Goal: Information Seeking & Learning: Learn about a topic

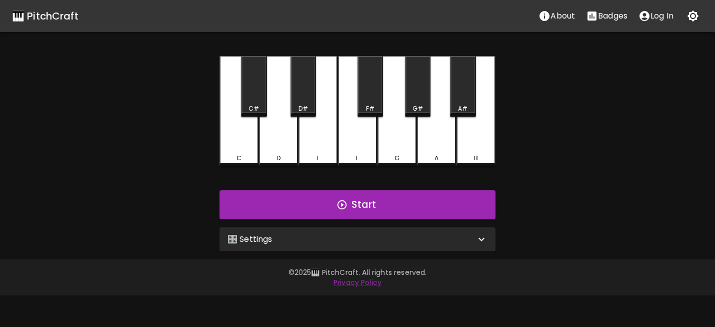
drag, startPoint x: 240, startPoint y: 258, endPoint x: 244, endPoint y: 250, distance: 8.9
click at [240, 258] on div "🎹 PitchCraft About Badges Log In C C# D D# E F F# G G# A A# B Start 🎛️ Settings…" at bounding box center [357, 147] width 715 height 295
click at [254, 240] on p "🎛️ Settings" at bounding box center [250, 239] width 45 height 12
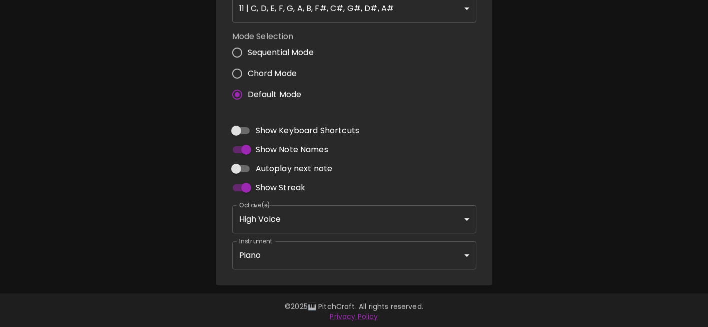
scroll to position [279, 0]
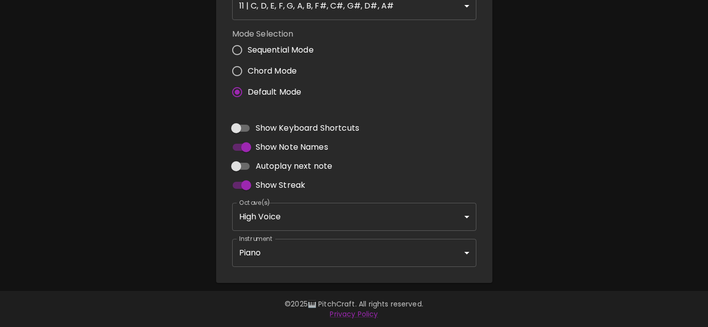
click at [285, 261] on body "🎹 PitchCraft About Badges Log In C C# D D# E F F# G G# A A# B Start 🎛️ Settings…" at bounding box center [354, 24] width 708 height 606
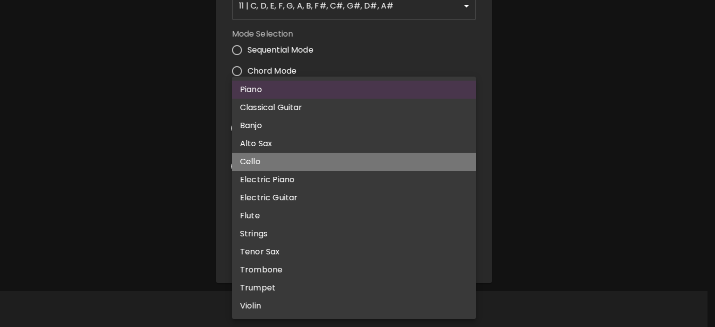
click at [292, 161] on li "Cello" at bounding box center [354, 162] width 244 height 18
type input "cello"
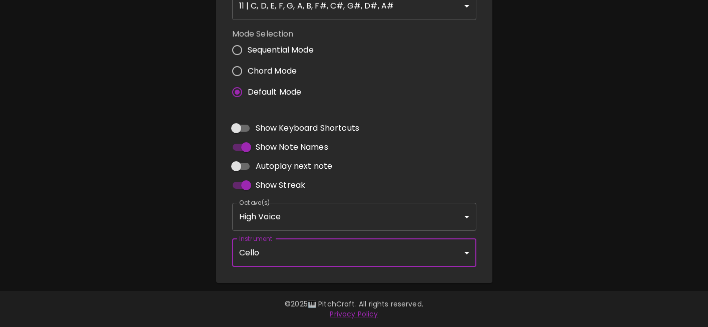
click at [150, 208] on div "🎹 PitchCraft About Badges Log In C C# D D# E F F# G G# A A# B Start 🎛️ Settings…" at bounding box center [354, 2] width 708 height 562
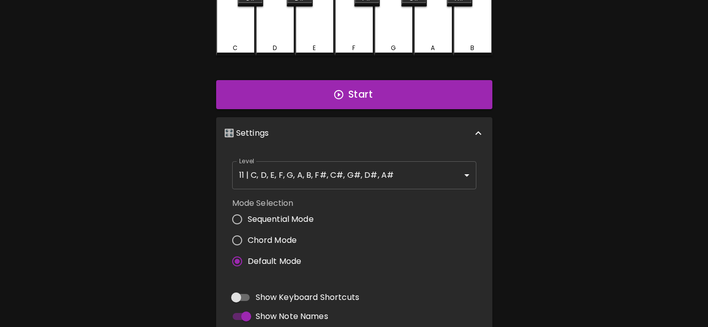
scroll to position [79, 0]
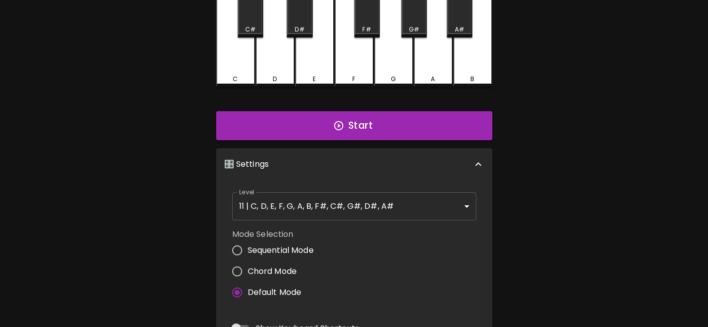
click at [326, 141] on div "Start" at bounding box center [354, 125] width 284 height 37
click at [330, 134] on button "Start" at bounding box center [354, 125] width 276 height 29
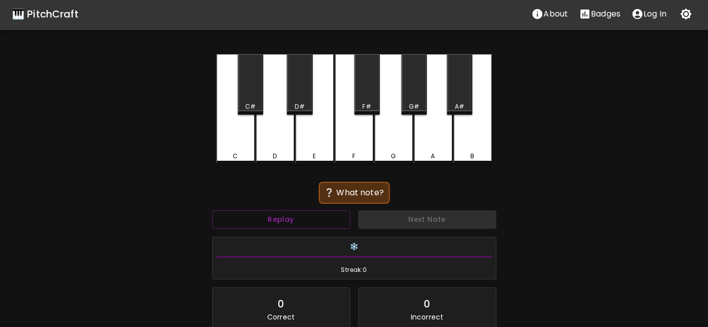
scroll to position [0, 0]
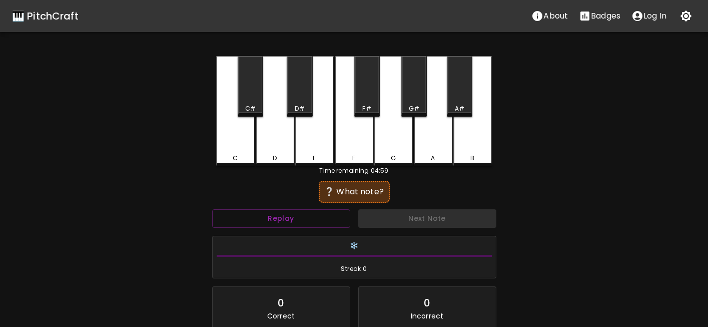
click at [312, 145] on div "E" at bounding box center [314, 111] width 39 height 110
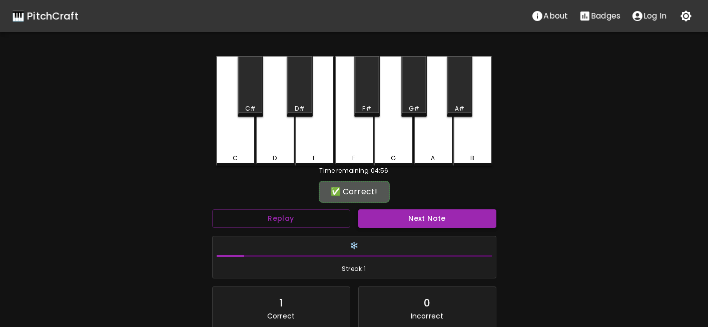
click at [405, 219] on button "Next Note" at bounding box center [427, 218] width 138 height 19
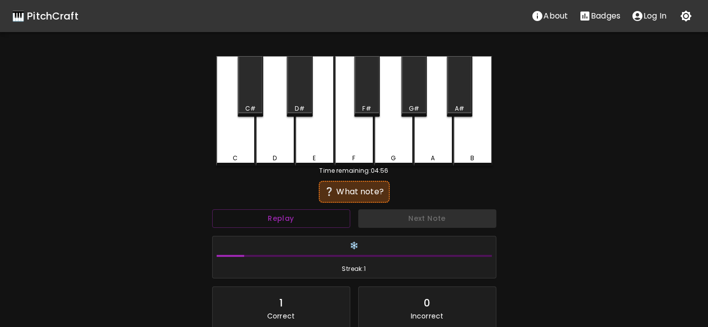
click at [219, 133] on div "C" at bounding box center [235, 111] width 39 height 110
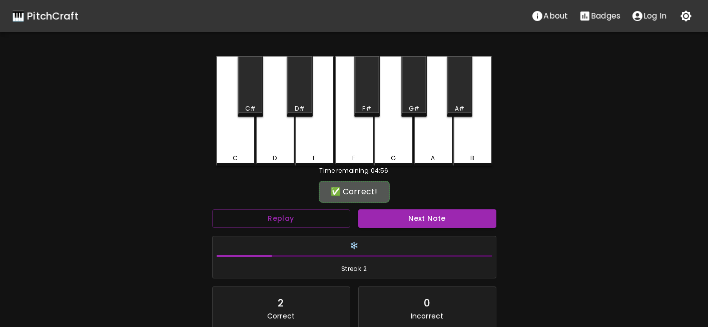
click at [444, 222] on button "Next Note" at bounding box center [427, 218] width 138 height 19
click at [460, 103] on div "A#" at bounding box center [460, 86] width 26 height 61
click at [437, 225] on button "Next Note" at bounding box center [427, 218] width 138 height 19
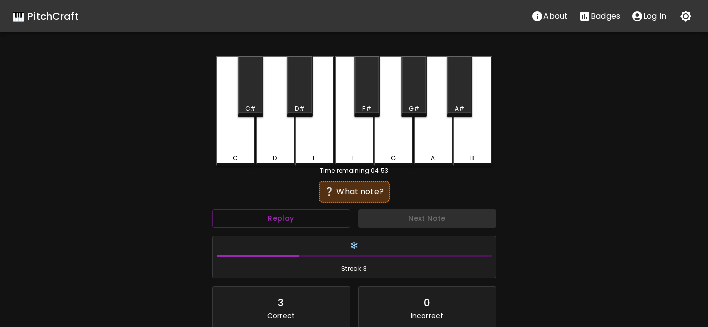
click at [307, 108] on div "D#" at bounding box center [300, 108] width 24 height 9
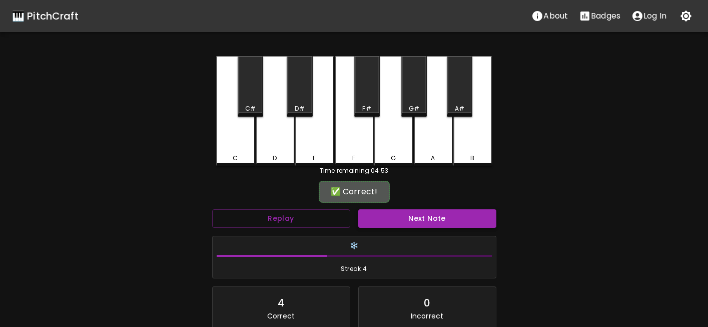
click at [404, 220] on button "Next Note" at bounding box center [427, 218] width 138 height 19
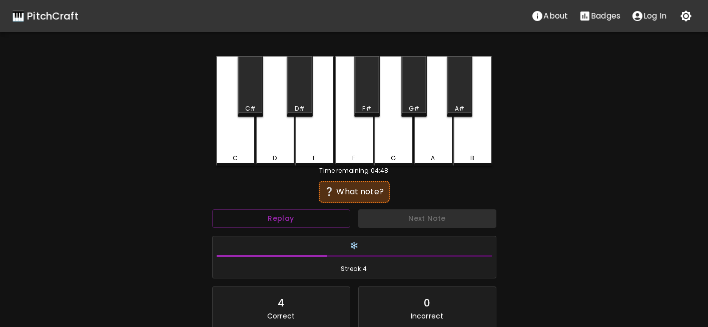
click at [483, 151] on div "B" at bounding box center [472, 111] width 39 height 110
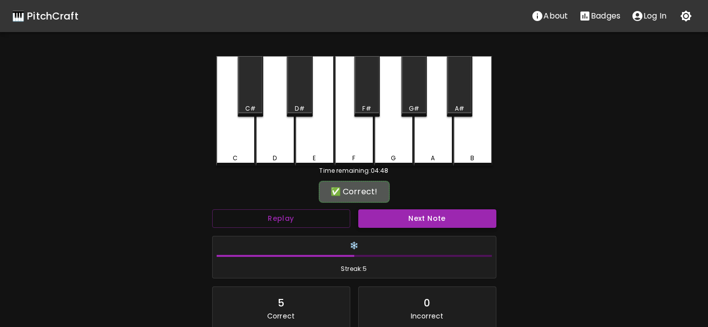
click at [456, 224] on button "Next Note" at bounding box center [427, 218] width 138 height 19
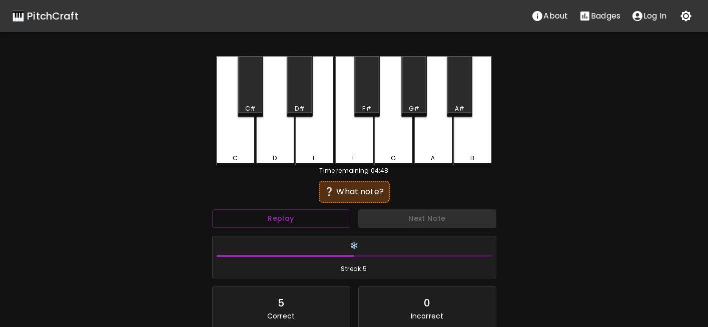
click at [252, 110] on div "C#" at bounding box center [250, 108] width 11 height 9
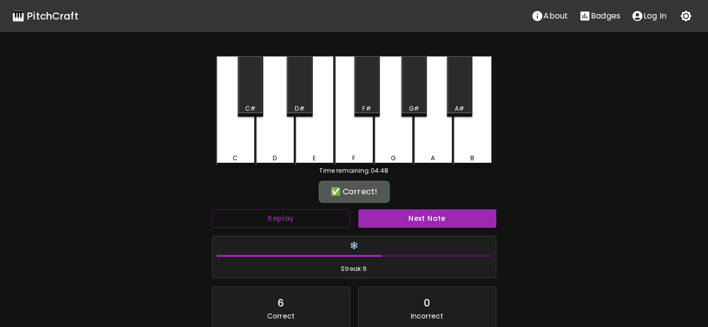
click at [409, 234] on div "❄️ Streak: 6" at bounding box center [354, 257] width 292 height 51
click at [412, 227] on button "Next Note" at bounding box center [427, 218] width 138 height 19
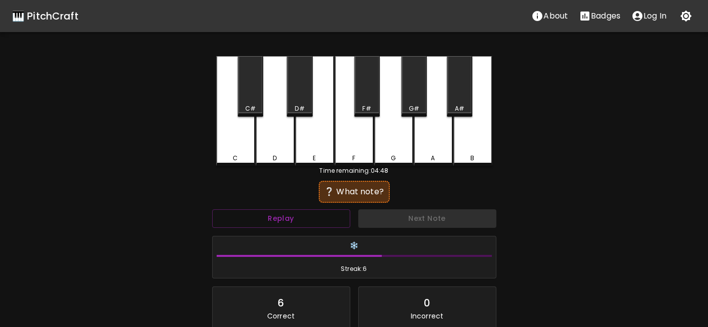
click at [281, 146] on div "D" at bounding box center [275, 111] width 39 height 110
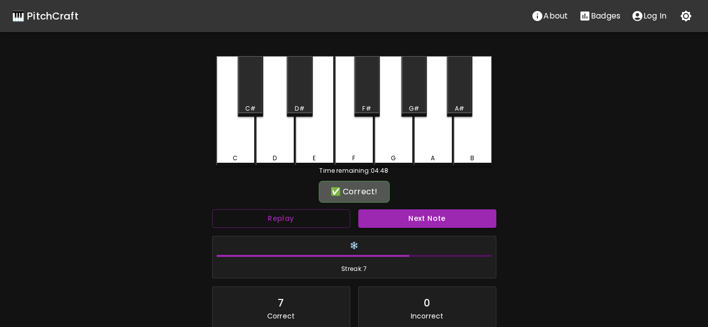
drag, startPoint x: 424, startPoint y: 207, endPoint x: 421, endPoint y: 223, distance: 16.3
click at [424, 211] on div "Next Note" at bounding box center [427, 218] width 146 height 27
click at [421, 223] on button "Next Note" at bounding box center [427, 218] width 138 height 19
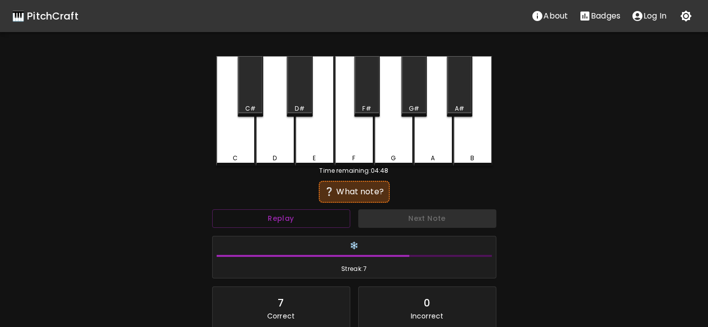
click at [248, 96] on div "C#" at bounding box center [251, 86] width 26 height 61
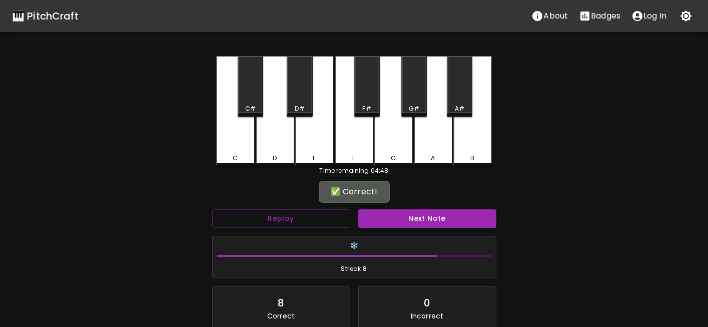
click at [403, 223] on button "Next Note" at bounding box center [427, 218] width 138 height 19
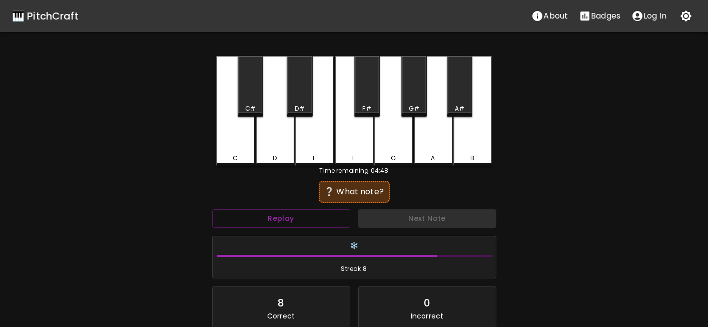
click at [461, 153] on div "B" at bounding box center [472, 111] width 39 height 110
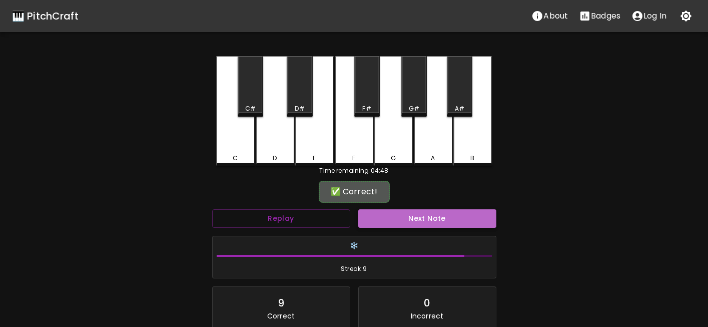
click at [439, 224] on button "Next Note" at bounding box center [427, 218] width 138 height 19
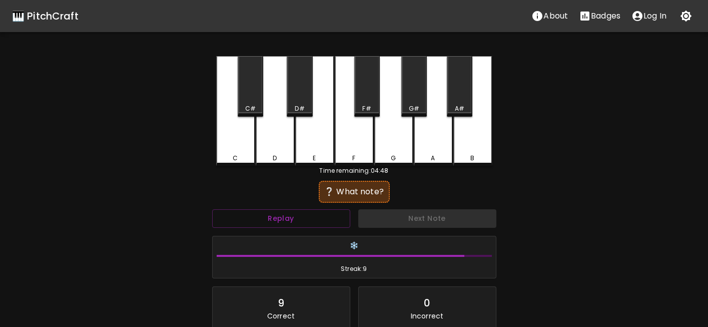
click at [300, 103] on div "D#" at bounding box center [300, 86] width 26 height 61
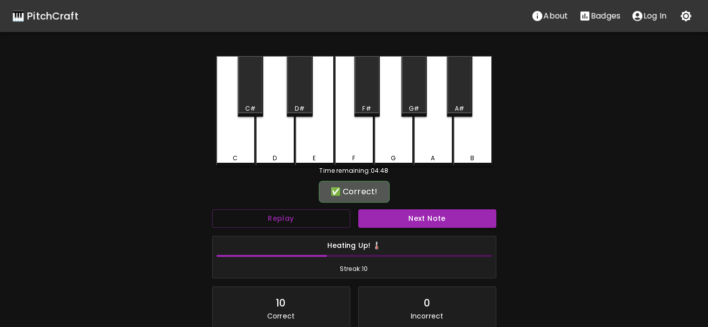
click at [423, 224] on button "Next Note" at bounding box center [427, 218] width 138 height 19
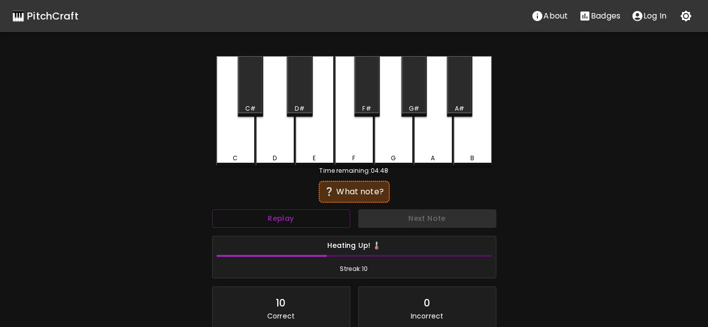
drag, startPoint x: 306, startPoint y: 98, endPoint x: 334, endPoint y: 142, distance: 52.4
click at [305, 98] on div "D#" at bounding box center [300, 86] width 26 height 61
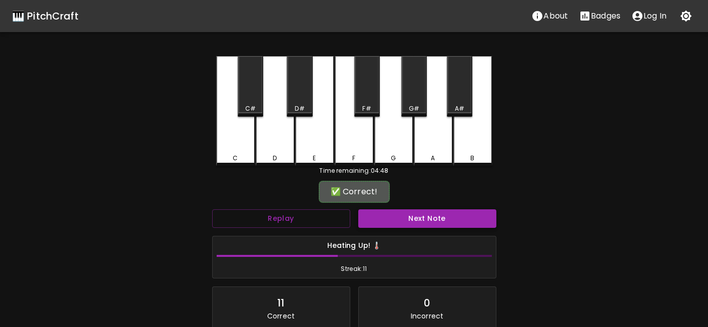
click at [407, 215] on button "Next Note" at bounding box center [427, 218] width 138 height 19
drag, startPoint x: 373, startPoint y: 98, endPoint x: 370, endPoint y: 193, distance: 95.1
click at [374, 97] on div "F#" at bounding box center [367, 86] width 26 height 61
drag, startPoint x: 403, startPoint y: 221, endPoint x: 397, endPoint y: 213, distance: 10.1
click at [401, 221] on button "Next Note" at bounding box center [427, 218] width 138 height 19
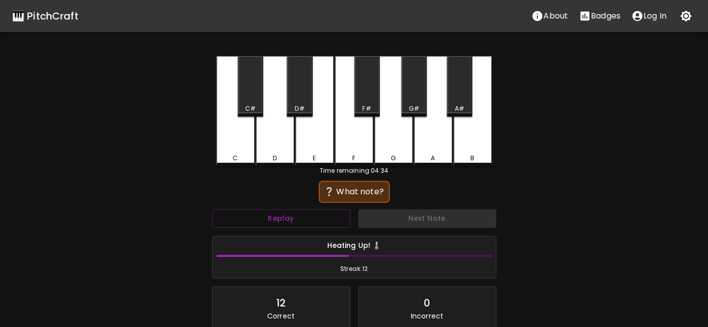
click at [456, 108] on div "A#" at bounding box center [460, 108] width 10 height 9
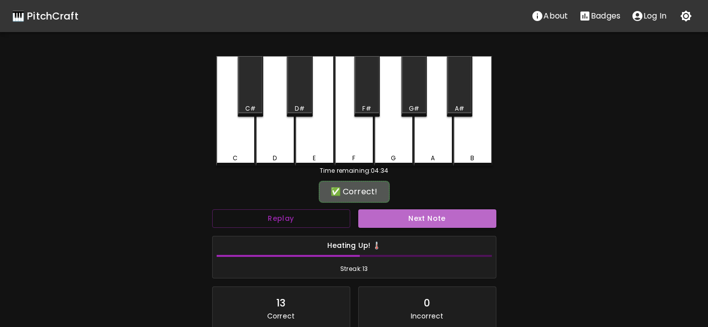
click at [433, 223] on button "Next Note" at bounding box center [427, 218] width 138 height 19
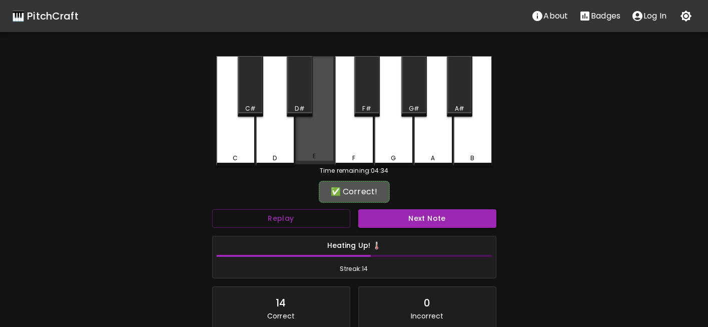
click at [312, 154] on div "E" at bounding box center [314, 156] width 37 height 9
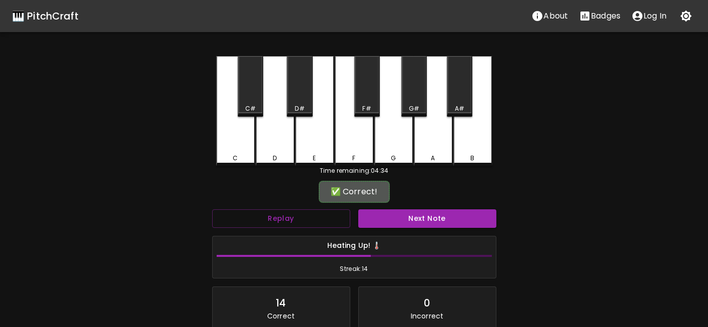
click at [405, 221] on button "Next Note" at bounding box center [427, 218] width 138 height 19
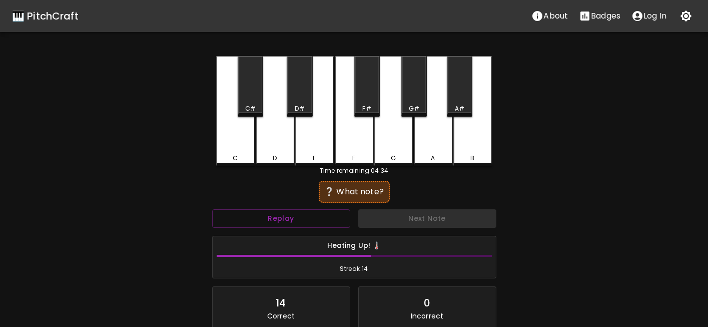
click at [396, 152] on div "G" at bounding box center [393, 111] width 39 height 110
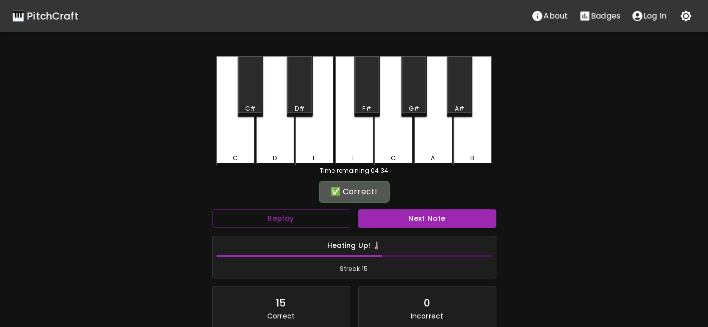
click at [432, 216] on button "Next Note" at bounding box center [427, 218] width 138 height 19
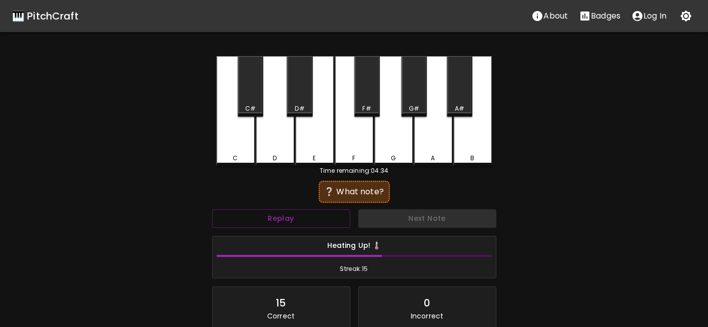
click at [431, 218] on div "Next Note" at bounding box center [427, 218] width 146 height 27
click at [347, 145] on div "F" at bounding box center [354, 111] width 39 height 110
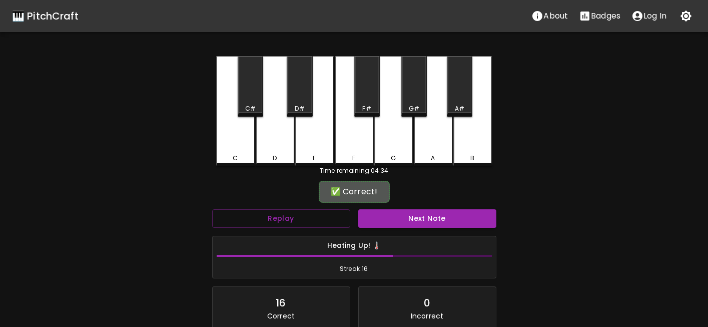
click at [412, 224] on button "Next Note" at bounding box center [427, 218] width 138 height 19
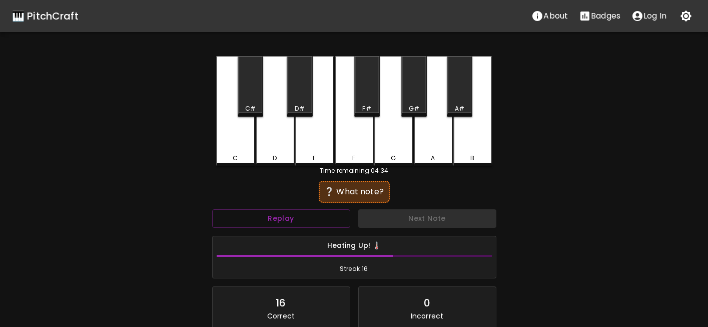
click at [305, 108] on div "D#" at bounding box center [300, 108] width 24 height 9
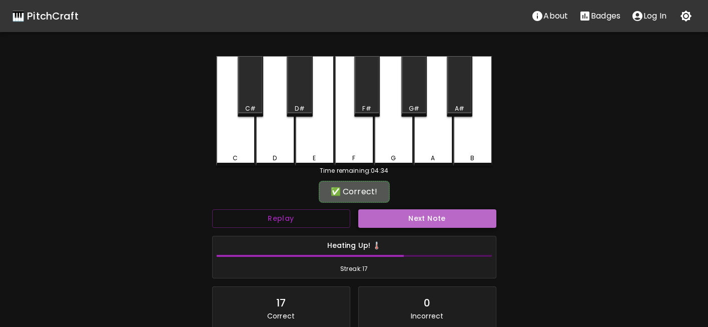
click at [400, 221] on button "Next Note" at bounding box center [427, 218] width 138 height 19
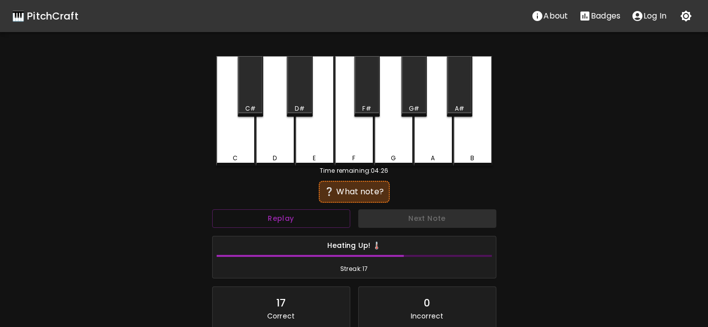
drag, startPoint x: 428, startPoint y: 157, endPoint x: 428, endPoint y: 211, distance: 53.5
click at [426, 158] on div "A" at bounding box center [433, 158] width 37 height 9
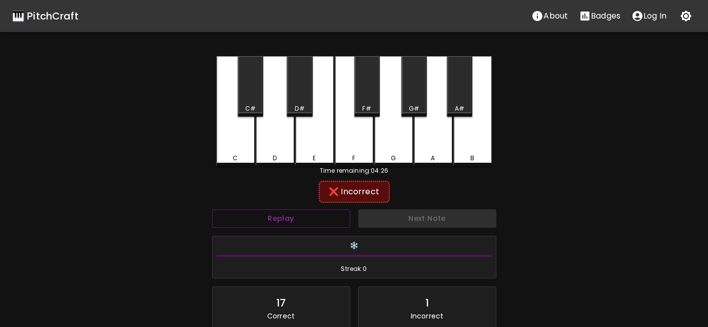
click at [427, 218] on div "Next Note" at bounding box center [427, 218] width 146 height 27
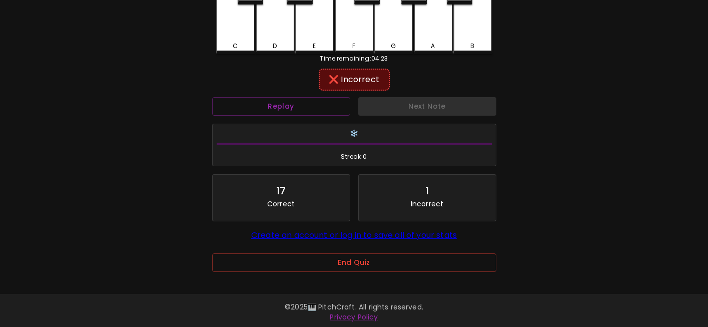
scroll to position [115, 0]
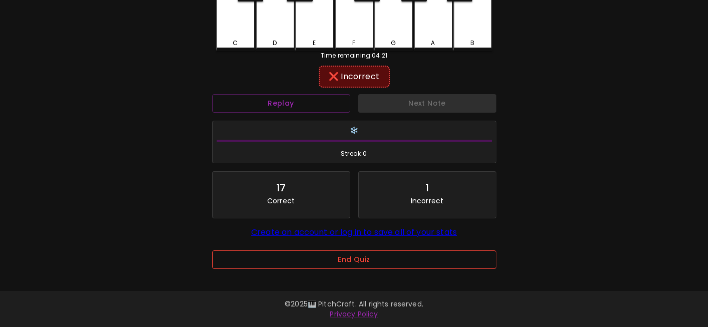
click at [336, 259] on button "End Quiz" at bounding box center [354, 259] width 284 height 19
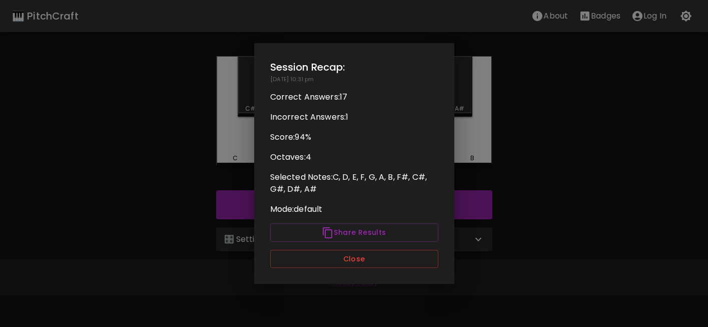
scroll to position [0, 0]
drag, startPoint x: 327, startPoint y: 161, endPoint x: 348, endPoint y: 161, distance: 21.0
click at [348, 161] on p "Octaves: 4" at bounding box center [358, 157] width 168 height 12
click at [348, 160] on p "Octaves: 4" at bounding box center [358, 157] width 168 height 12
click at [369, 262] on button "Close" at bounding box center [358, 259] width 168 height 19
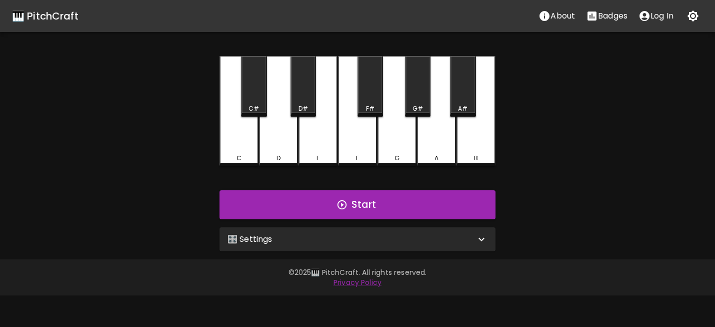
click at [327, 244] on div "🎛️ Settings" at bounding box center [352, 239] width 248 height 12
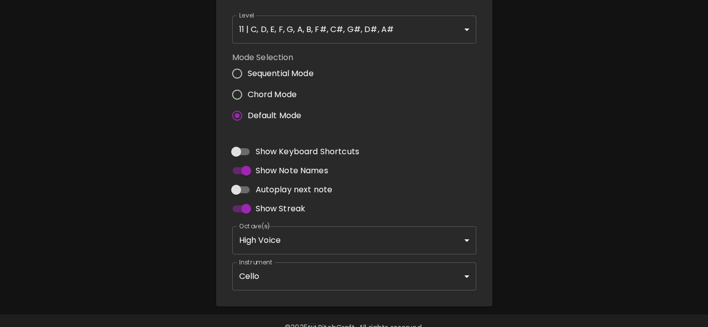
scroll to position [279, 0]
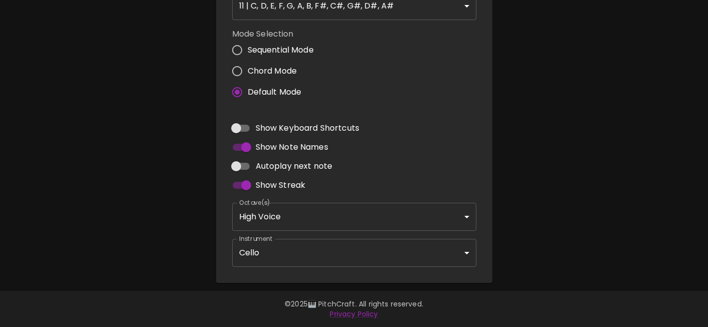
click at [298, 224] on body "🎹 PitchCraft About Badges Log In C C# D D# E F F# G G# A A# B Start 🎛️ Settings…" at bounding box center [354, 24] width 708 height 606
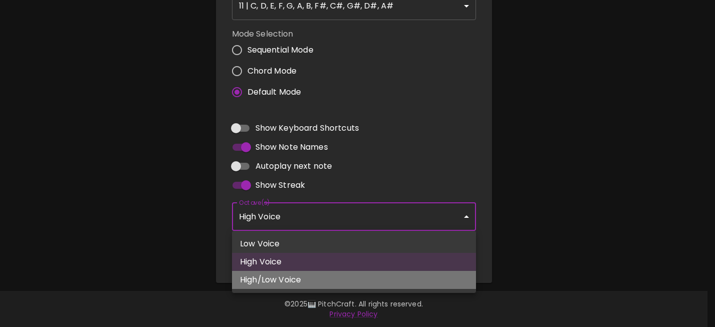
click at [306, 280] on li "High/Low Voice" at bounding box center [354, 280] width 244 height 18
type input "3,4"
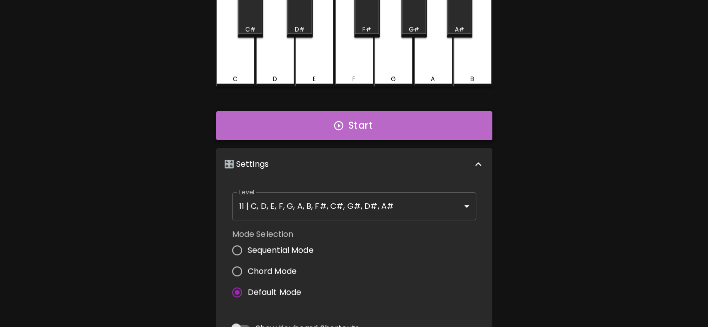
click at [352, 132] on button "Start" at bounding box center [354, 125] width 276 height 29
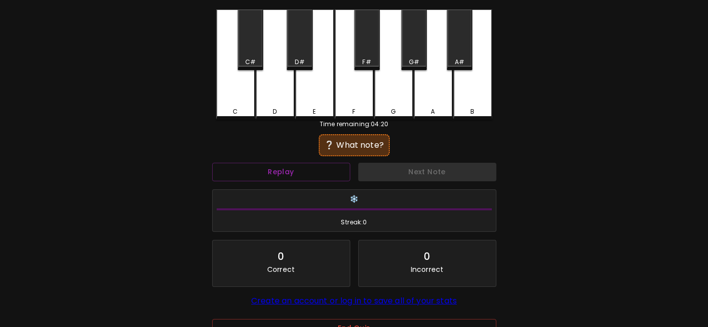
scroll to position [0, 0]
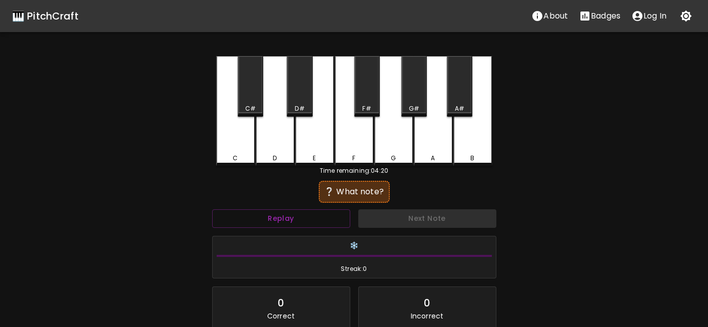
click at [324, 147] on div "E" at bounding box center [314, 111] width 39 height 110
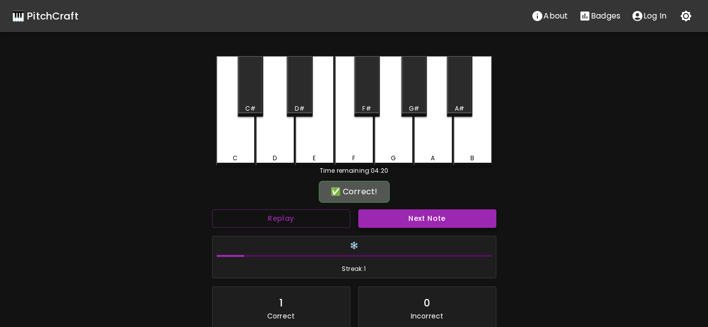
click at [390, 223] on button "Next Note" at bounding box center [427, 218] width 138 height 19
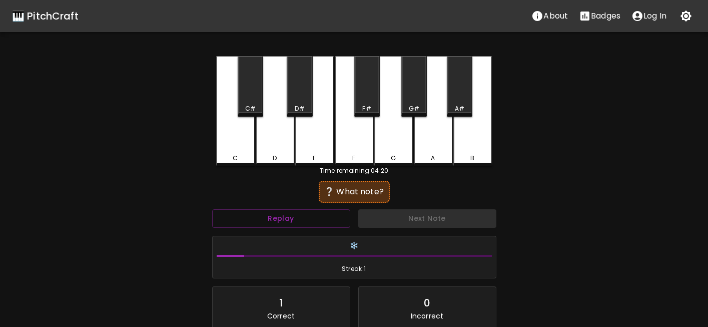
click at [389, 147] on div "G" at bounding box center [393, 111] width 39 height 110
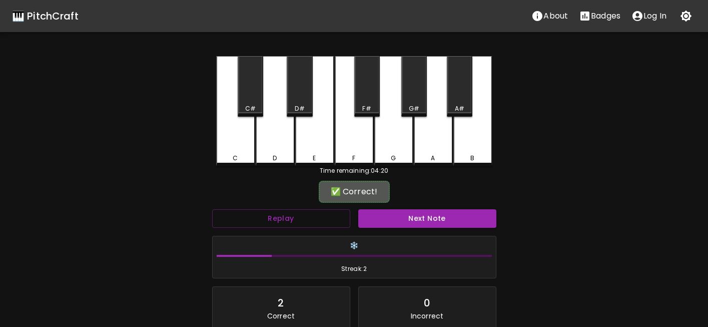
click at [421, 235] on div "❄️ Streak: 2" at bounding box center [354, 257] width 292 height 51
click at [425, 219] on button "Next Note" at bounding box center [427, 218] width 138 height 19
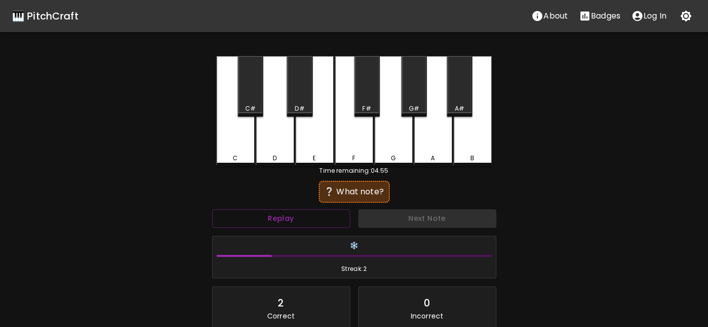
drag, startPoint x: 366, startPoint y: 99, endPoint x: 365, endPoint y: 114, distance: 14.5
click at [366, 100] on div "F#" at bounding box center [367, 86] width 26 height 61
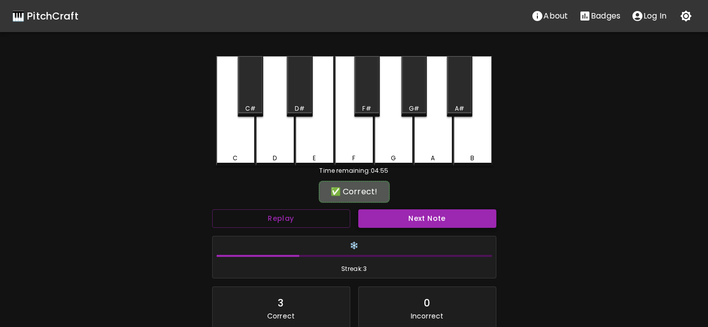
click at [393, 222] on button "Next Note" at bounding box center [427, 218] width 138 height 19
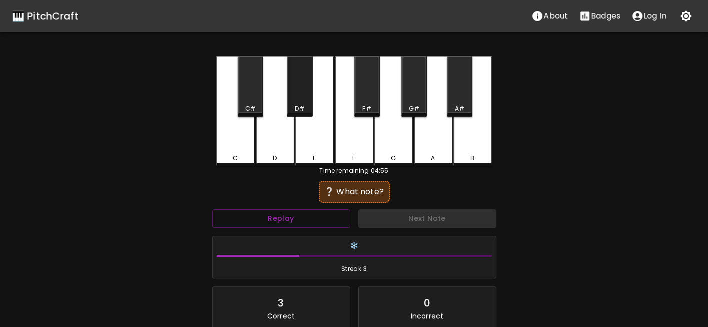
drag, startPoint x: 298, startPoint y: 102, endPoint x: 363, endPoint y: 178, distance: 100.7
click at [298, 102] on div "D#" at bounding box center [300, 86] width 26 height 61
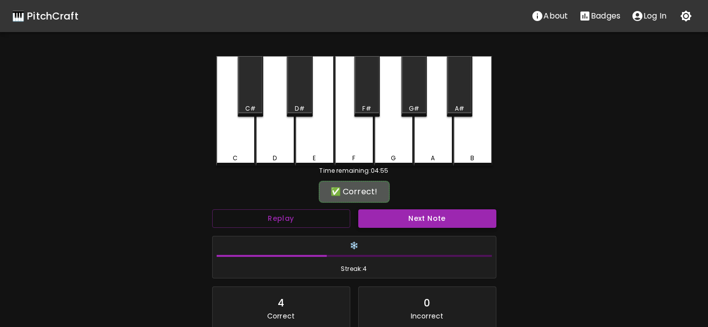
click at [388, 211] on div "Next Note" at bounding box center [427, 218] width 146 height 27
click at [389, 213] on button "Next Note" at bounding box center [427, 218] width 138 height 19
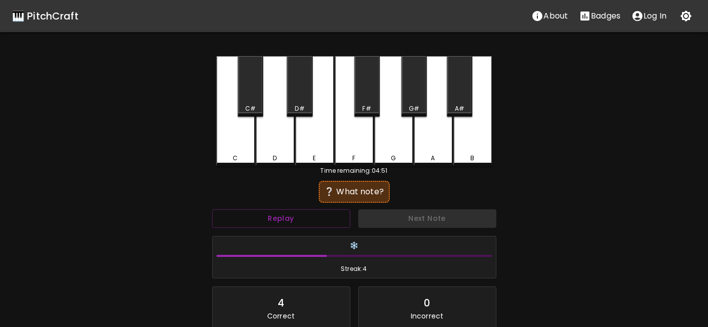
drag, startPoint x: 394, startPoint y: 157, endPoint x: 396, endPoint y: 168, distance: 11.1
click at [394, 158] on div "G" at bounding box center [393, 158] width 5 height 9
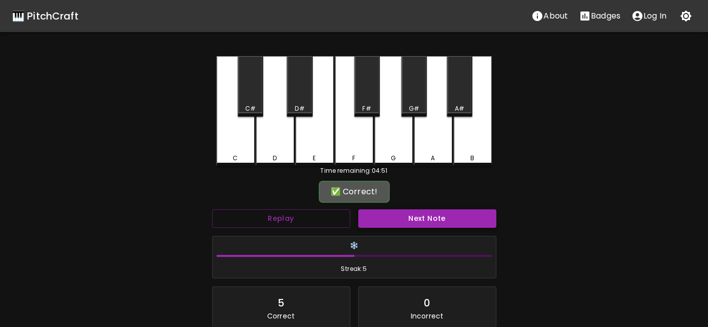
click at [411, 211] on div "Next Note" at bounding box center [427, 218] width 146 height 27
click at [412, 218] on button "Next Note" at bounding box center [427, 218] width 138 height 19
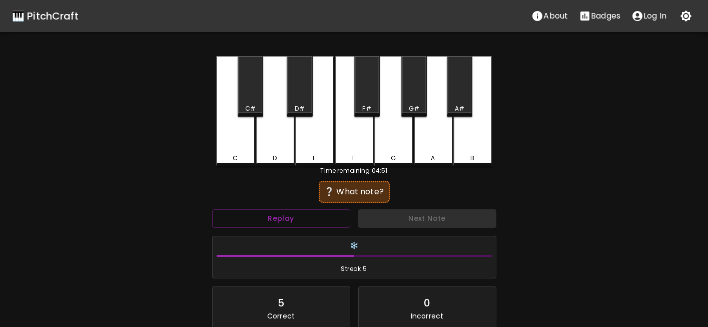
click at [435, 145] on div "A" at bounding box center [433, 111] width 39 height 110
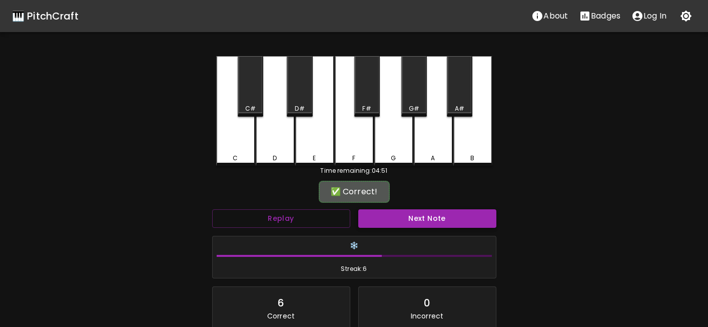
click at [433, 217] on button "Next Note" at bounding box center [427, 218] width 138 height 19
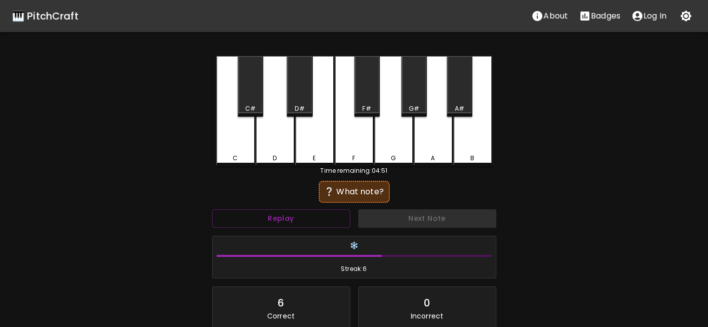
drag, startPoint x: 364, startPoint y: 158, endPoint x: 387, endPoint y: 199, distance: 46.8
click at [365, 164] on div "F" at bounding box center [354, 111] width 39 height 110
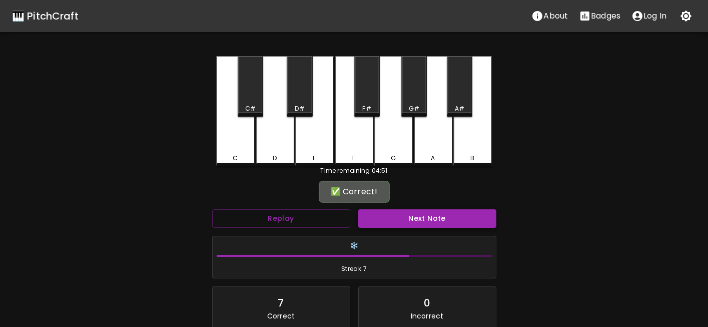
click at [395, 216] on button "Next Note" at bounding box center [427, 218] width 138 height 19
drag, startPoint x: 245, startPoint y: 106, endPoint x: 327, endPoint y: 174, distance: 107.0
click at [244, 106] on div "C#" at bounding box center [251, 108] width 24 height 9
click at [380, 212] on button "Next Note" at bounding box center [427, 218] width 138 height 19
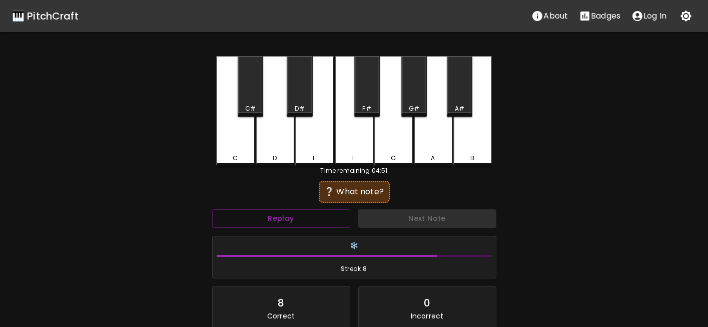
click at [240, 150] on div "C" at bounding box center [235, 111] width 39 height 110
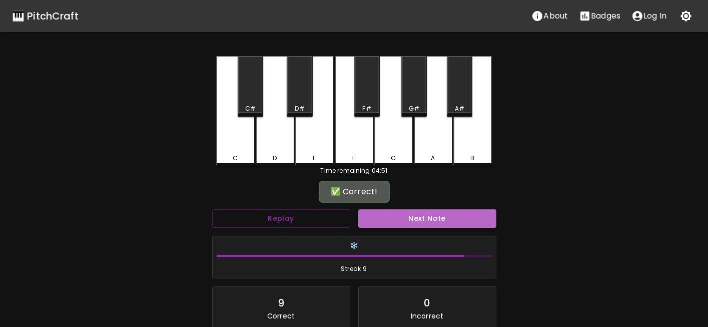
click at [400, 224] on button "Next Note" at bounding box center [427, 218] width 138 height 19
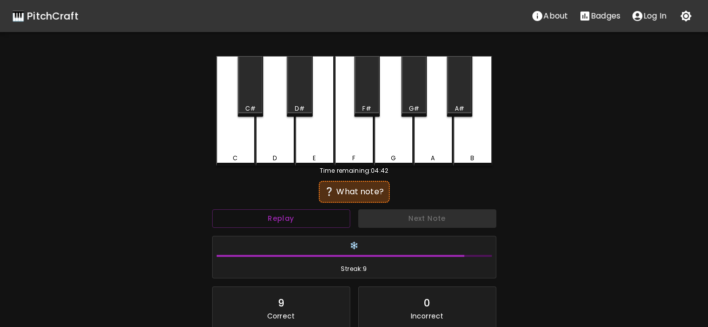
click at [250, 100] on div "C#" at bounding box center [251, 86] width 26 height 61
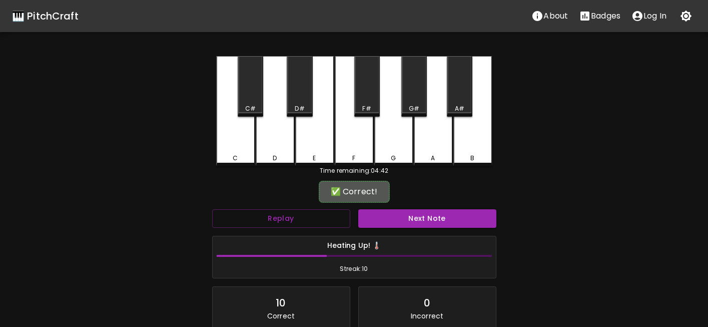
click at [418, 222] on button "Next Note" at bounding box center [427, 218] width 138 height 19
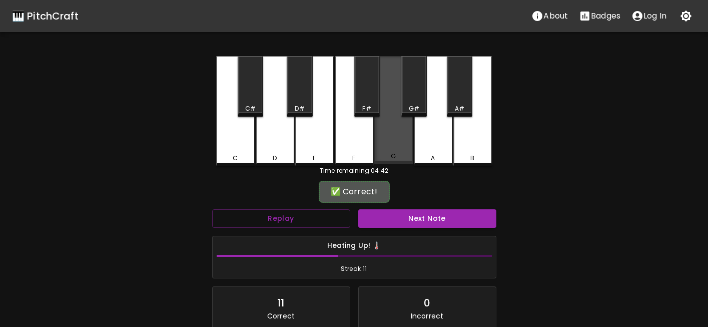
drag, startPoint x: 386, startPoint y: 153, endPoint x: 402, endPoint y: 184, distance: 34.9
click at [386, 154] on div "G" at bounding box center [393, 110] width 39 height 108
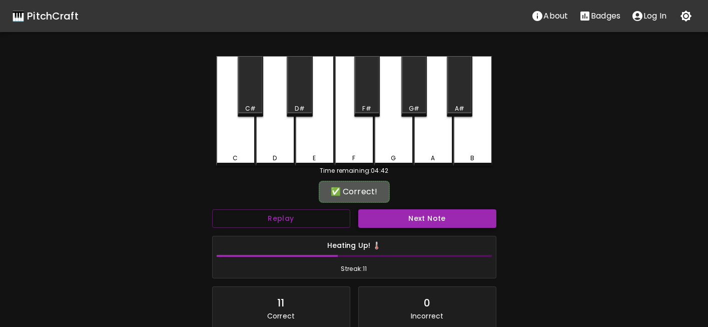
click at [415, 221] on button "Next Note" at bounding box center [427, 218] width 138 height 19
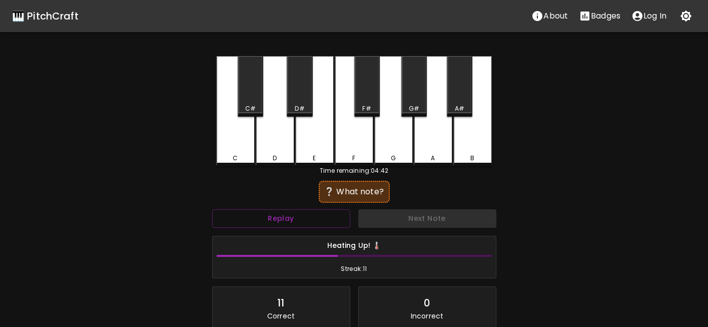
click at [317, 155] on div "E" at bounding box center [314, 158] width 37 height 9
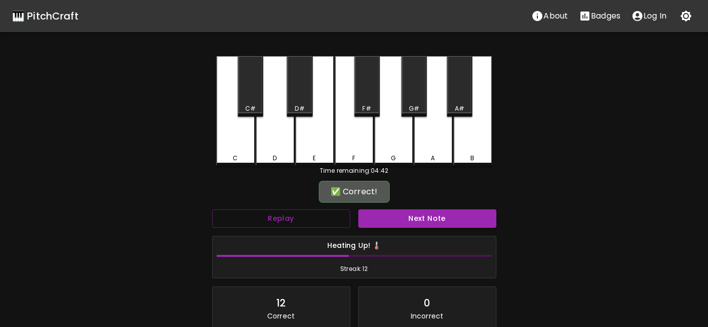
click at [399, 229] on div "Next Note" at bounding box center [427, 218] width 146 height 27
click at [399, 223] on button "Next Note" at bounding box center [427, 218] width 138 height 19
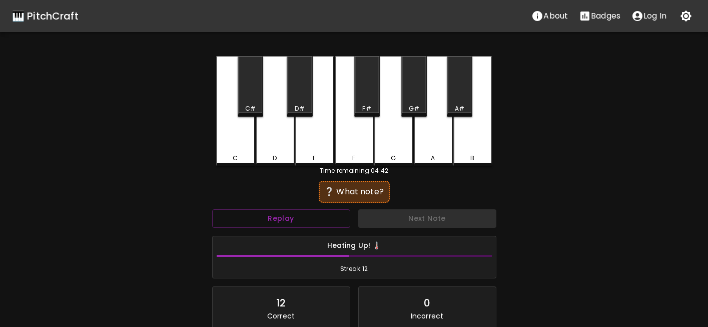
drag, startPoint x: 254, startPoint y: 103, endPoint x: 348, endPoint y: 169, distance: 114.6
click at [254, 104] on div "C#" at bounding box center [251, 86] width 26 height 61
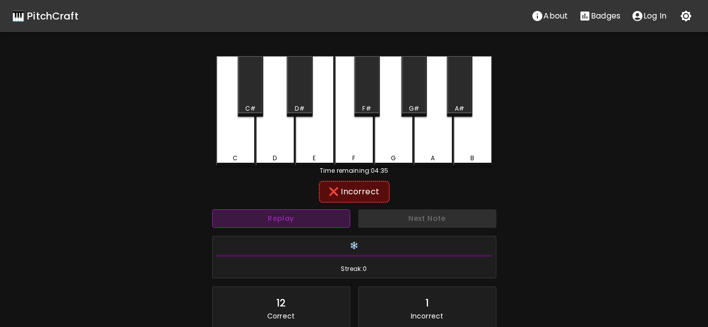
click at [321, 224] on button "Replay" at bounding box center [281, 218] width 138 height 19
click at [323, 219] on button "Replay" at bounding box center [281, 218] width 138 height 19
click at [323, 218] on button "Replay" at bounding box center [281, 218] width 138 height 19
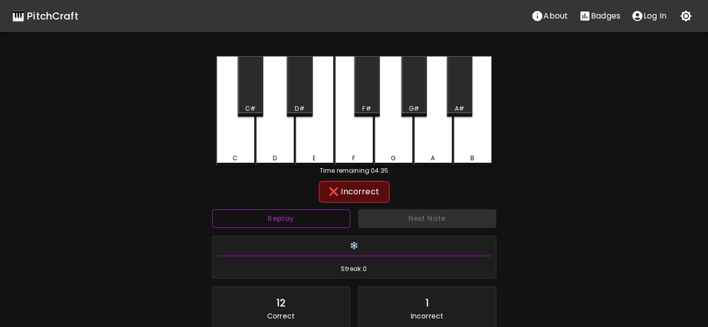
click at [323, 218] on button "Replay" at bounding box center [281, 218] width 138 height 19
click at [320, 218] on button "Replay" at bounding box center [281, 218] width 138 height 19
click at [322, 218] on button "Replay" at bounding box center [281, 218] width 138 height 19
click at [322, 217] on button "Replay" at bounding box center [281, 218] width 138 height 19
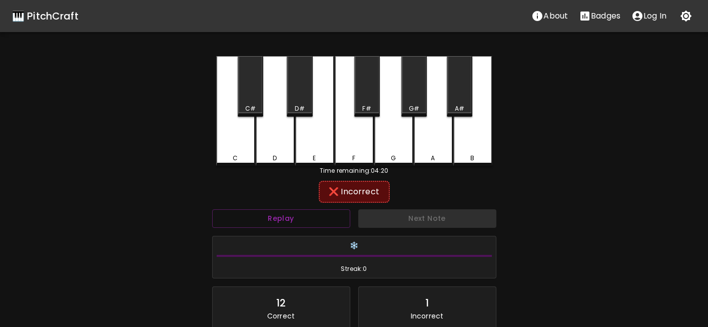
click at [363, 104] on div "F#" at bounding box center [367, 86] width 26 height 61
click at [430, 143] on div "A" at bounding box center [433, 111] width 39 height 110
click at [411, 106] on div "G#" at bounding box center [414, 108] width 11 height 9
click at [395, 149] on div "G" at bounding box center [393, 111] width 39 height 110
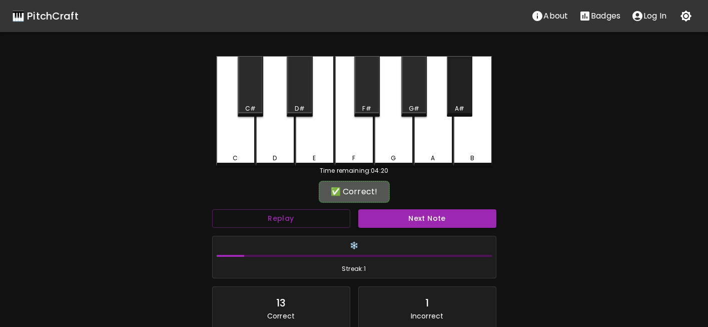
click at [458, 103] on div "A#" at bounding box center [460, 86] width 26 height 61
click at [413, 223] on button "Next Note" at bounding box center [427, 218] width 138 height 19
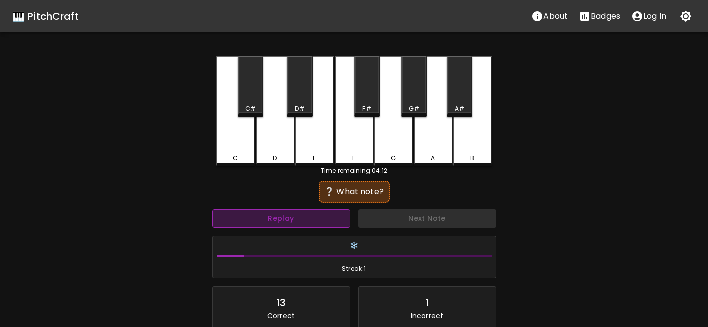
click at [334, 226] on button "Replay" at bounding box center [281, 218] width 138 height 19
click at [375, 96] on div "F#" at bounding box center [367, 86] width 26 height 61
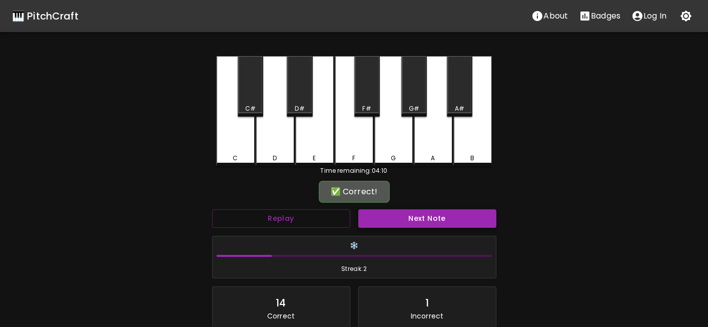
click at [409, 228] on div "Next Note" at bounding box center [427, 218] width 146 height 27
click at [411, 225] on button "Next Note" at bounding box center [427, 218] width 138 height 19
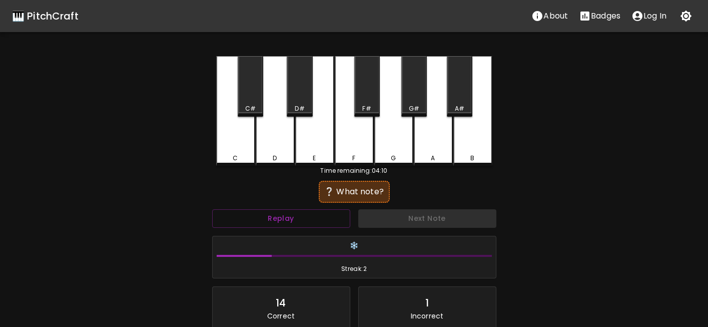
click at [397, 140] on div "G" at bounding box center [393, 111] width 39 height 110
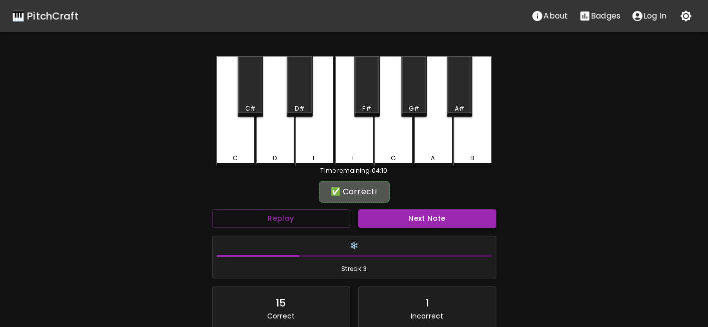
click at [412, 225] on button "Next Note" at bounding box center [427, 218] width 138 height 19
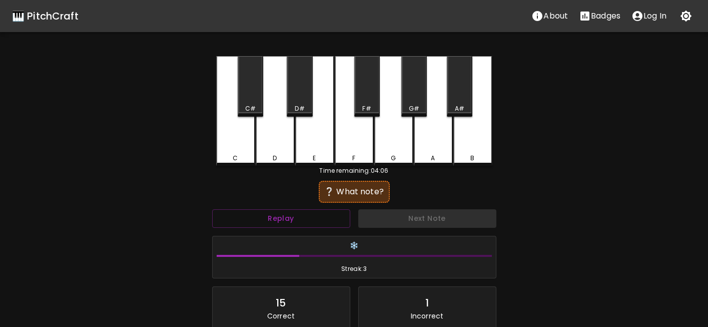
click at [278, 140] on div "D" at bounding box center [275, 111] width 39 height 110
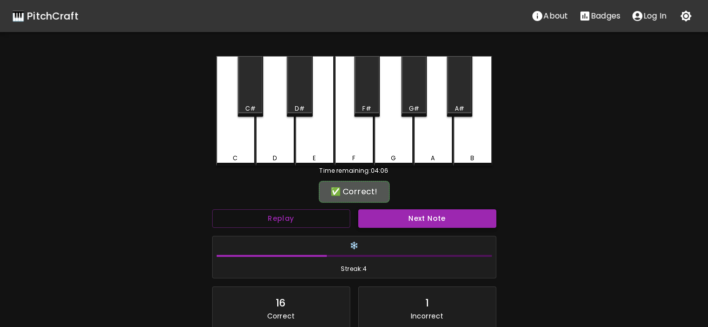
click at [397, 217] on button "Next Note" at bounding box center [427, 218] width 138 height 19
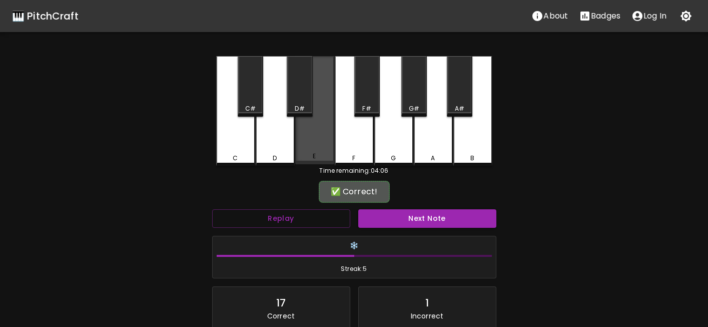
drag, startPoint x: 313, startPoint y: 142, endPoint x: 378, endPoint y: 204, distance: 89.9
click at [313, 143] on div "E" at bounding box center [314, 110] width 39 height 108
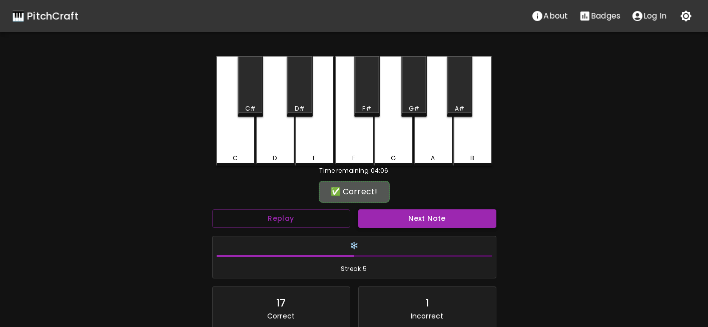
click at [387, 223] on button "Next Note" at bounding box center [427, 218] width 138 height 19
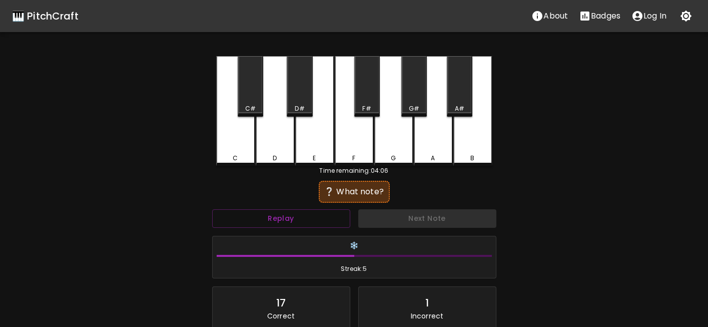
click at [321, 149] on div "E" at bounding box center [314, 111] width 39 height 110
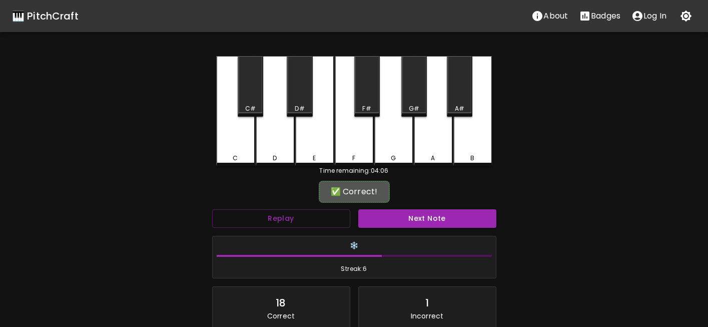
click at [419, 232] on div "❄️ Streak: 6" at bounding box center [354, 257] width 292 height 51
click at [419, 225] on button "Next Note" at bounding box center [427, 218] width 138 height 19
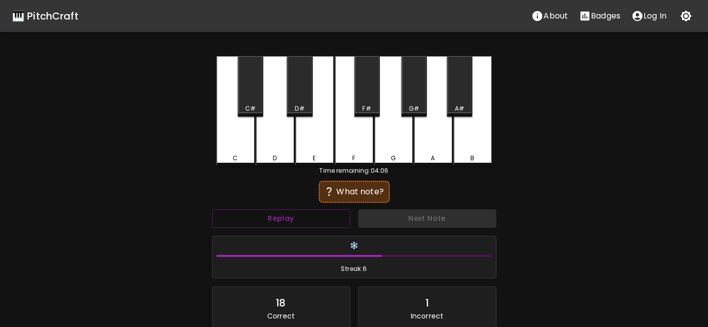
click at [388, 155] on div "G" at bounding box center [393, 158] width 37 height 9
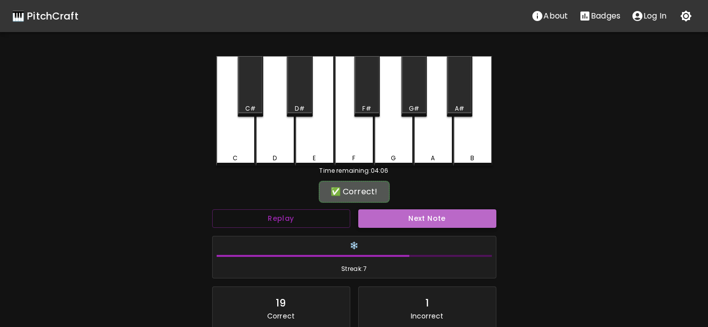
click at [419, 223] on button "Next Note" at bounding box center [427, 218] width 138 height 19
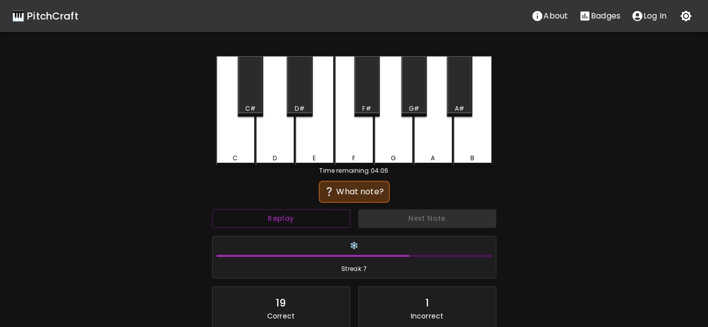
click at [237, 158] on div "C" at bounding box center [235, 158] width 5 height 9
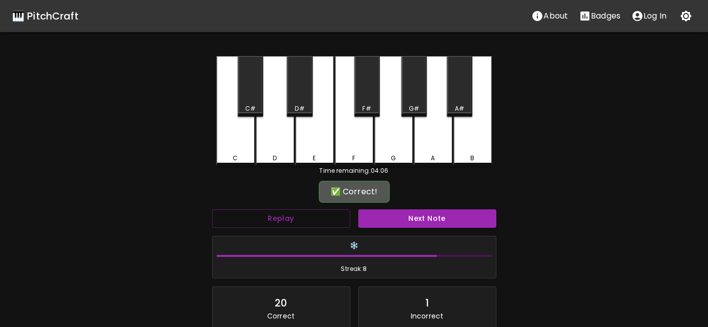
click at [421, 239] on div "❄️ Streak: 8" at bounding box center [354, 257] width 283 height 42
click at [422, 221] on button "Next Note" at bounding box center [427, 218] width 138 height 19
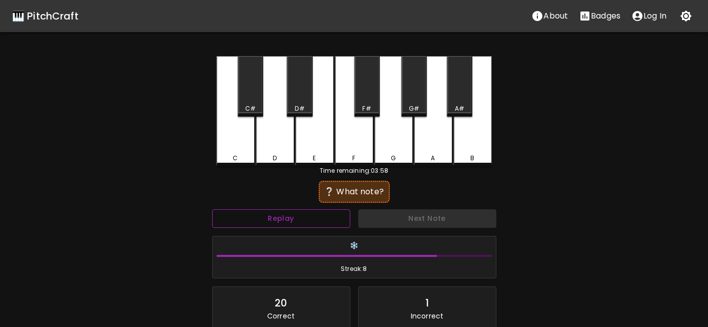
click at [333, 224] on button "Replay" at bounding box center [281, 218] width 138 height 19
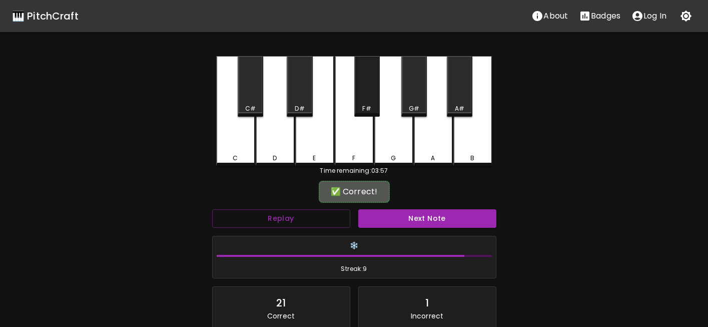
click at [362, 95] on div "F#" at bounding box center [367, 86] width 26 height 61
click at [392, 209] on div "Next Note" at bounding box center [427, 218] width 146 height 27
click at [395, 217] on button "Next Note" at bounding box center [427, 218] width 138 height 19
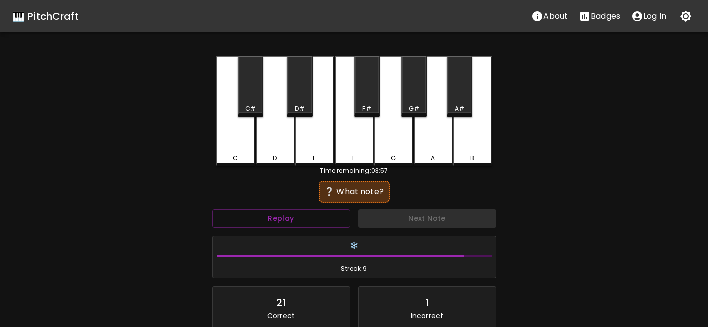
drag, startPoint x: 429, startPoint y: 134, endPoint x: 427, endPoint y: 146, distance: 12.2
click at [429, 135] on div "A" at bounding box center [433, 111] width 39 height 110
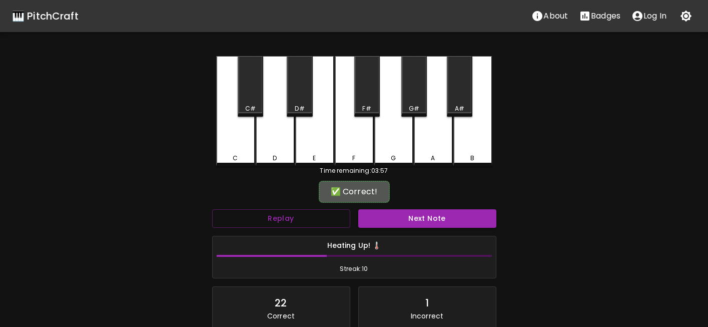
click at [427, 206] on div "Next Note" at bounding box center [427, 218] width 146 height 27
click at [425, 216] on button "Next Note" at bounding box center [427, 218] width 138 height 19
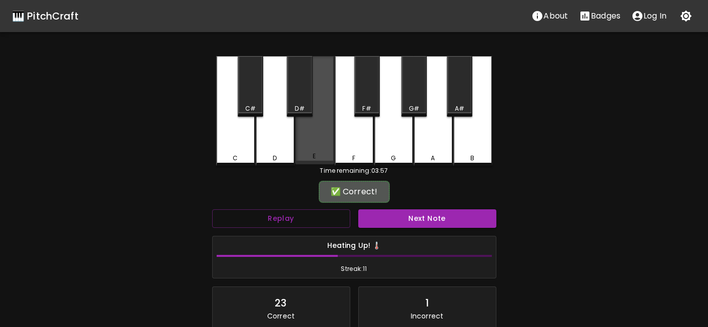
drag, startPoint x: 314, startPoint y: 139, endPoint x: 414, endPoint y: 225, distance: 131.6
click at [315, 141] on div "E" at bounding box center [314, 110] width 39 height 108
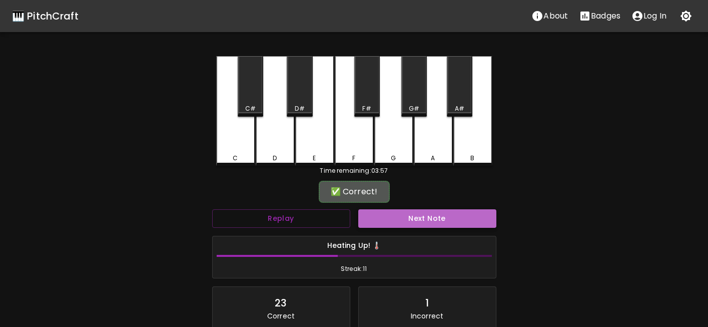
click at [418, 227] on button "Next Note" at bounding box center [427, 218] width 138 height 19
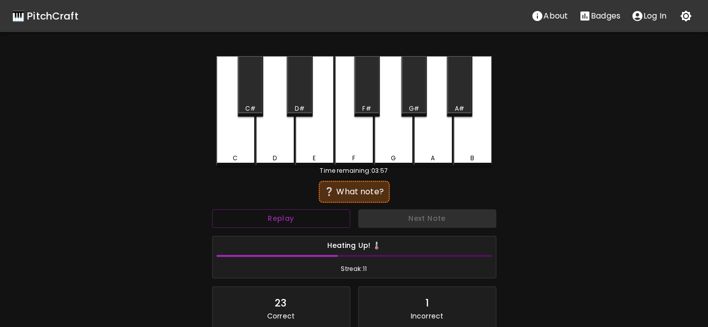
click at [427, 147] on div "A" at bounding box center [433, 111] width 39 height 110
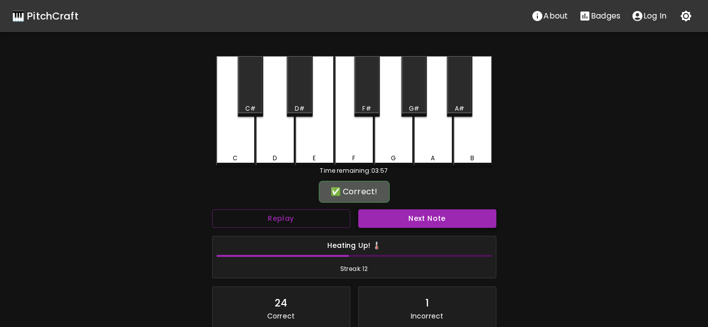
click at [433, 224] on button "Next Note" at bounding box center [427, 218] width 138 height 19
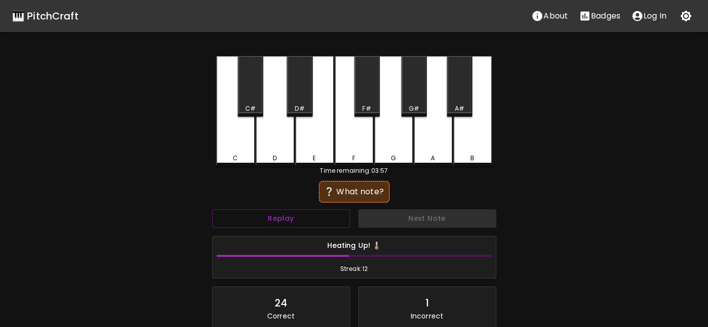
click at [320, 151] on div "E" at bounding box center [314, 111] width 39 height 110
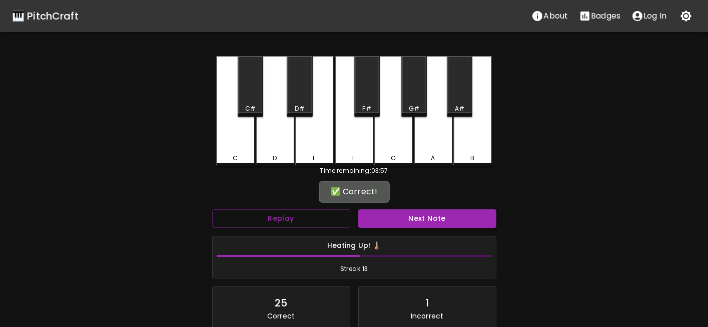
click at [412, 214] on button "Next Note" at bounding box center [427, 218] width 138 height 19
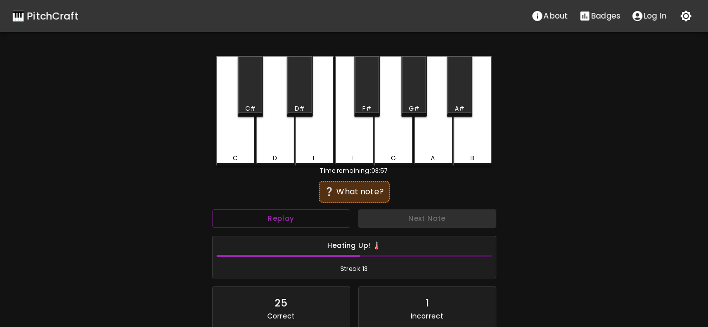
drag, startPoint x: 248, startPoint y: 145, endPoint x: 257, endPoint y: 151, distance: 10.8
click at [244, 146] on div "C" at bounding box center [235, 111] width 39 height 110
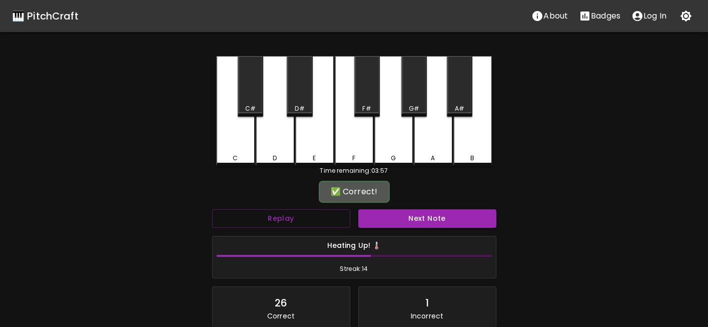
click at [442, 220] on button "Next Note" at bounding box center [427, 218] width 138 height 19
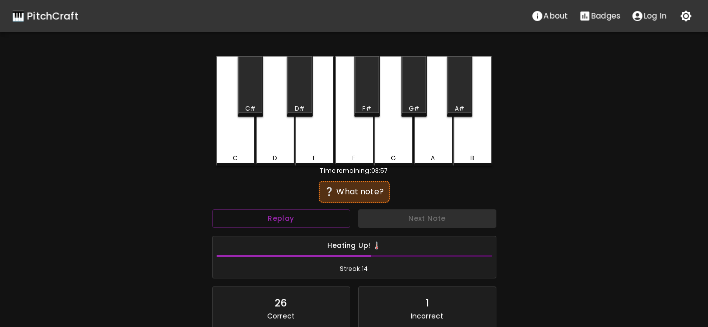
click at [285, 149] on div "D" at bounding box center [275, 111] width 39 height 110
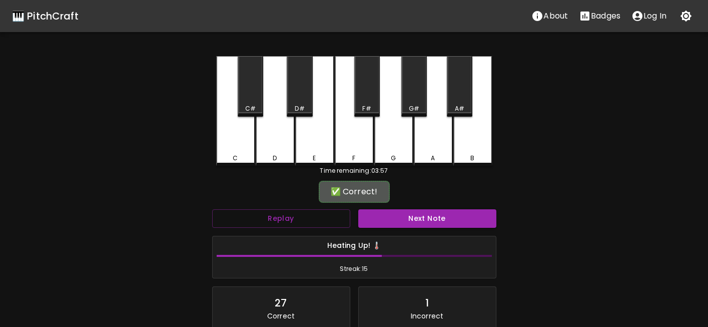
click at [428, 233] on div "Heating Up! 🌡️ Streak: 15" at bounding box center [354, 257] width 292 height 51
click at [428, 222] on button "Next Note" at bounding box center [427, 218] width 138 height 19
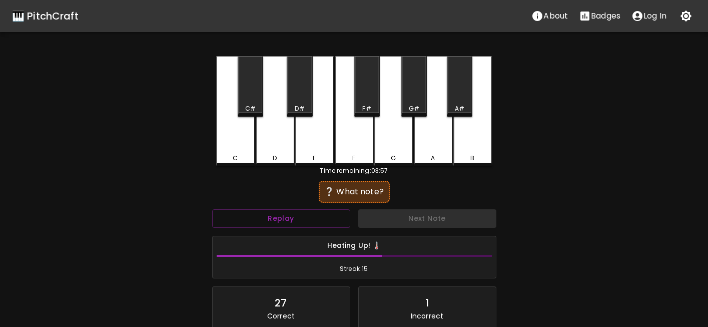
click at [311, 145] on div "E" at bounding box center [314, 111] width 39 height 110
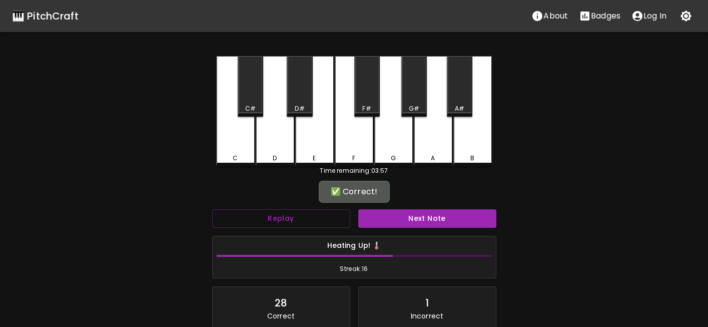
click at [401, 220] on button "Next Note" at bounding box center [427, 218] width 138 height 19
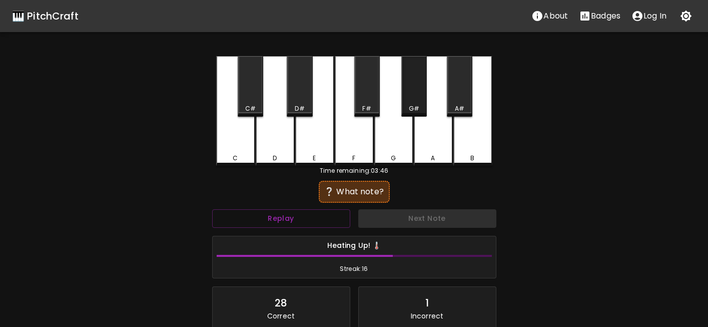
click at [411, 109] on div "G#" at bounding box center [414, 108] width 11 height 9
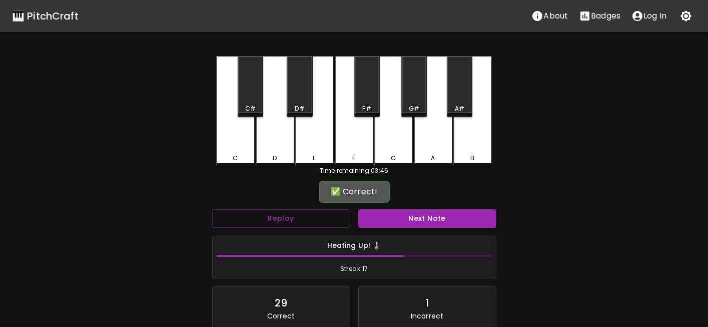
click at [416, 217] on button "Next Note" at bounding box center [427, 218] width 138 height 19
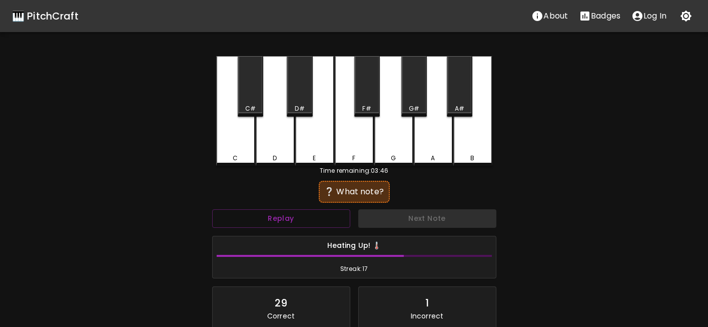
click at [294, 109] on div "D#" at bounding box center [300, 108] width 24 height 9
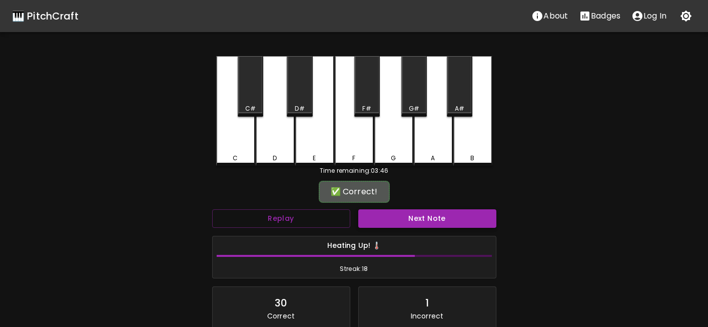
drag, startPoint x: 416, startPoint y: 234, endPoint x: 417, endPoint y: 222, distance: 12.1
click at [415, 234] on div "Heating Up! 🌡️ Streak: 18" at bounding box center [354, 257] width 292 height 51
click at [413, 221] on button "Next Note" at bounding box center [427, 218] width 138 height 19
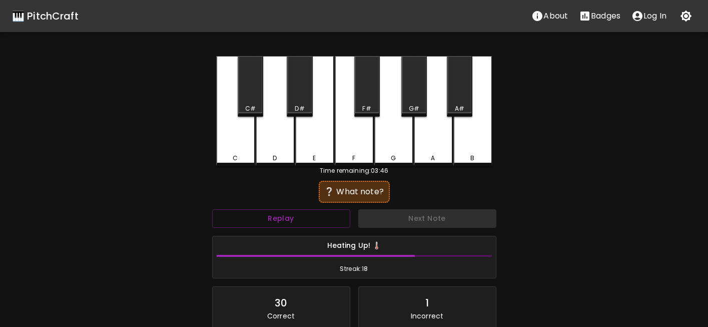
click at [355, 156] on div "F" at bounding box center [354, 158] width 37 height 9
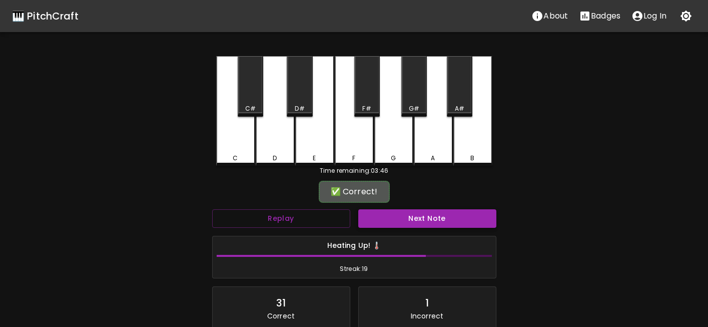
click at [404, 210] on div "Next Note" at bounding box center [427, 218] width 146 height 27
click at [406, 214] on button "Next Note" at bounding box center [427, 218] width 138 height 19
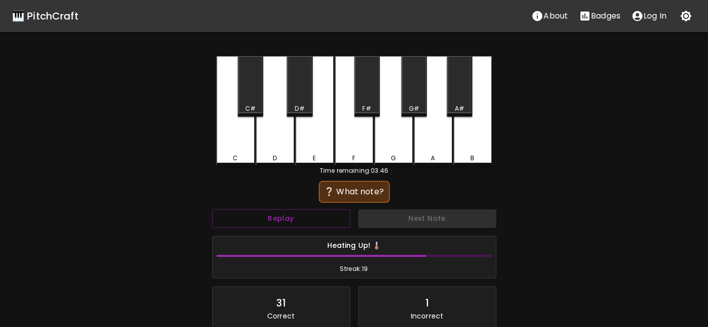
click at [393, 153] on div "G" at bounding box center [393, 111] width 39 height 110
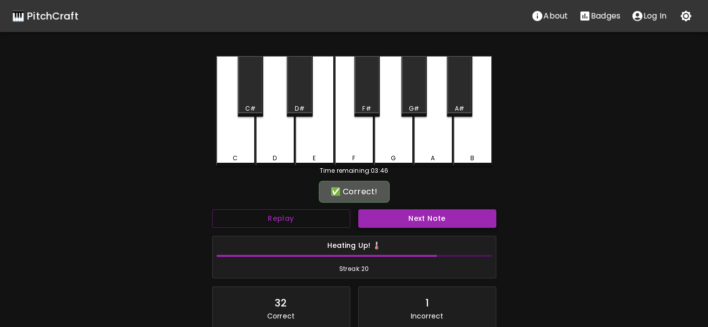
click at [418, 222] on button "Next Note" at bounding box center [427, 218] width 138 height 19
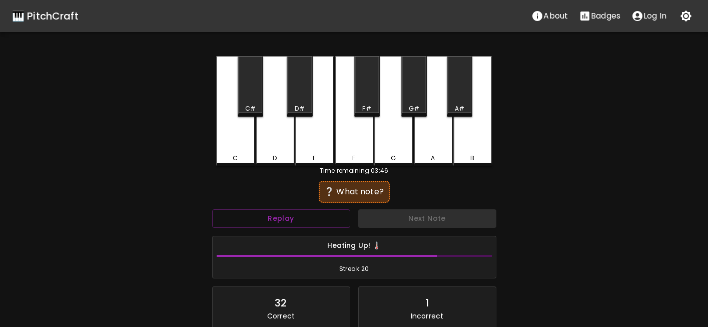
click at [476, 149] on div "B" at bounding box center [472, 111] width 39 height 110
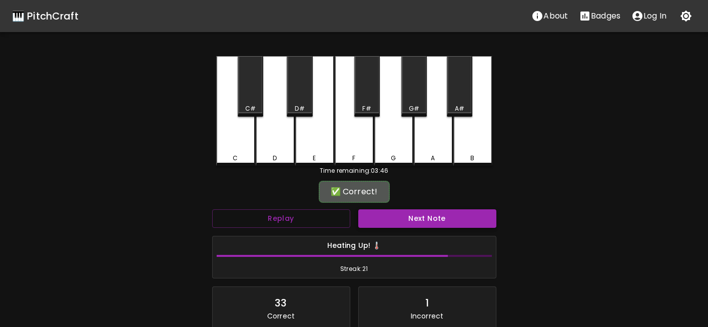
click at [443, 223] on button "Next Note" at bounding box center [427, 218] width 138 height 19
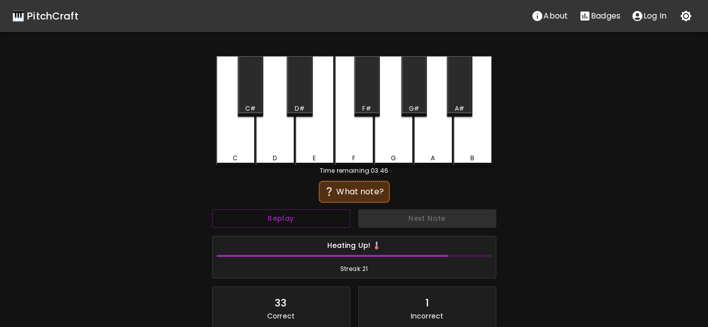
click at [239, 139] on div "C" at bounding box center [235, 111] width 39 height 110
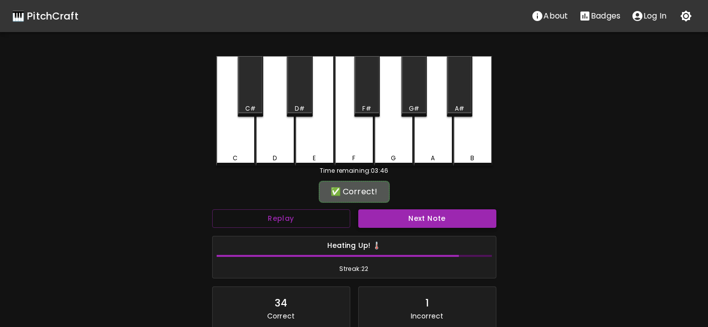
click at [367, 216] on button "Next Note" at bounding box center [427, 218] width 138 height 19
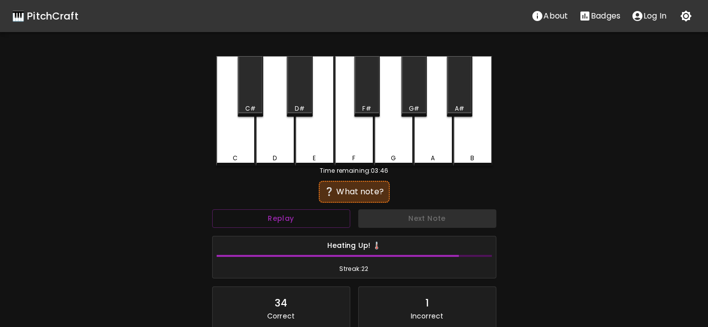
click at [237, 143] on div "C" at bounding box center [235, 111] width 39 height 110
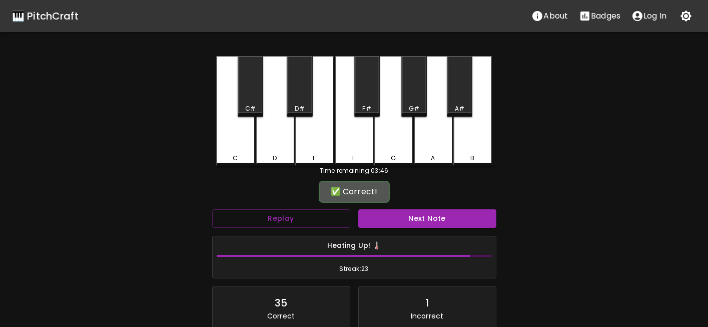
click at [396, 226] on button "Next Note" at bounding box center [427, 218] width 138 height 19
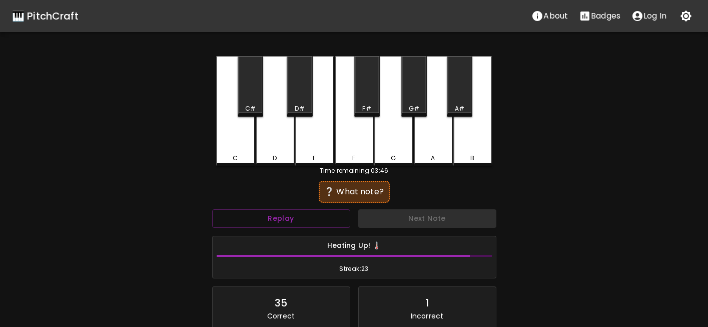
click at [314, 147] on div "E" at bounding box center [314, 111] width 39 height 110
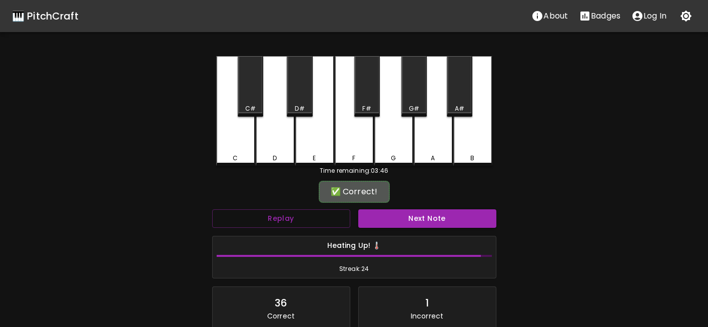
click at [413, 232] on div "Heating Up! 🌡️ Streak: 24" at bounding box center [354, 257] width 292 height 51
click at [407, 219] on button "Next Note" at bounding box center [427, 218] width 138 height 19
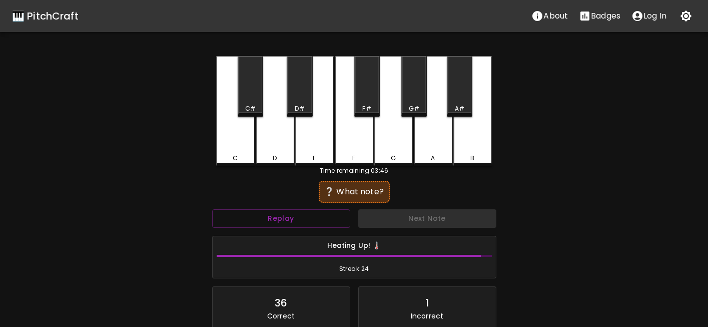
drag, startPoint x: 355, startPoint y: 144, endPoint x: 394, endPoint y: 208, distance: 75.0
click at [358, 153] on div "F" at bounding box center [354, 111] width 39 height 110
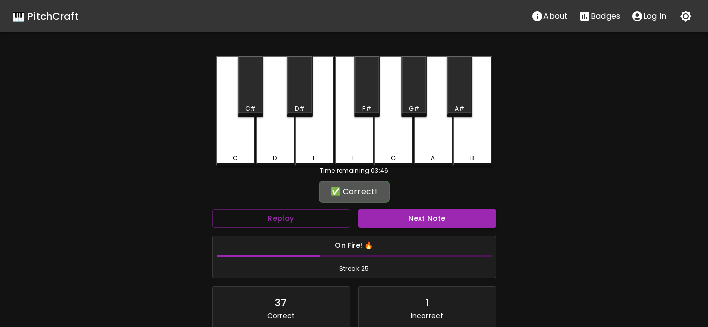
click at [411, 222] on button "Next Note" at bounding box center [427, 218] width 138 height 19
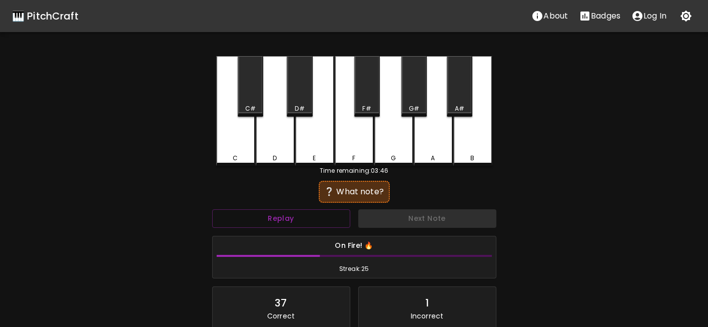
drag, startPoint x: 358, startPoint y: 147, endPoint x: 365, endPoint y: 161, distance: 15.9
click at [357, 147] on div "F" at bounding box center [354, 111] width 39 height 110
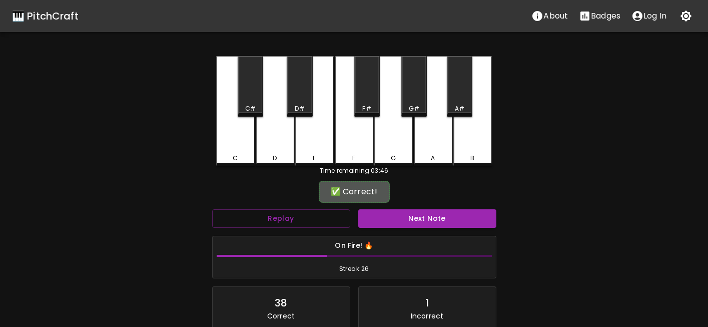
click at [413, 213] on button "Next Note" at bounding box center [427, 218] width 138 height 19
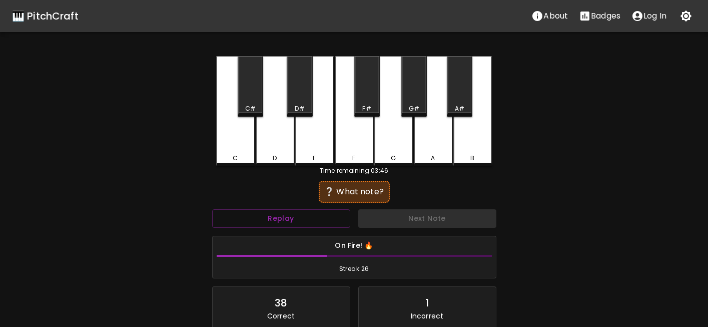
click at [217, 140] on div "C" at bounding box center [235, 111] width 39 height 110
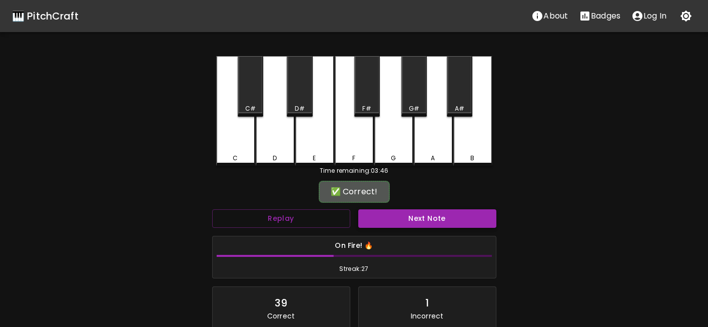
drag, startPoint x: 404, startPoint y: 209, endPoint x: 403, endPoint y: 219, distance: 10.0
click at [404, 212] on div "Next Note" at bounding box center [427, 218] width 146 height 27
click at [402, 219] on button "Next Note" at bounding box center [427, 218] width 138 height 19
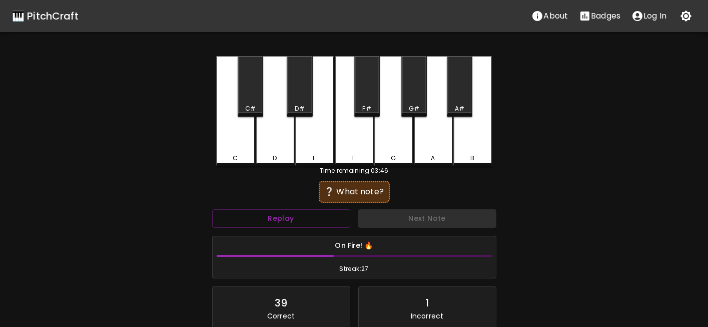
click at [350, 141] on div "F" at bounding box center [354, 111] width 39 height 110
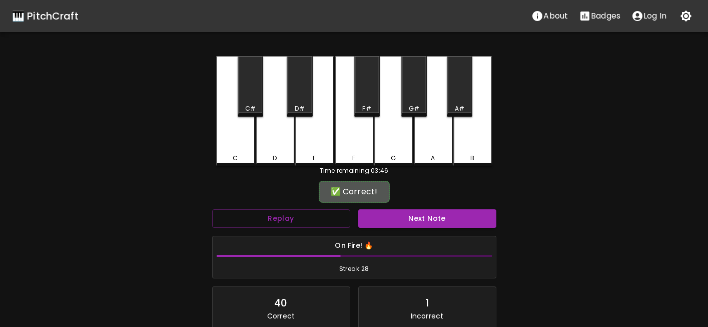
click at [378, 218] on button "Next Note" at bounding box center [427, 218] width 138 height 19
drag, startPoint x: 250, startPoint y: 102, endPoint x: 262, endPoint y: 114, distance: 16.6
click at [250, 103] on div "C#" at bounding box center [251, 86] width 26 height 61
click at [407, 219] on button "Next Note" at bounding box center [427, 218] width 138 height 19
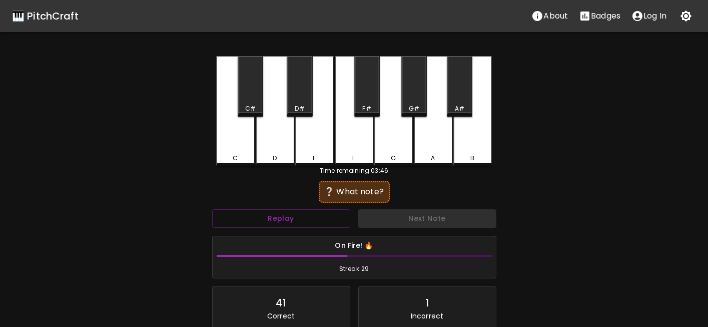
click at [468, 150] on div "B" at bounding box center [472, 111] width 39 height 110
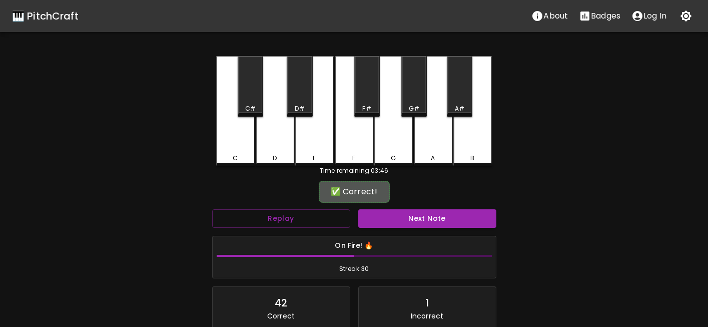
click at [460, 203] on div "✅ Correct! Replay Next Note On Fire! 🔥 Streak: 30 42 Correct 1 Incorrect Create…" at bounding box center [354, 292] width 284 height 219
drag, startPoint x: 460, startPoint y: 203, endPoint x: 459, endPoint y: 216, distance: 12.5
click at [461, 213] on button "Next Note" at bounding box center [427, 218] width 138 height 19
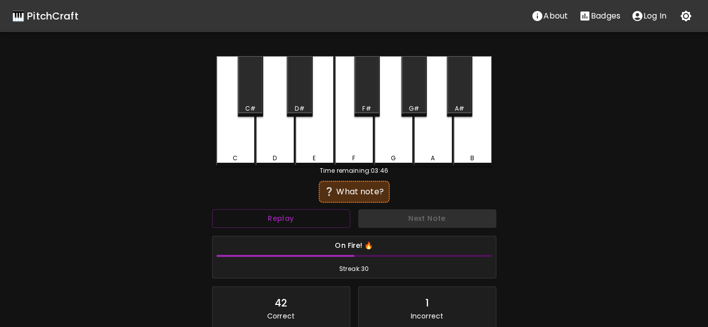
drag, startPoint x: 305, startPoint y: 152, endPoint x: 323, endPoint y: 175, distance: 29.9
click at [305, 152] on div "E" at bounding box center [314, 111] width 39 height 110
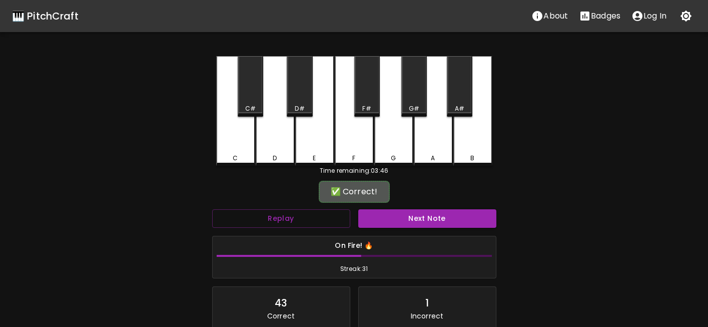
click at [414, 217] on button "Next Note" at bounding box center [427, 218] width 138 height 19
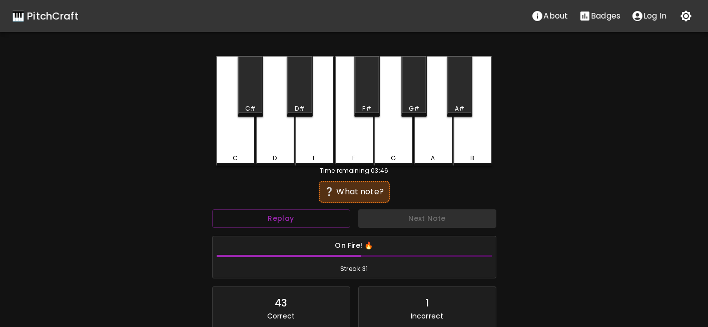
drag, startPoint x: 285, startPoint y: 149, endPoint x: 370, endPoint y: 206, distance: 102.8
click at [286, 152] on div "D" at bounding box center [275, 111] width 39 height 110
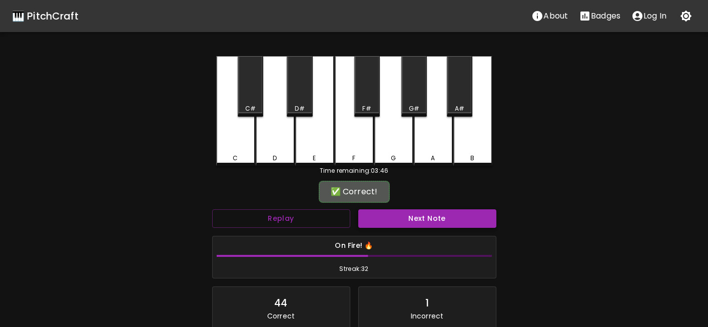
click at [421, 226] on button "Next Note" at bounding box center [427, 218] width 138 height 19
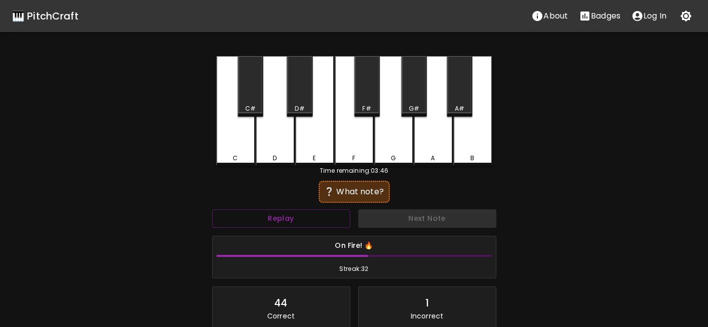
click at [367, 102] on div "F#" at bounding box center [367, 86] width 26 height 61
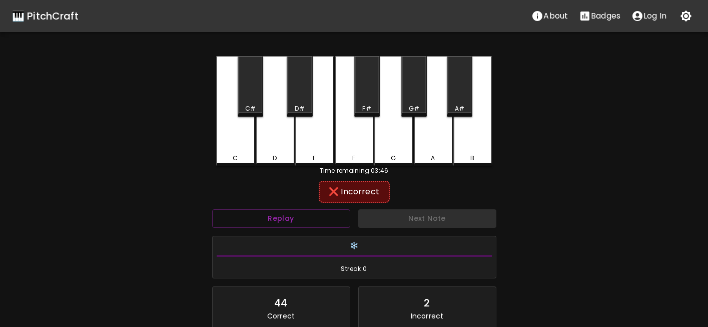
drag, startPoint x: 407, startPoint y: 105, endPoint x: 412, endPoint y: 118, distance: 13.9
click at [407, 107] on div "G#" at bounding box center [414, 108] width 24 height 9
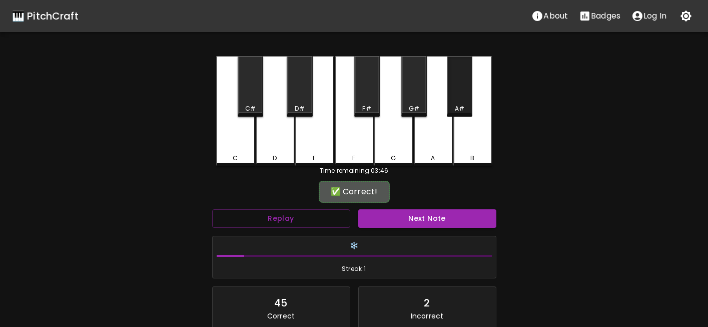
click at [453, 107] on div "A#" at bounding box center [460, 108] width 24 height 9
click at [447, 223] on button "Next Note" at bounding box center [427, 218] width 138 height 19
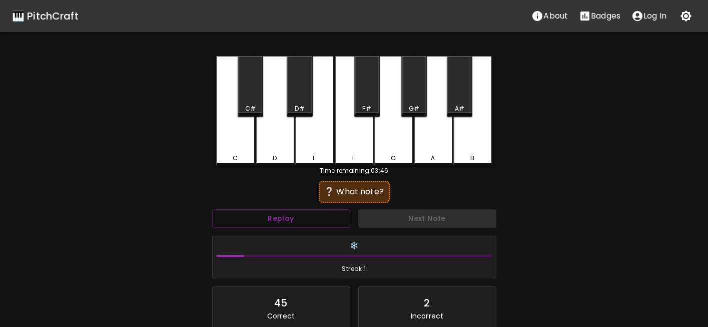
drag, startPoint x: 450, startPoint y: 97, endPoint x: 454, endPoint y: 124, distance: 27.4
click at [450, 97] on div "A#" at bounding box center [460, 86] width 26 height 61
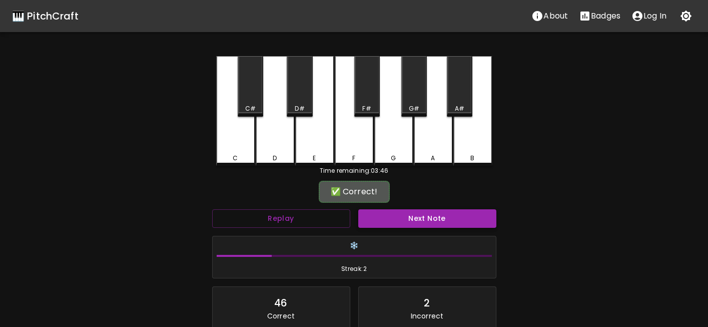
click at [439, 222] on button "Next Note" at bounding box center [427, 218] width 138 height 19
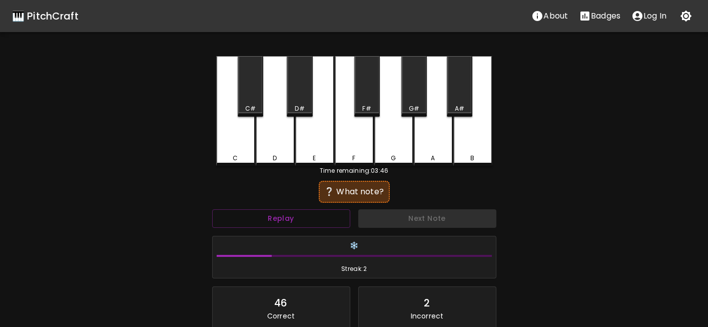
click at [279, 149] on div "D" at bounding box center [275, 111] width 39 height 110
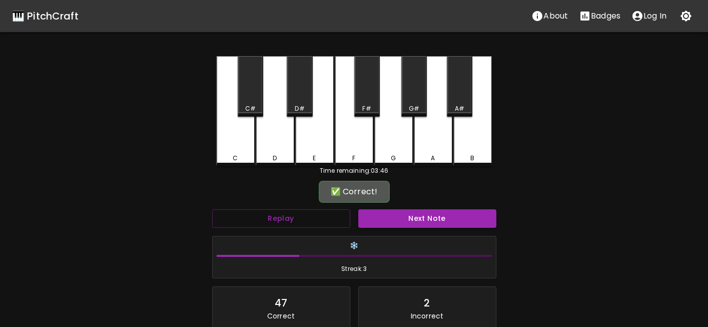
click at [407, 222] on button "Next Note" at bounding box center [427, 218] width 138 height 19
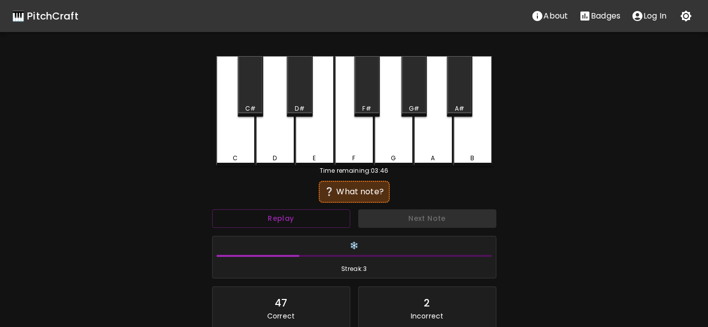
click at [436, 148] on div "A" at bounding box center [433, 111] width 39 height 110
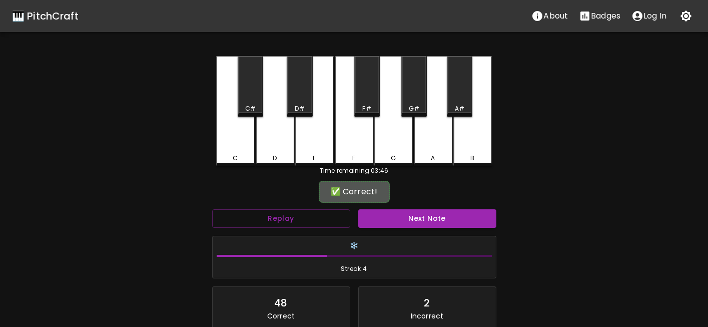
click at [438, 218] on button "Next Note" at bounding box center [427, 218] width 138 height 19
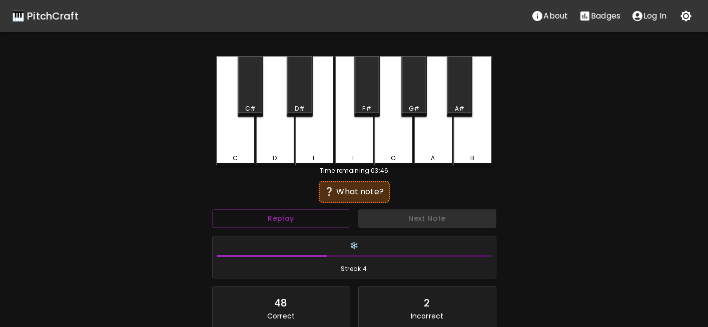
drag, startPoint x: 254, startPoint y: 104, endPoint x: 424, endPoint y: 203, distance: 197.2
click at [253, 104] on div "C#" at bounding box center [250, 108] width 11 height 9
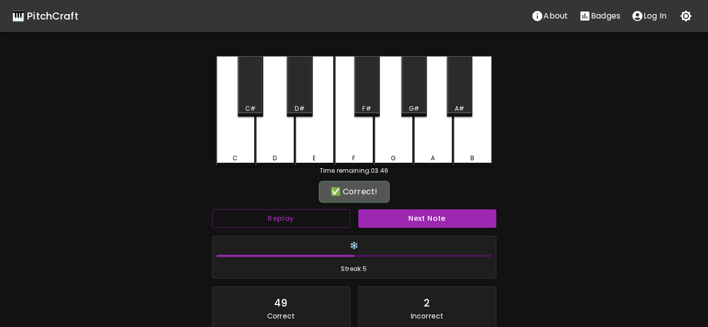
click at [433, 207] on div "Next Note" at bounding box center [427, 218] width 146 height 27
drag, startPoint x: 433, startPoint y: 216, endPoint x: 434, endPoint y: 225, distance: 9.5
click at [432, 216] on button "Next Note" at bounding box center [427, 218] width 138 height 19
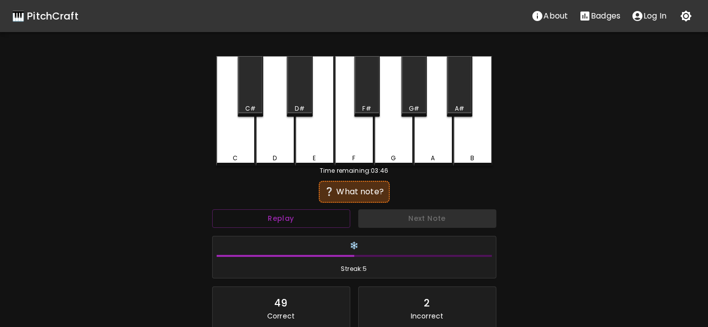
drag, startPoint x: 352, startPoint y: 146, endPoint x: 378, endPoint y: 178, distance: 41.3
click at [350, 144] on div "F" at bounding box center [354, 111] width 39 height 110
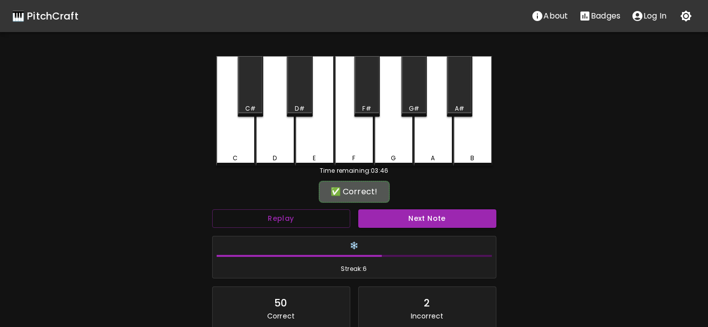
click at [406, 215] on button "Next Note" at bounding box center [427, 218] width 138 height 19
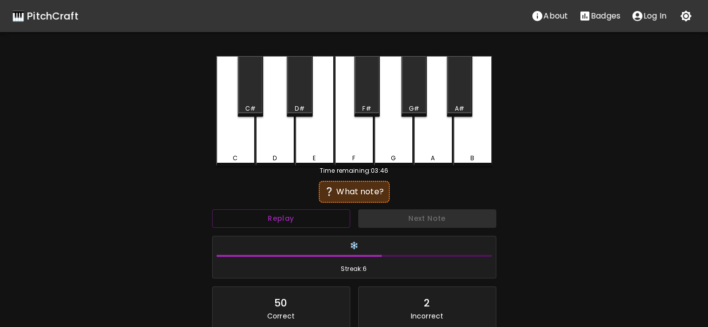
click at [255, 106] on div "C#" at bounding box center [250, 108] width 11 height 9
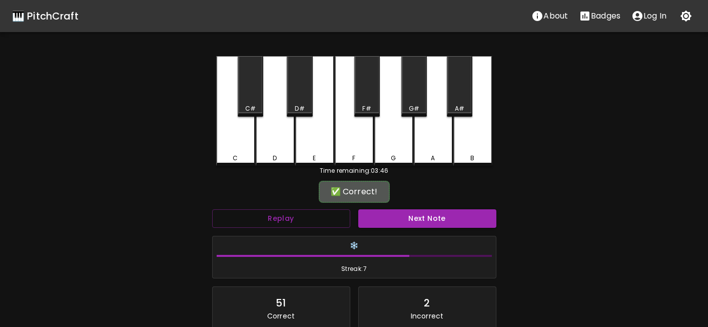
click at [430, 231] on div "Replay Next Note ❄️ Streak: 7 51 Correct 2 Incorrect Create an account or log i…" at bounding box center [354, 281] width 292 height 152
drag, startPoint x: 430, startPoint y: 231, endPoint x: 434, endPoint y: 222, distance: 9.9
click at [434, 221] on button "Next Note" at bounding box center [427, 218] width 138 height 19
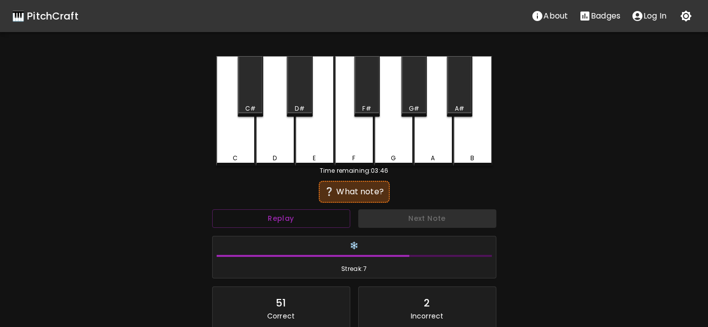
click at [320, 155] on div "E" at bounding box center [314, 111] width 39 height 110
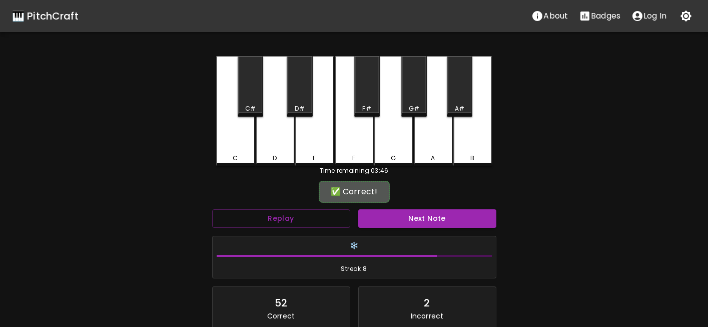
click at [403, 218] on button "Next Note" at bounding box center [427, 218] width 138 height 19
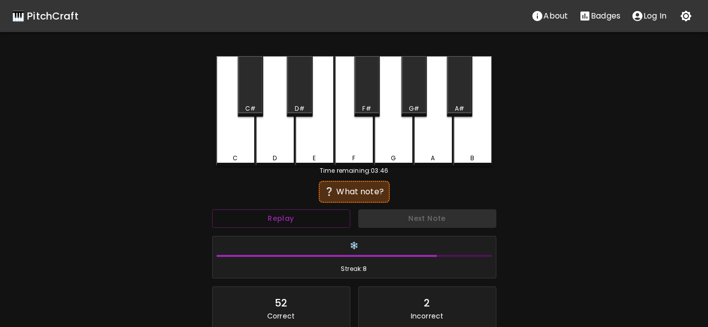
click at [358, 153] on div "F" at bounding box center [354, 111] width 39 height 110
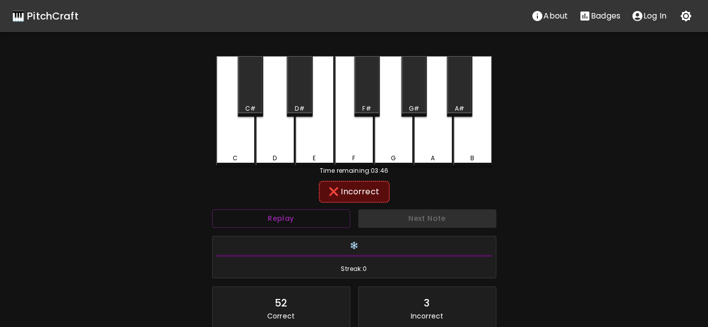
click at [393, 213] on div "Next Note" at bounding box center [427, 218] width 146 height 27
click at [362, 100] on div "F#" at bounding box center [367, 86] width 26 height 61
drag, startPoint x: 348, startPoint y: 155, endPoint x: 323, endPoint y: 207, distance: 58.0
click at [347, 155] on div "F" at bounding box center [354, 158] width 37 height 9
click at [322, 209] on button "Replay" at bounding box center [281, 218] width 138 height 19
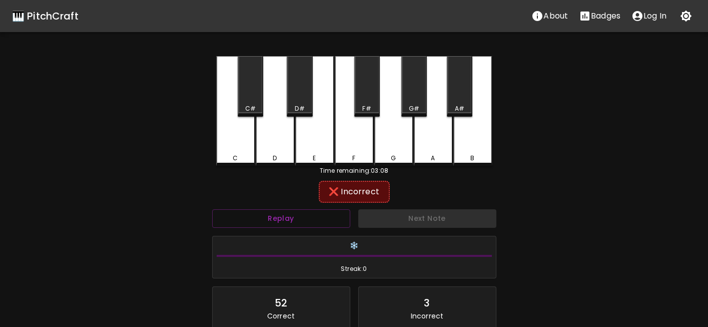
click at [436, 148] on div "A" at bounding box center [433, 111] width 39 height 110
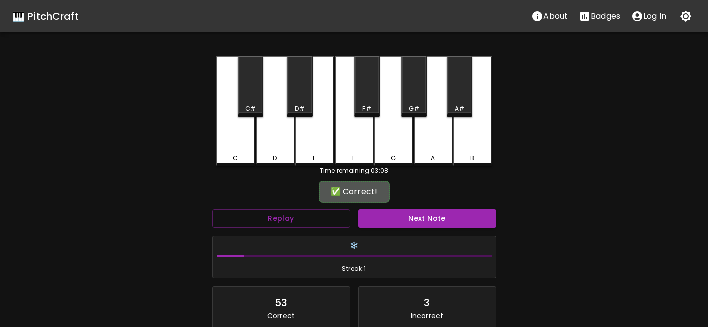
click at [439, 228] on div "Next Note" at bounding box center [427, 218] width 146 height 27
click at [437, 223] on button "Next Note" at bounding box center [427, 218] width 138 height 19
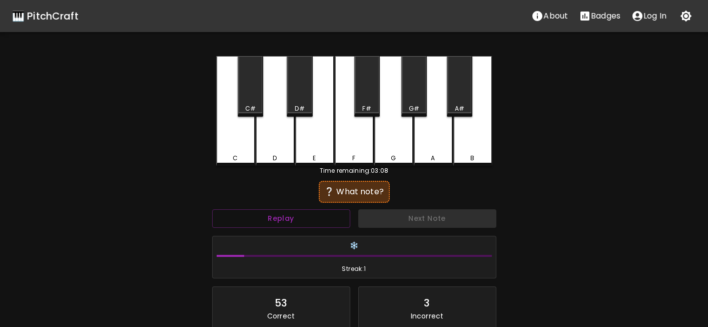
click at [465, 147] on div "B" at bounding box center [472, 111] width 39 height 110
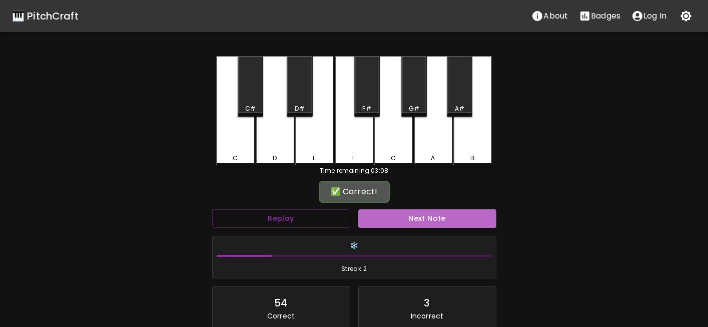
click at [448, 217] on button "Next Note" at bounding box center [427, 218] width 138 height 19
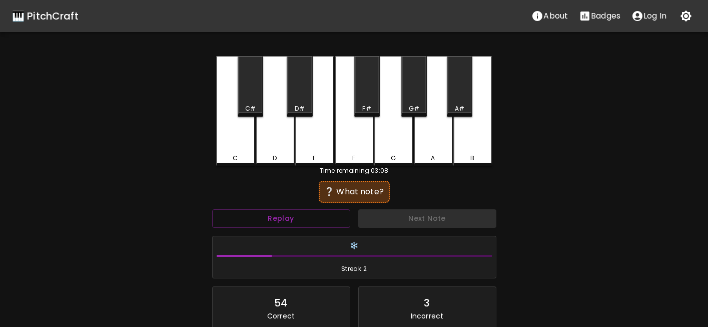
click at [434, 159] on div "A" at bounding box center [433, 158] width 4 height 9
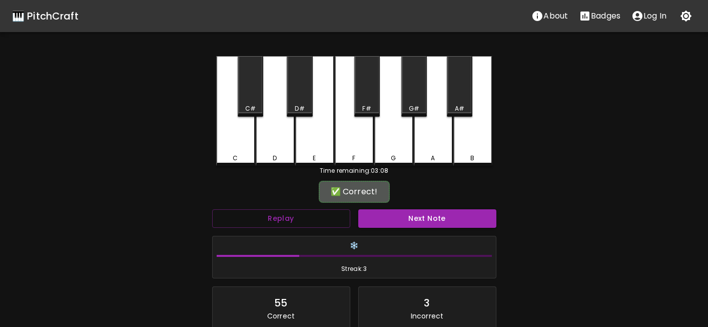
click at [434, 211] on button "Next Note" at bounding box center [427, 218] width 138 height 19
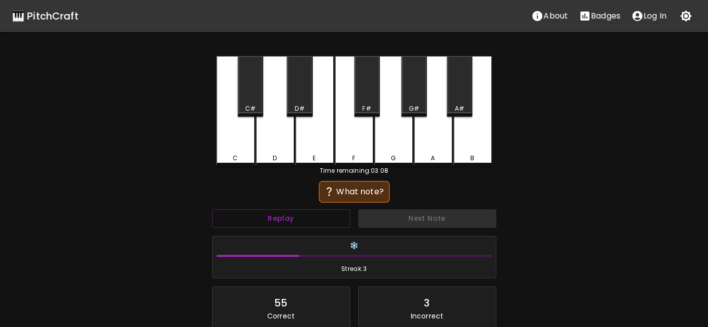
drag, startPoint x: 300, startPoint y: 102, endPoint x: 332, endPoint y: 153, distance: 60.4
click at [299, 102] on div "D#" at bounding box center [300, 86] width 26 height 61
click at [398, 218] on div "Next Note" at bounding box center [427, 218] width 146 height 27
click at [314, 222] on button "Replay" at bounding box center [281, 218] width 138 height 19
click at [312, 222] on button "Replay" at bounding box center [281, 218] width 138 height 19
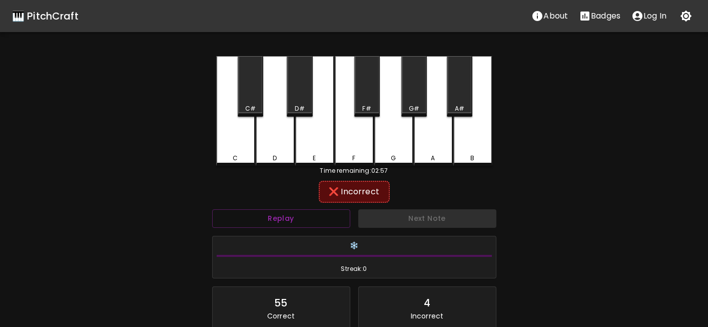
click at [416, 101] on div "G#" at bounding box center [414, 86] width 26 height 61
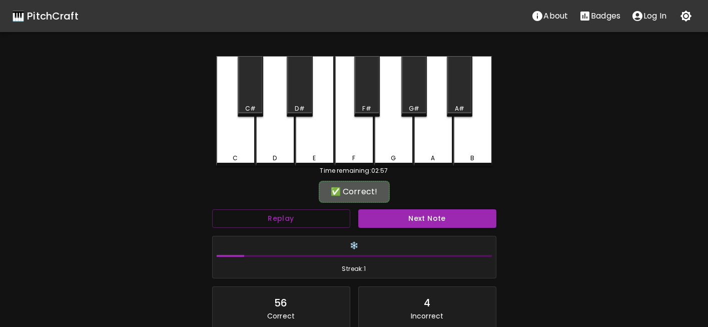
click at [429, 210] on button "Next Note" at bounding box center [427, 218] width 138 height 19
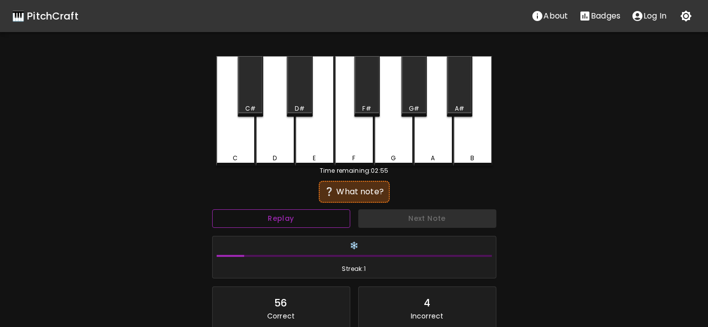
click at [346, 219] on button "Replay" at bounding box center [281, 218] width 138 height 19
click at [468, 104] on div "A#" at bounding box center [460, 86] width 26 height 61
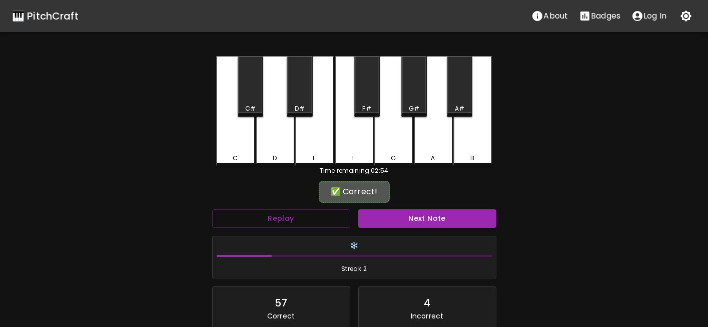
click at [445, 207] on div "✅ Correct! Replay Next Note ❄️ Streak: 2 57 Correct 4 Incorrect Create an accou…" at bounding box center [354, 292] width 284 height 219
drag, startPoint x: 445, startPoint y: 207, endPoint x: 445, endPoint y: 216, distance: 9.0
click at [446, 215] on button "Next Note" at bounding box center [427, 218] width 138 height 19
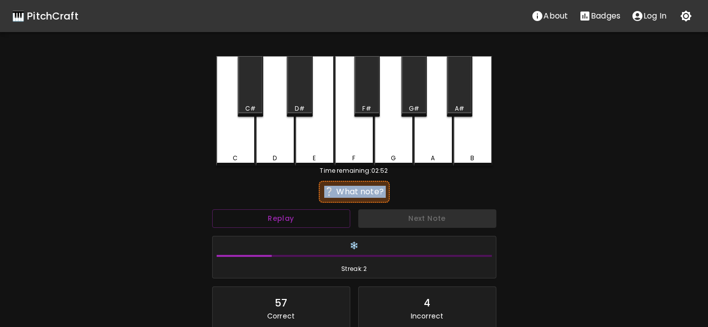
drag, startPoint x: 349, startPoint y: 157, endPoint x: 358, endPoint y: 169, distance: 15.3
click at [349, 157] on div "F" at bounding box center [354, 158] width 37 height 9
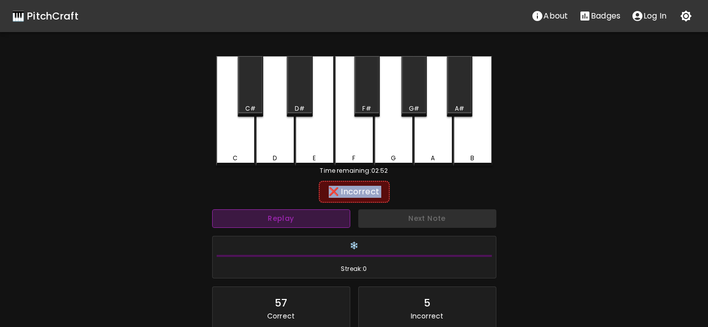
click at [326, 216] on button "Replay" at bounding box center [281, 218] width 138 height 19
click at [373, 101] on div "F#" at bounding box center [367, 86] width 26 height 61
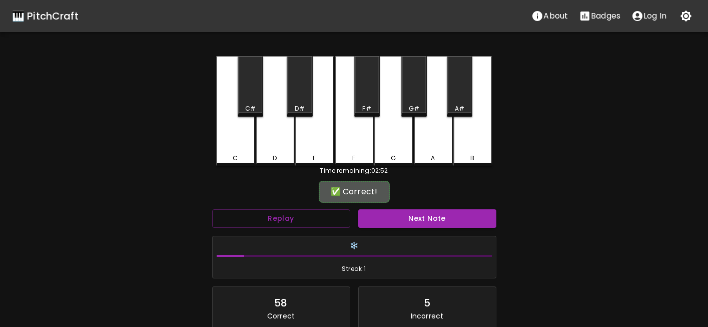
click at [410, 209] on button "Next Note" at bounding box center [427, 218] width 138 height 19
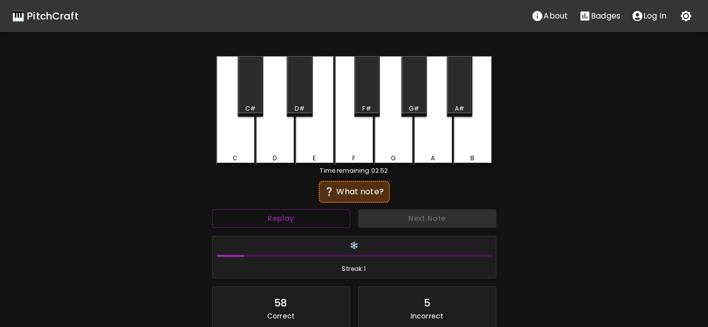
drag, startPoint x: 367, startPoint y: 107, endPoint x: 384, endPoint y: 204, distance: 98.5
click at [366, 108] on div "F#" at bounding box center [366, 108] width 9 height 9
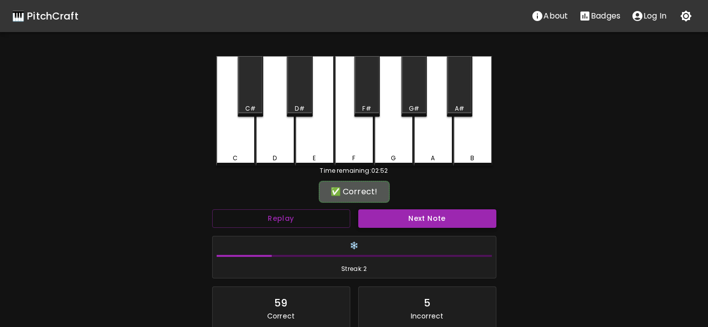
click at [392, 221] on button "Next Note" at bounding box center [427, 218] width 138 height 19
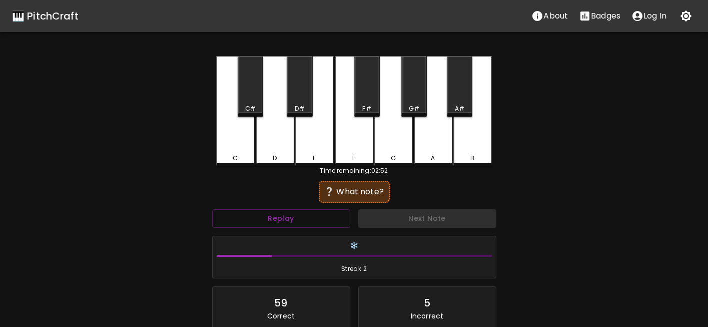
click at [373, 106] on div "F#" at bounding box center [367, 108] width 24 height 9
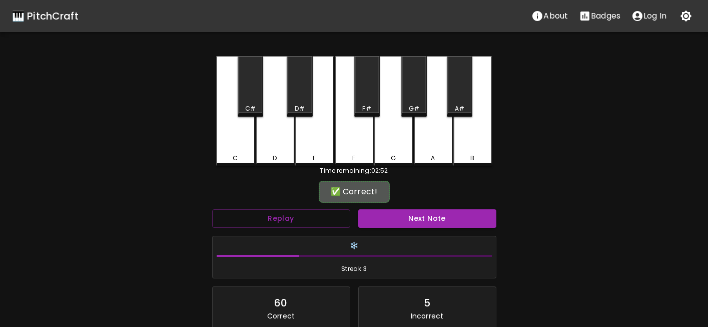
click at [409, 229] on div "Next Note" at bounding box center [427, 218] width 146 height 27
click at [412, 220] on button "Next Note" at bounding box center [427, 218] width 138 height 19
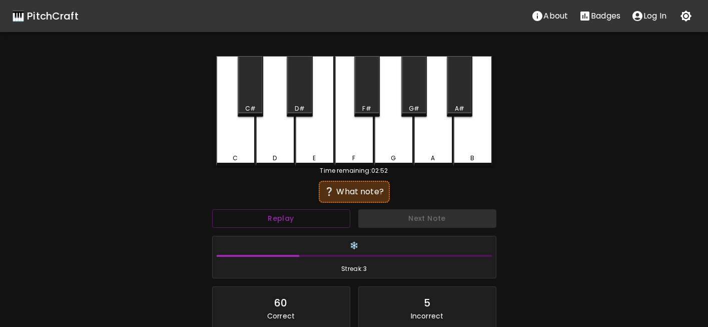
click at [256, 102] on div "C#" at bounding box center [251, 86] width 26 height 61
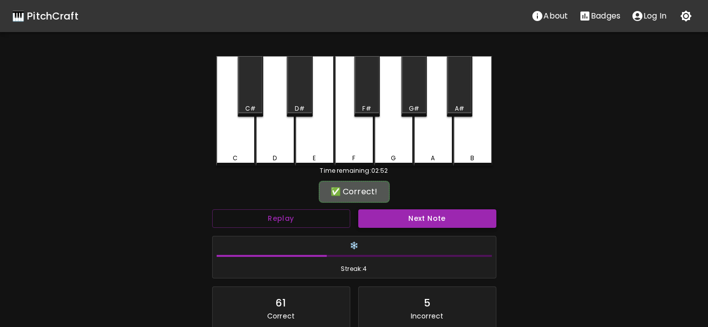
click at [407, 216] on button "Next Note" at bounding box center [427, 218] width 138 height 19
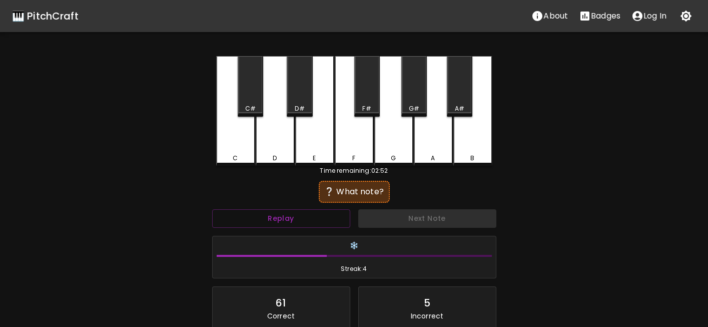
click at [253, 100] on div "C#" at bounding box center [251, 86] width 26 height 61
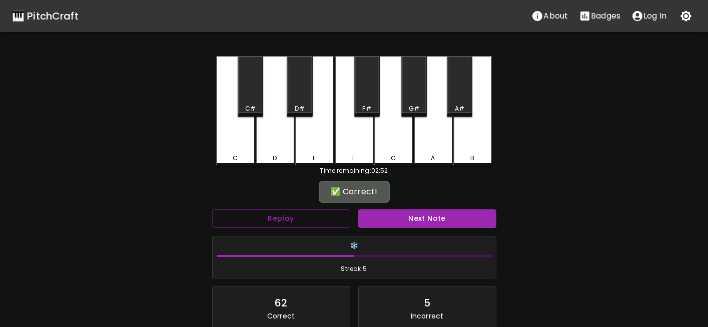
click at [401, 217] on button "Next Note" at bounding box center [427, 218] width 138 height 19
click at [362, 105] on div "F#" at bounding box center [367, 108] width 24 height 9
click at [428, 221] on button "Next Note" at bounding box center [427, 218] width 138 height 19
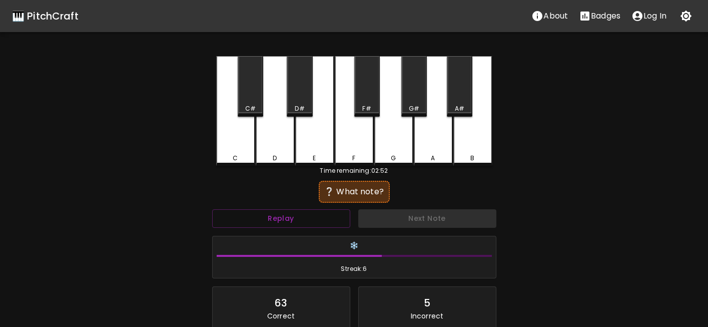
click at [452, 103] on div "A#" at bounding box center [460, 86] width 26 height 61
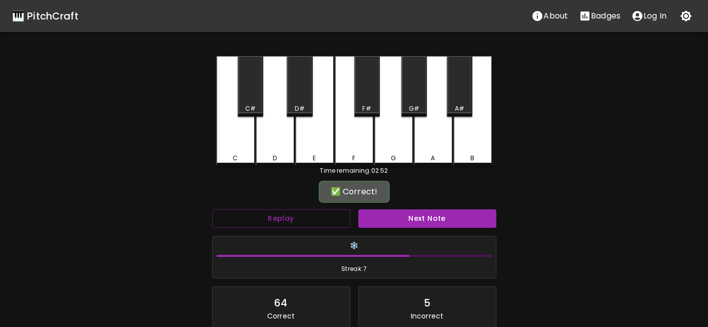
click at [430, 222] on button "Next Note" at bounding box center [427, 218] width 138 height 19
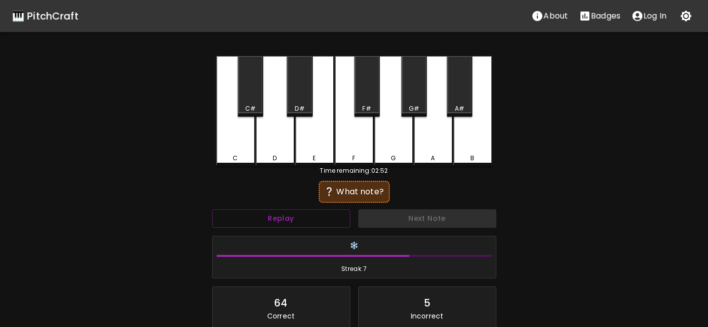
drag, startPoint x: 364, startPoint y: 162, endPoint x: 413, endPoint y: 221, distance: 77.1
click at [364, 162] on div "F" at bounding box center [354, 111] width 39 height 110
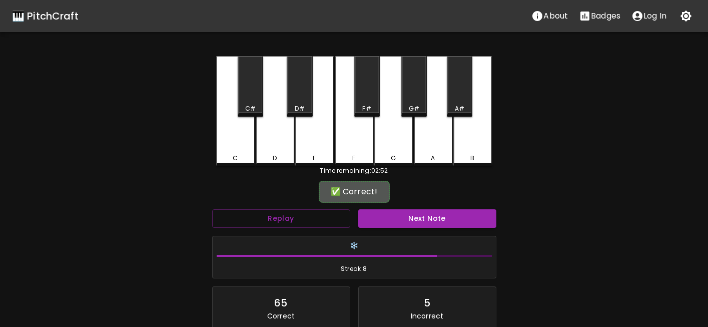
click at [413, 225] on button "Next Note" at bounding box center [427, 218] width 138 height 19
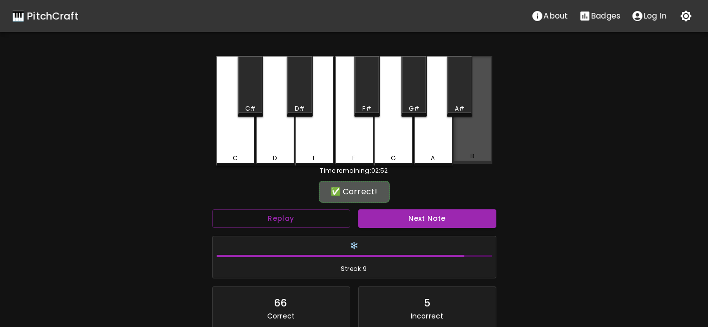
click at [485, 148] on div "B" at bounding box center [472, 110] width 39 height 108
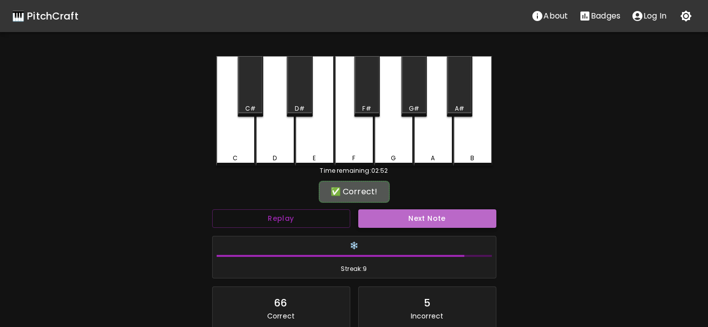
click at [449, 228] on div "Next Note" at bounding box center [427, 218] width 146 height 27
click at [450, 223] on button "Next Note" at bounding box center [427, 218] width 138 height 19
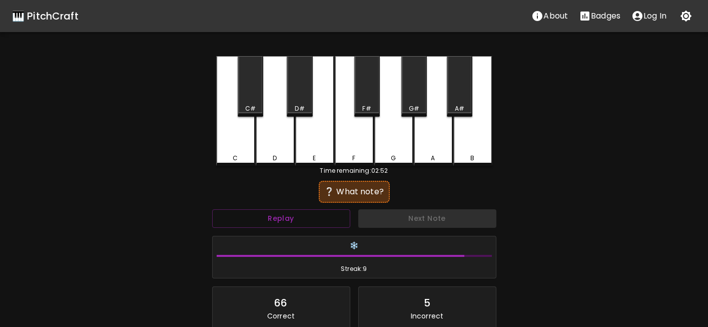
click at [363, 107] on div "F#" at bounding box center [366, 108] width 9 height 9
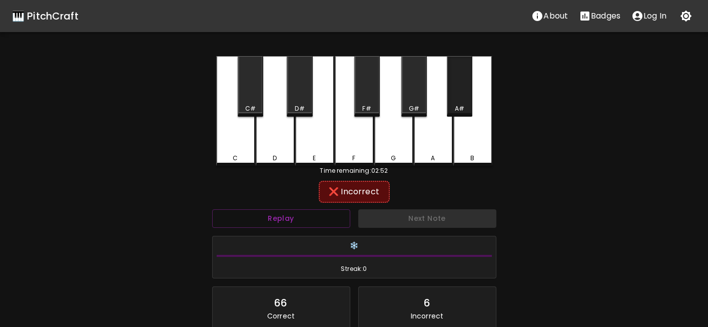
click at [457, 102] on div "A#" at bounding box center [460, 86] width 26 height 61
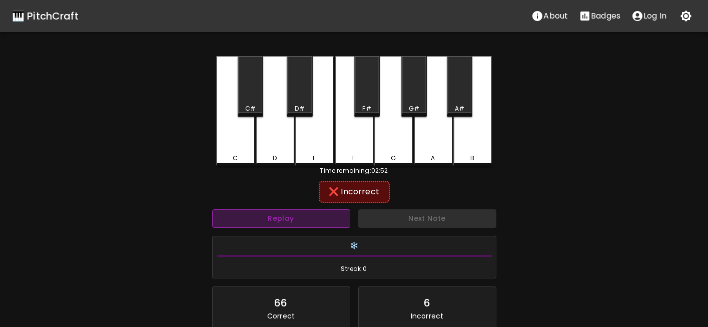
click at [314, 219] on button "Replay" at bounding box center [281, 218] width 138 height 19
click at [411, 101] on div "G#" at bounding box center [414, 86] width 26 height 61
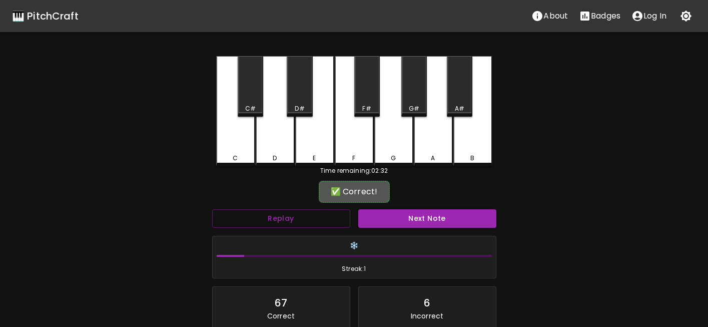
click at [433, 225] on button "Next Note" at bounding box center [427, 218] width 138 height 19
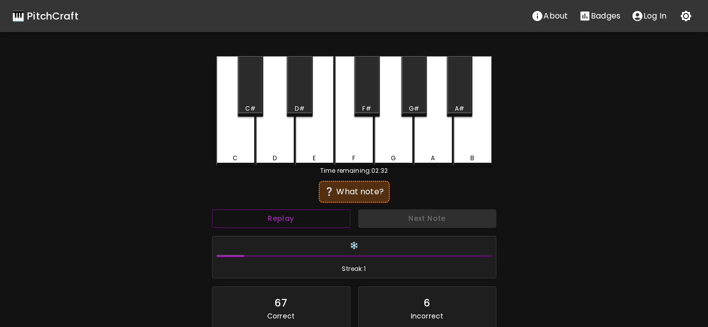
click at [367, 143] on div "F" at bounding box center [354, 111] width 39 height 110
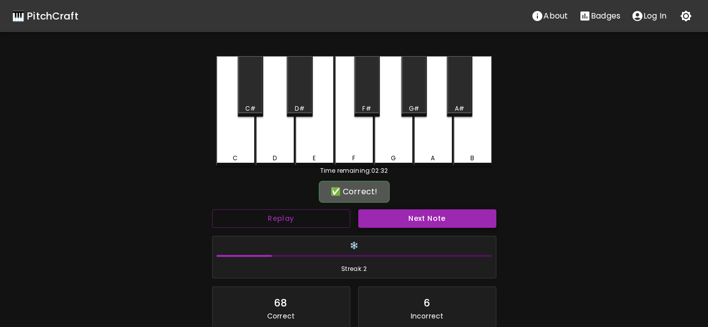
click at [410, 224] on button "Next Note" at bounding box center [427, 218] width 138 height 19
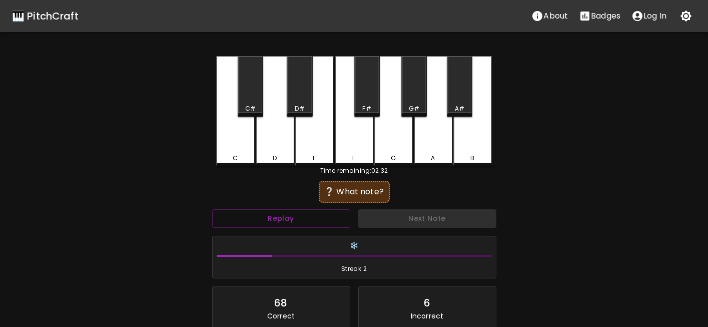
click at [414, 106] on div "G#" at bounding box center [414, 86] width 26 height 61
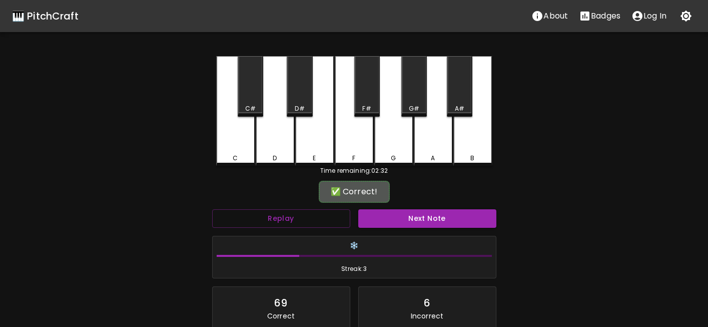
click at [419, 206] on div "Next Note" at bounding box center [427, 218] width 146 height 27
click at [422, 215] on button "Next Note" at bounding box center [427, 218] width 138 height 19
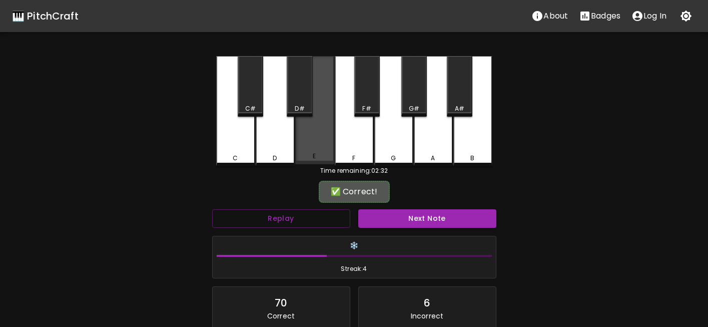
drag, startPoint x: 318, startPoint y: 144, endPoint x: 396, endPoint y: 212, distance: 103.5
click at [317, 144] on div "E" at bounding box center [314, 110] width 39 height 108
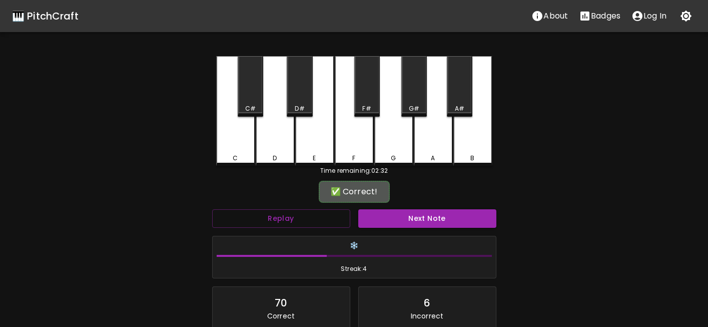
click at [413, 226] on button "Next Note" at bounding box center [427, 218] width 138 height 19
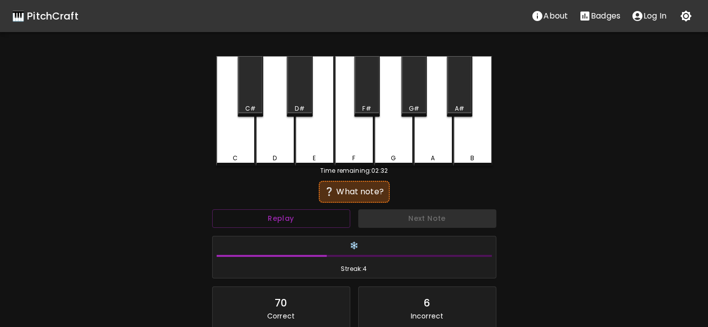
click at [329, 151] on div "E" at bounding box center [314, 111] width 39 height 110
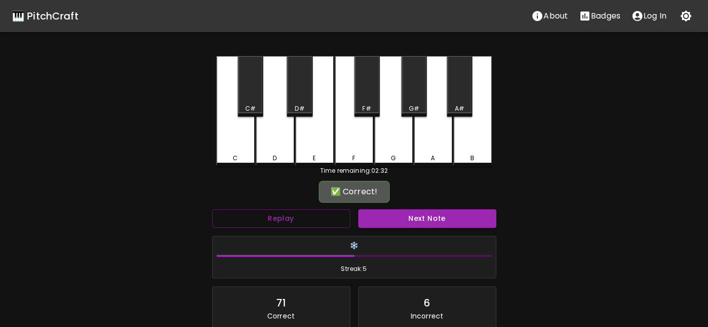
click at [419, 223] on button "Next Note" at bounding box center [427, 218] width 138 height 19
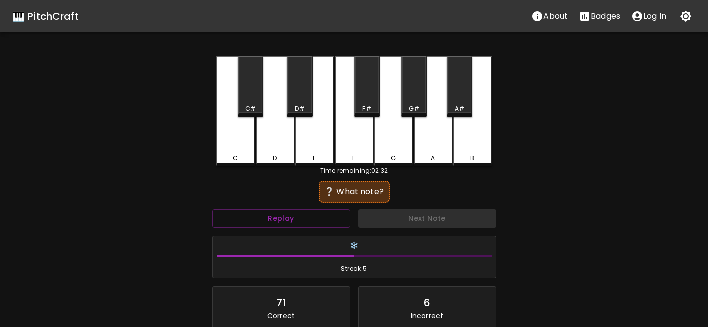
click at [390, 156] on div "G" at bounding box center [393, 111] width 39 height 110
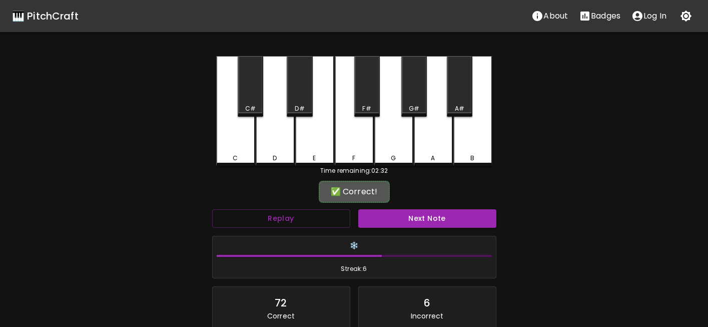
click at [423, 215] on button "Next Note" at bounding box center [427, 218] width 138 height 19
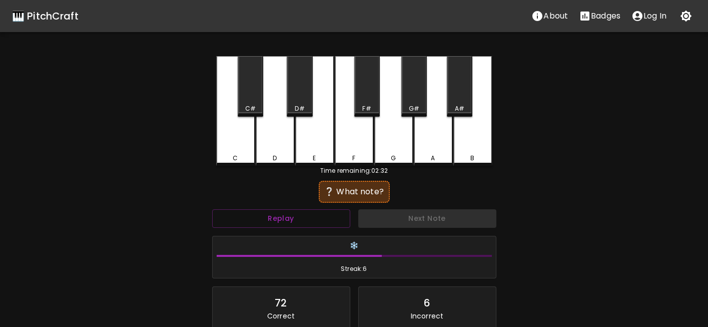
click at [258, 102] on div "C#" at bounding box center [251, 86] width 26 height 61
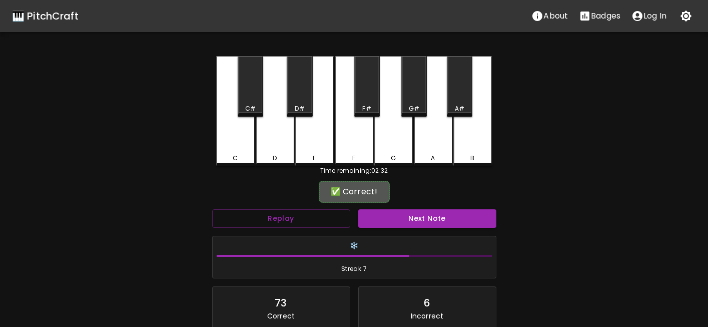
click at [426, 213] on button "Next Note" at bounding box center [427, 218] width 138 height 19
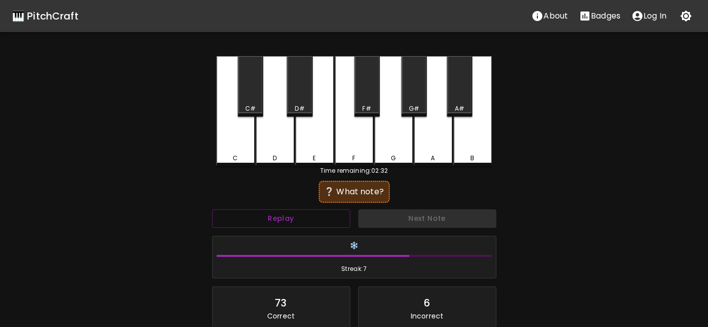
click at [284, 145] on div "D" at bounding box center [275, 111] width 39 height 110
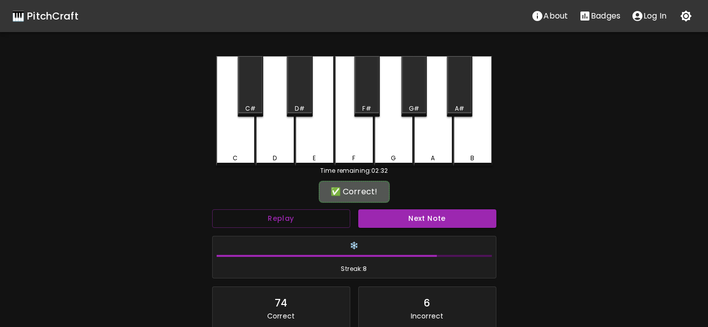
drag, startPoint x: 421, startPoint y: 216, endPoint x: 407, endPoint y: 210, distance: 15.0
click at [420, 216] on button "Next Note" at bounding box center [427, 218] width 138 height 19
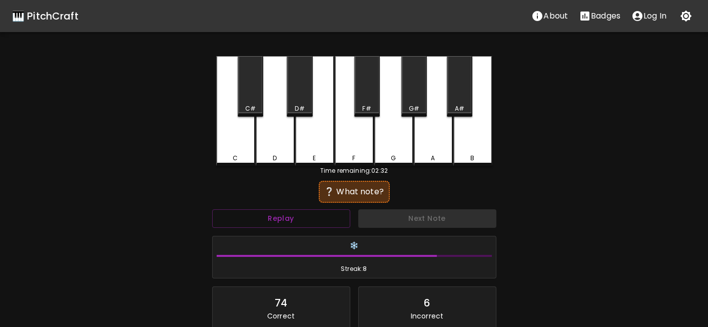
click at [476, 148] on div "B" at bounding box center [472, 111] width 39 height 110
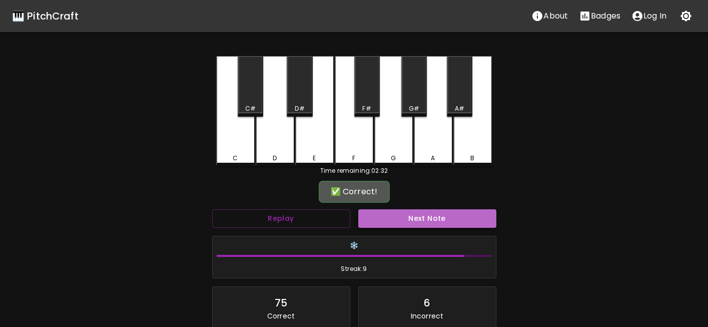
click at [462, 218] on button "Next Note" at bounding box center [427, 218] width 138 height 19
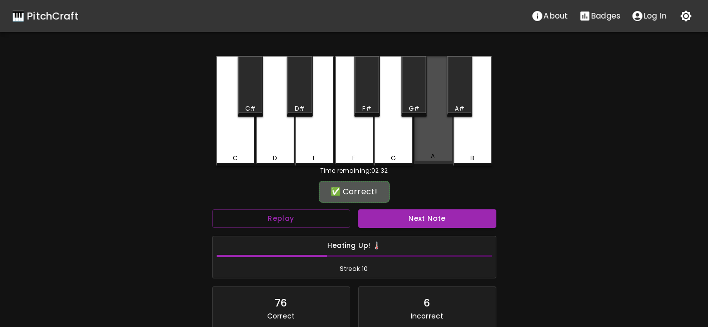
drag, startPoint x: 433, startPoint y: 141, endPoint x: 430, endPoint y: 164, distance: 22.7
click at [432, 149] on div "A" at bounding box center [433, 110] width 39 height 108
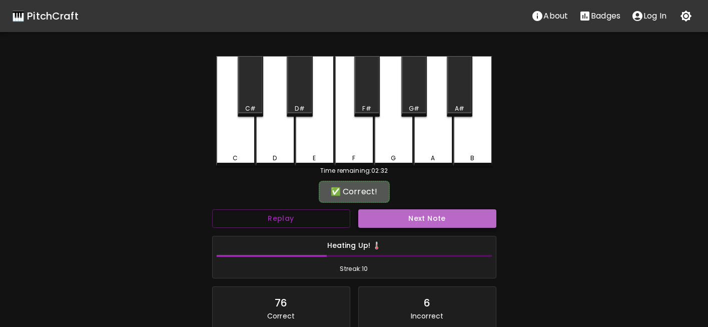
click at [434, 218] on button "Next Note" at bounding box center [427, 218] width 138 height 19
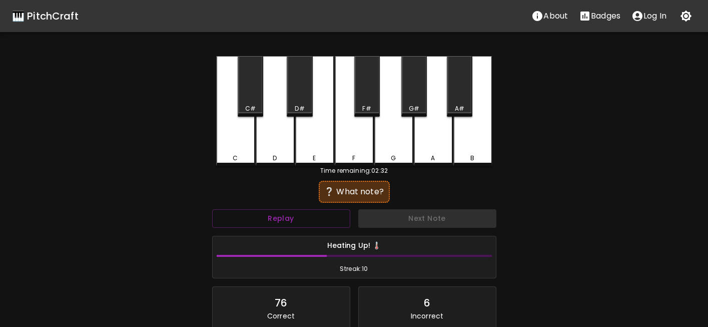
drag, startPoint x: 309, startPoint y: 152, endPoint x: 308, endPoint y: 160, distance: 8.5
click at [308, 152] on div "E" at bounding box center [314, 111] width 39 height 110
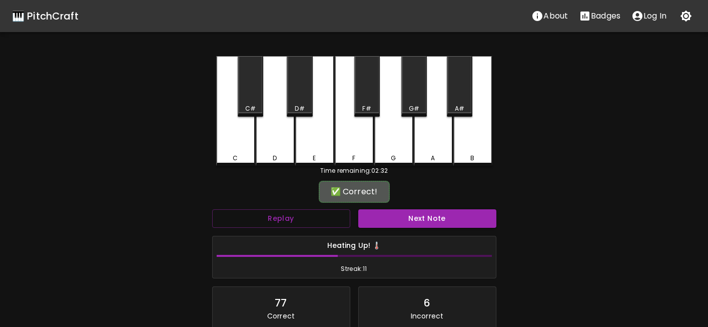
click at [434, 243] on h6 "Heating Up! 🌡️" at bounding box center [354, 245] width 275 height 11
drag, startPoint x: 435, startPoint y: 226, endPoint x: 427, endPoint y: 226, distance: 8.0
click at [433, 226] on button "Next Note" at bounding box center [427, 218] width 138 height 19
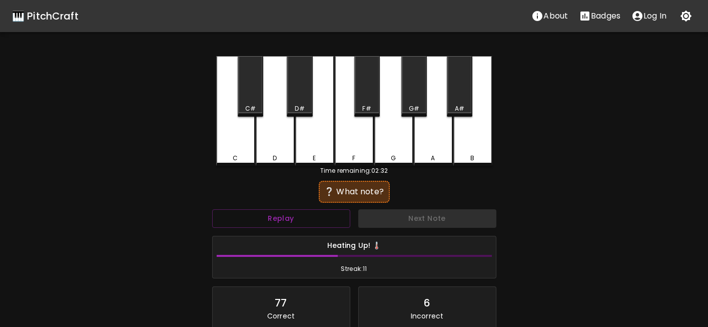
drag, startPoint x: 260, startPoint y: 89, endPoint x: 272, endPoint y: 117, distance: 30.5
click at [256, 91] on div "C#" at bounding box center [251, 86] width 26 height 61
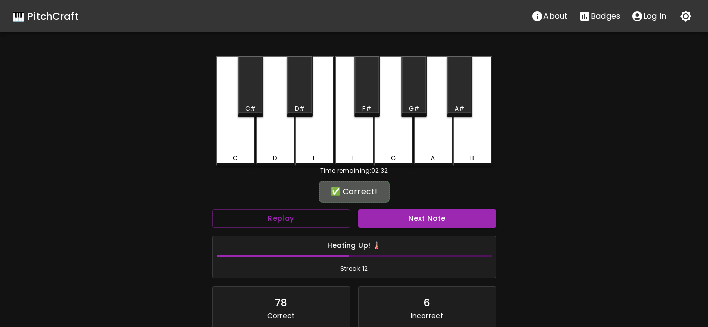
click at [391, 213] on button "Next Note" at bounding box center [427, 218] width 138 height 19
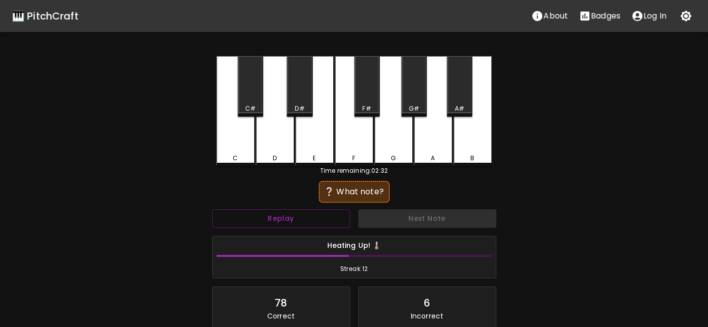
click at [241, 132] on div "C" at bounding box center [235, 111] width 39 height 110
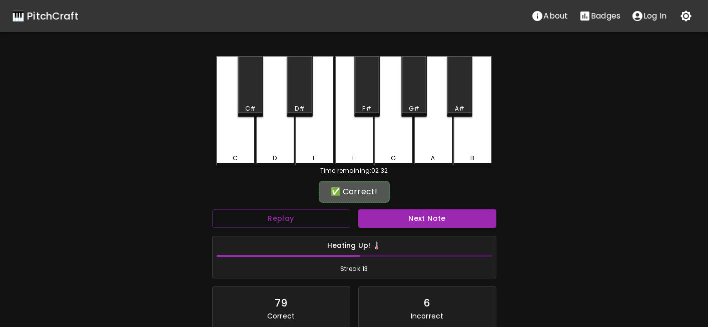
click at [406, 214] on button "Next Note" at bounding box center [427, 218] width 138 height 19
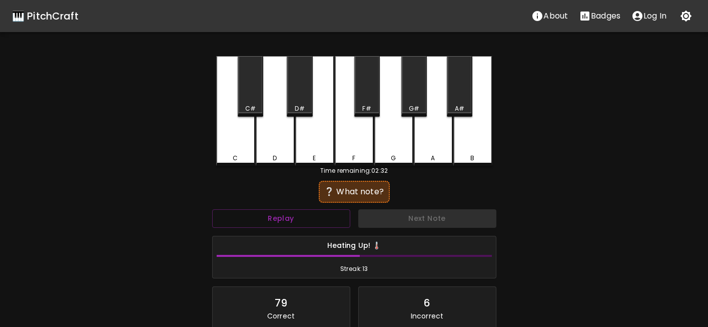
drag, startPoint x: 440, startPoint y: 153, endPoint x: 441, endPoint y: 211, distance: 58.0
click at [439, 157] on div "A" at bounding box center [433, 111] width 39 height 110
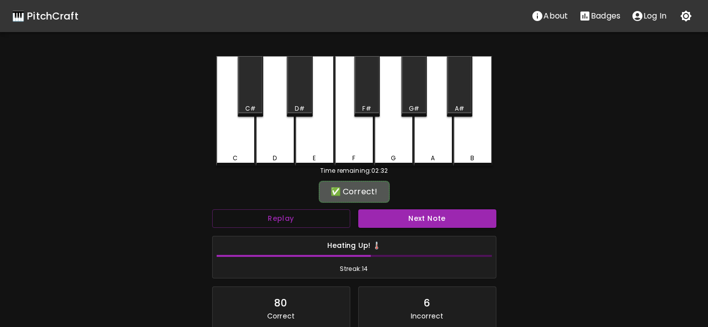
click at [439, 218] on button "Next Note" at bounding box center [427, 218] width 138 height 19
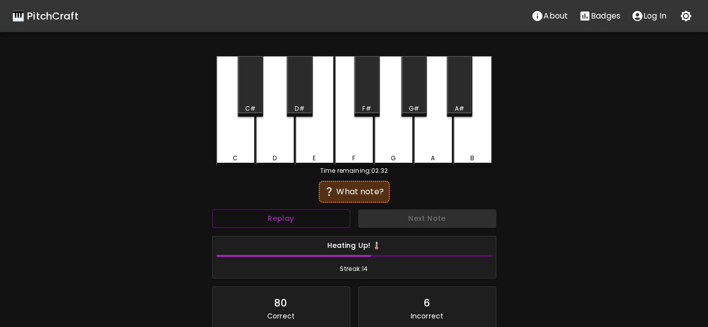
click at [368, 103] on div "F#" at bounding box center [367, 86] width 26 height 61
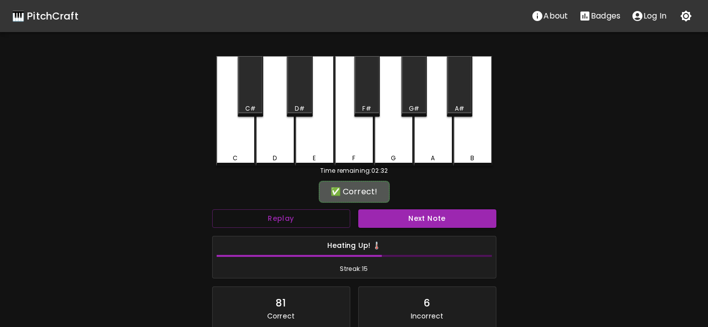
click at [419, 232] on div "Heating Up! 🌡️ Streak: 15" at bounding box center [354, 257] width 292 height 51
click at [424, 221] on button "Next Note" at bounding box center [427, 218] width 138 height 19
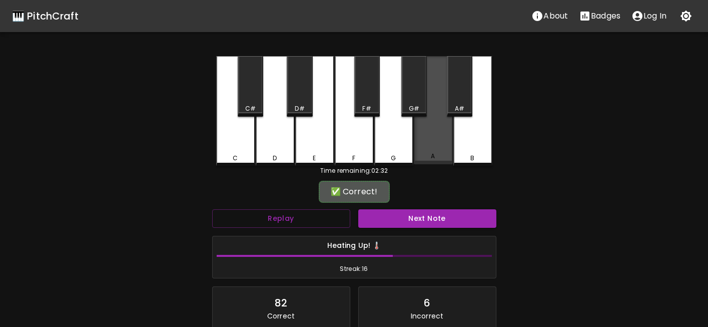
click at [432, 153] on div "A" at bounding box center [433, 110] width 39 height 108
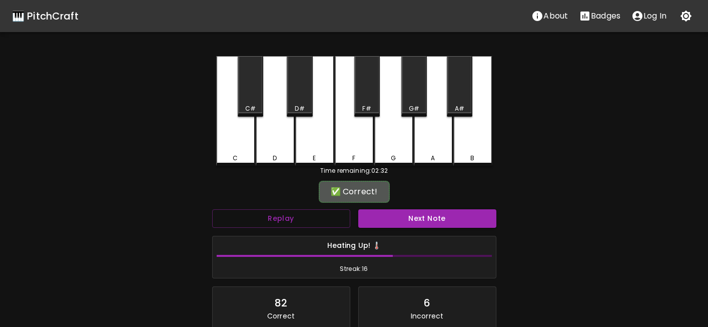
click at [439, 222] on button "Next Note" at bounding box center [427, 218] width 138 height 19
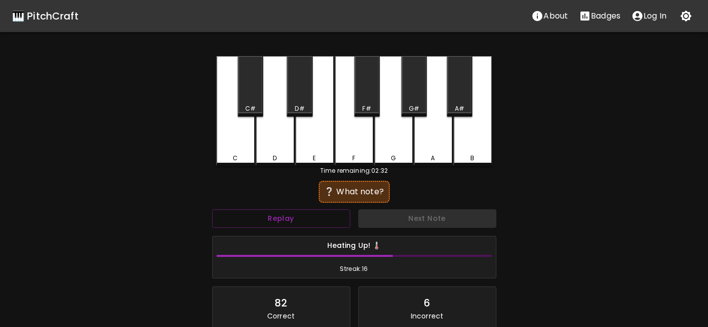
click at [441, 146] on div "A" at bounding box center [433, 111] width 39 height 110
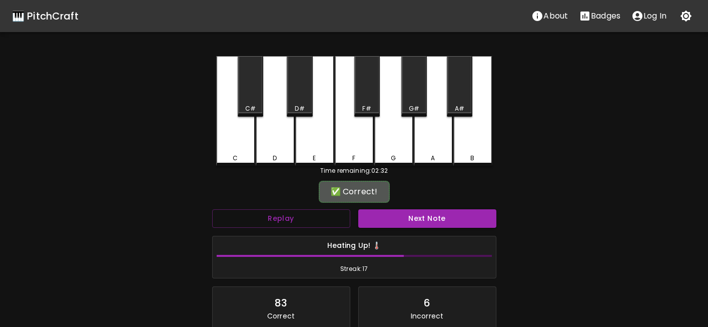
click at [442, 219] on button "Next Note" at bounding box center [427, 218] width 138 height 19
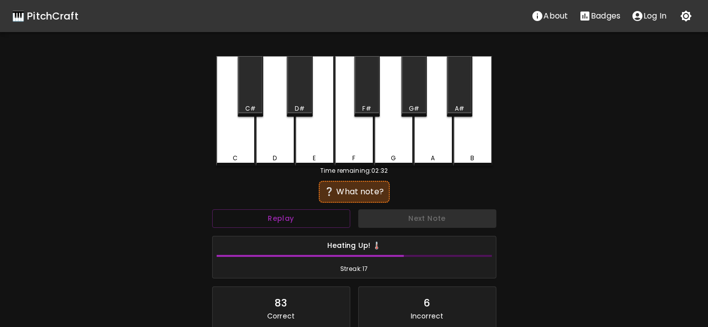
click at [370, 120] on div "F" at bounding box center [354, 111] width 39 height 110
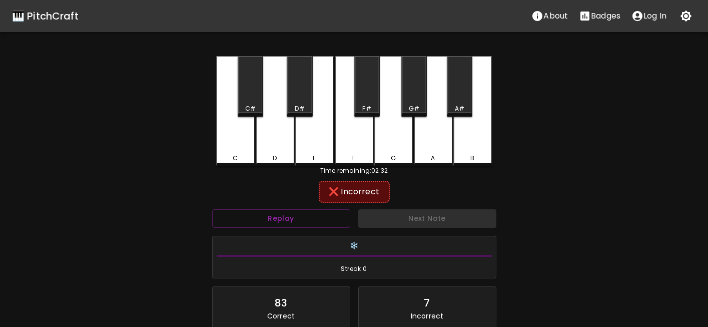
click at [366, 107] on div "F#" at bounding box center [367, 86] width 26 height 61
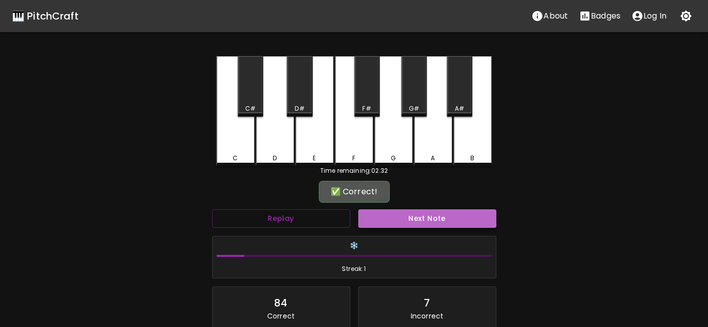
click at [416, 217] on button "Next Note" at bounding box center [427, 218] width 138 height 19
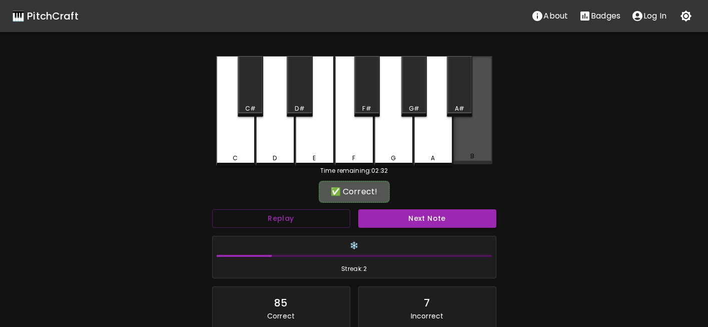
drag, startPoint x: 463, startPoint y: 140, endPoint x: 463, endPoint y: 186, distance: 46.5
click at [462, 143] on div "B" at bounding box center [472, 110] width 39 height 108
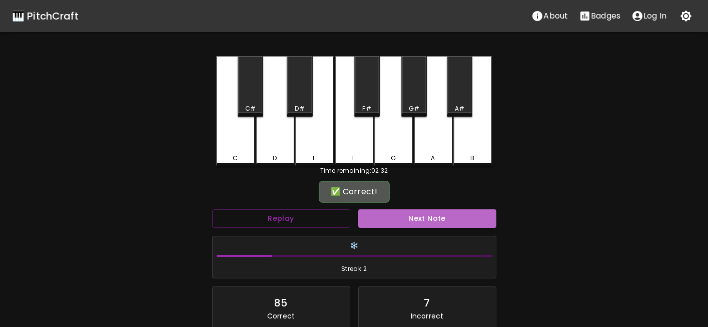
drag, startPoint x: 453, startPoint y: 217, endPoint x: 451, endPoint y: 222, distance: 5.6
click at [451, 221] on button "Next Note" at bounding box center [427, 218] width 138 height 19
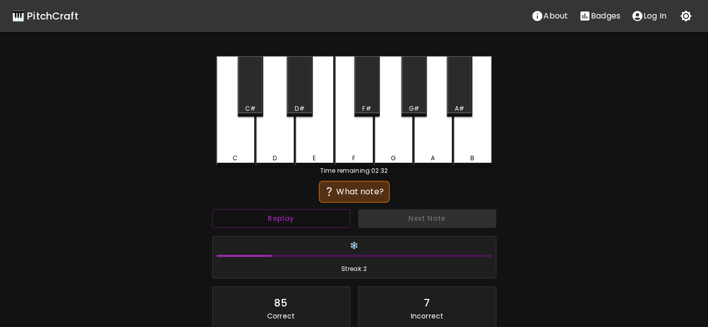
drag, startPoint x: 486, startPoint y: 152, endPoint x: 463, endPoint y: 176, distance: 33.3
click at [485, 152] on div "B" at bounding box center [472, 111] width 39 height 110
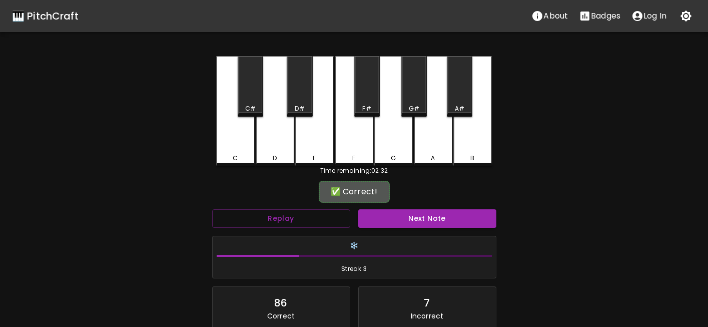
click at [456, 222] on button "Next Note" at bounding box center [427, 218] width 138 height 19
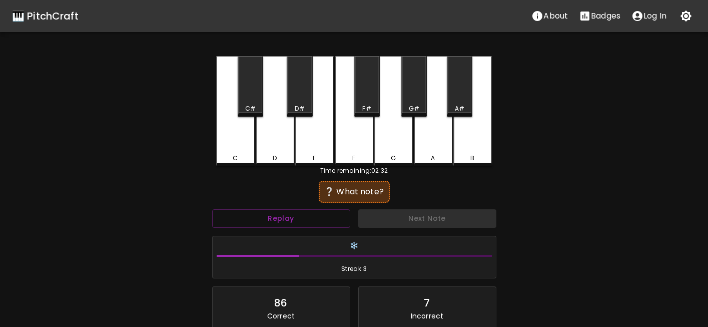
click at [476, 149] on div "B" at bounding box center [472, 111] width 39 height 110
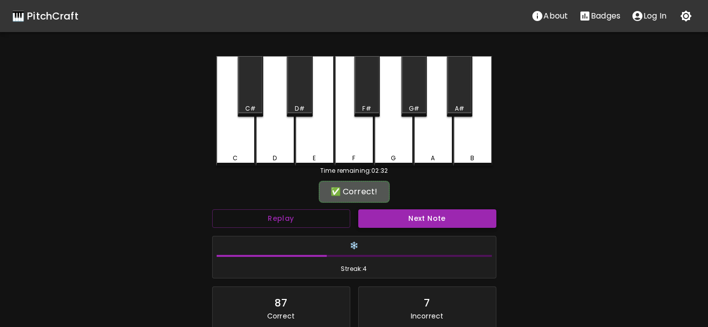
drag, startPoint x: 456, startPoint y: 228, endPoint x: 456, endPoint y: 220, distance: 8.5
click at [455, 227] on div "Next Note" at bounding box center [427, 218] width 146 height 27
drag, startPoint x: 460, startPoint y: 209, endPoint x: 458, endPoint y: 214, distance: 6.0
click at [459, 212] on div "Next Note" at bounding box center [427, 218] width 146 height 27
click at [454, 223] on button "Next Note" at bounding box center [427, 218] width 138 height 19
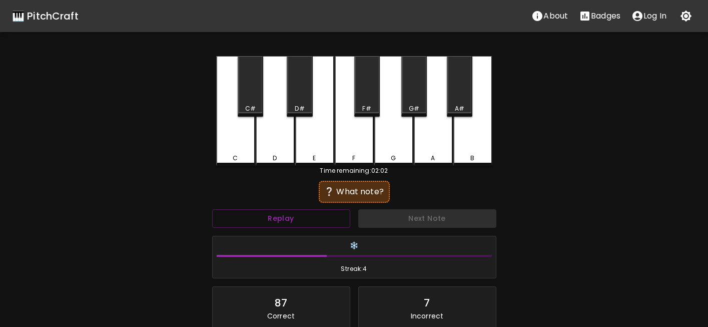
drag, startPoint x: 367, startPoint y: 102, endPoint x: 395, endPoint y: 154, distance: 58.4
click at [367, 103] on div "F#" at bounding box center [367, 86] width 26 height 61
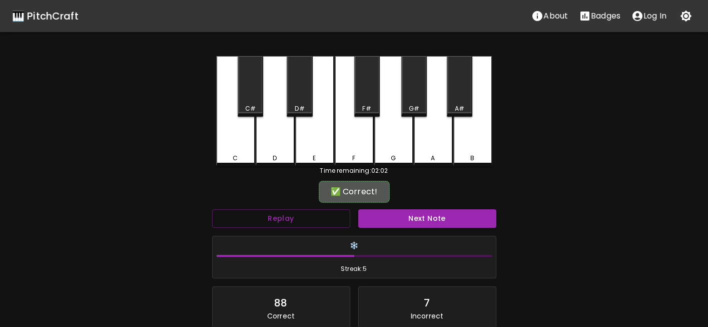
click at [431, 205] on div "✅ Correct! Replay Next Note ❄️ Streak: 5 88 Correct 7 Incorrect Create an accou…" at bounding box center [354, 292] width 284 height 219
drag, startPoint x: 431, startPoint y: 205, endPoint x: 432, endPoint y: 215, distance: 10.6
click at [432, 215] on button "Next Note" at bounding box center [427, 218] width 138 height 19
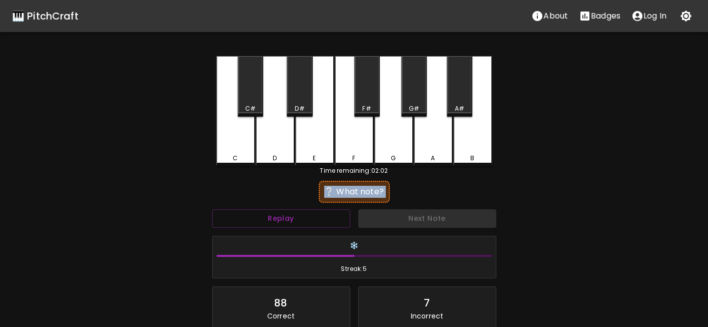
click at [360, 152] on div "F" at bounding box center [354, 111] width 39 height 110
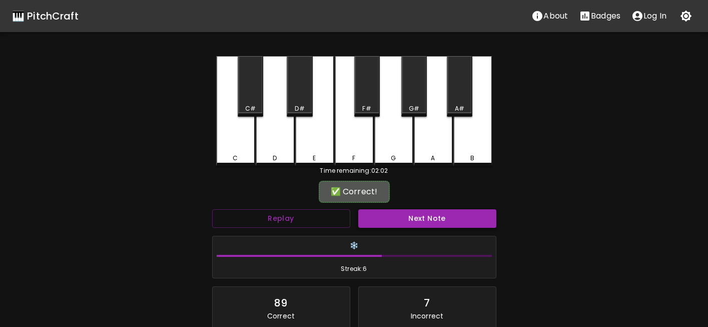
click at [407, 209] on div "Next Note" at bounding box center [427, 218] width 146 height 27
click at [410, 217] on button "Next Note" at bounding box center [427, 218] width 138 height 19
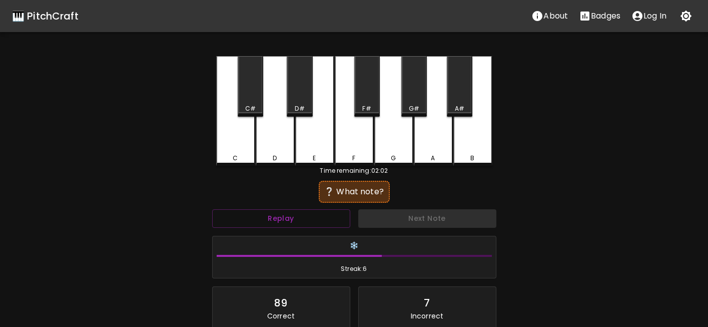
drag, startPoint x: 456, startPoint y: 110, endPoint x: 436, endPoint y: 191, distance: 83.1
click at [453, 117] on div "C C# D D# E F F# G G# A A# B" at bounding box center [354, 111] width 276 height 110
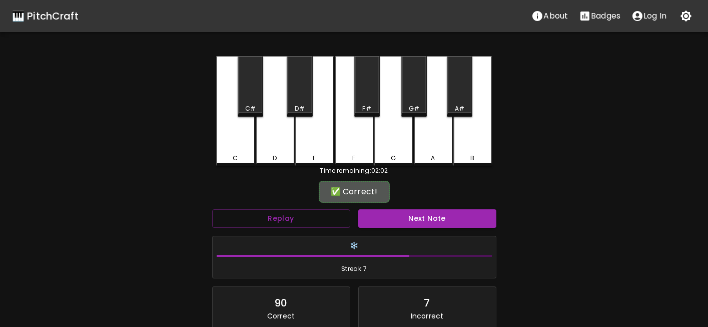
click at [429, 219] on button "Next Note" at bounding box center [427, 218] width 138 height 19
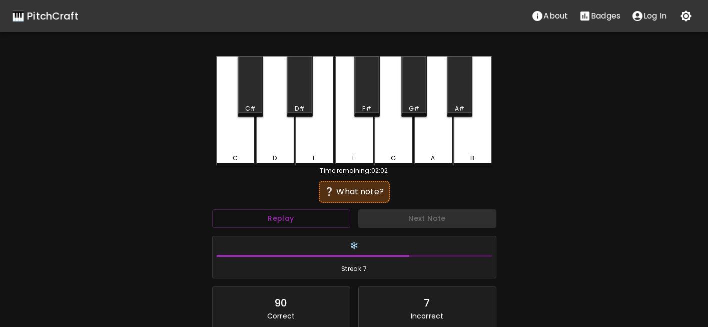
click at [317, 234] on div "❄️ Streak: 7" at bounding box center [354, 257] width 292 height 51
click at [320, 227] on button "Replay" at bounding box center [281, 218] width 138 height 19
click at [409, 100] on div "G#" at bounding box center [414, 86] width 26 height 61
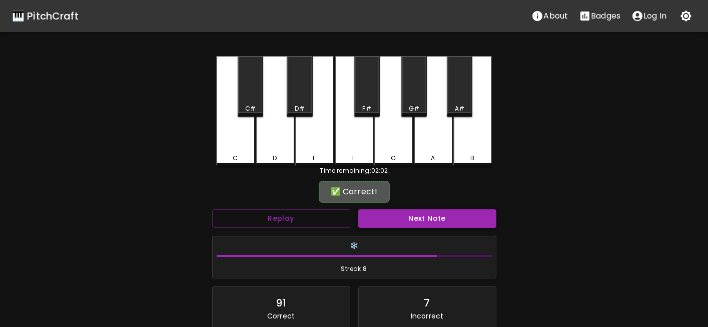
click at [417, 213] on button "Next Note" at bounding box center [427, 218] width 138 height 19
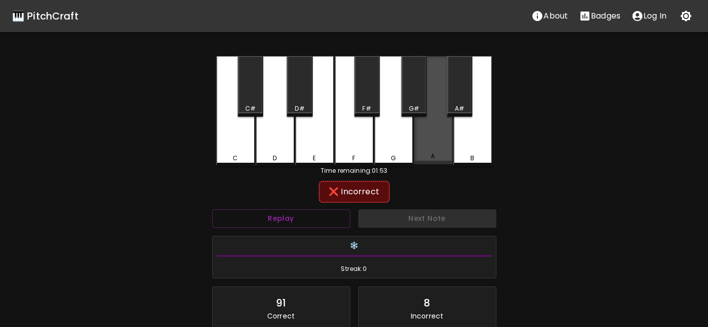
drag, startPoint x: 431, startPoint y: 151, endPoint x: 432, endPoint y: 163, distance: 12.5
click at [430, 152] on div "A" at bounding box center [433, 110] width 39 height 108
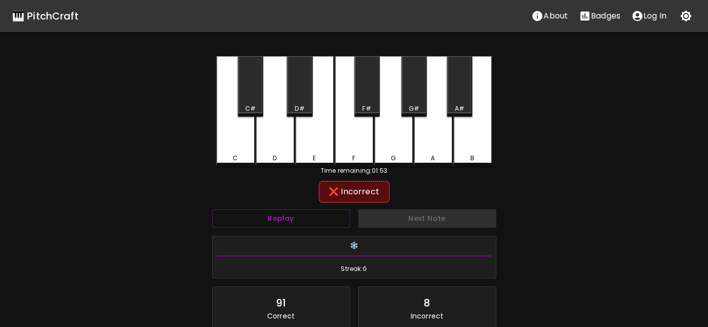
click at [451, 99] on div "A#" at bounding box center [460, 86] width 26 height 61
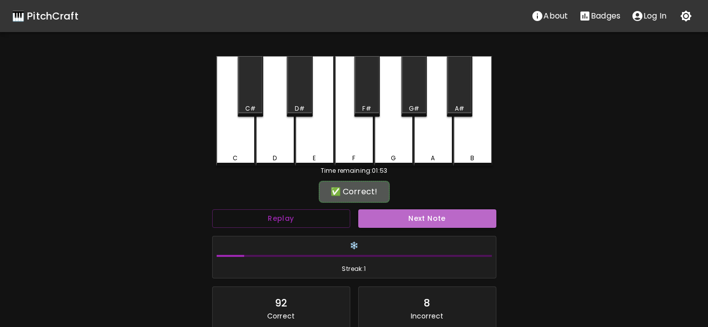
click at [429, 222] on button "Next Note" at bounding box center [427, 218] width 138 height 19
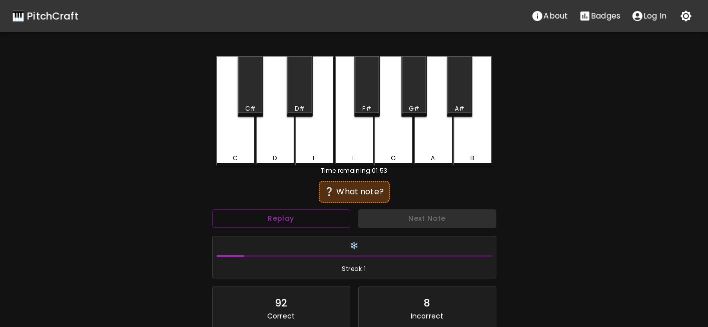
click at [243, 153] on div "C" at bounding box center [235, 111] width 39 height 110
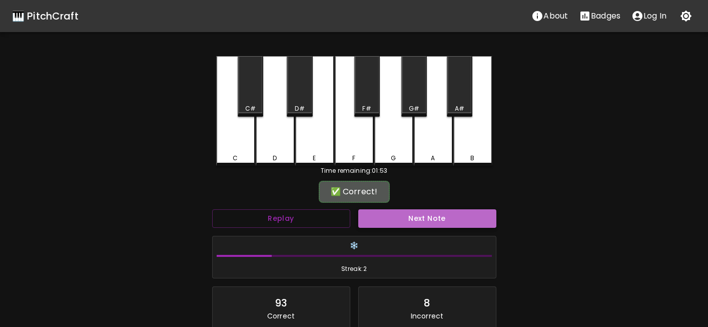
click at [393, 215] on button "Next Note" at bounding box center [427, 218] width 138 height 19
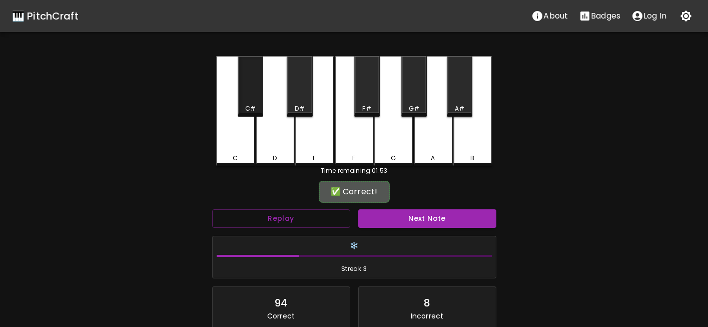
drag, startPoint x: 257, startPoint y: 104, endPoint x: 348, endPoint y: 182, distance: 119.9
click at [256, 104] on div "C#" at bounding box center [251, 108] width 24 height 9
drag, startPoint x: 438, startPoint y: 235, endPoint x: 437, endPoint y: 225, distance: 10.1
click at [438, 235] on div "❄️ Streak: 3" at bounding box center [354, 257] width 292 height 51
click at [437, 224] on button "Next Note" at bounding box center [427, 218] width 138 height 19
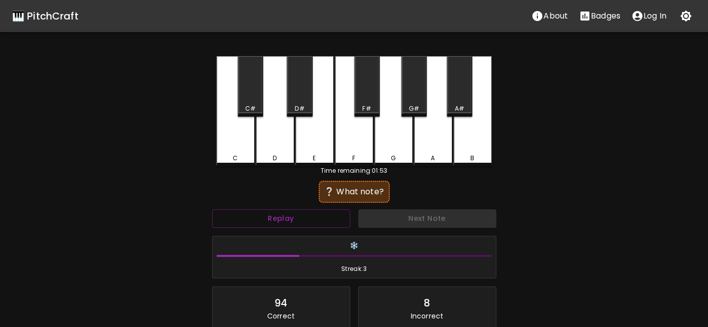
click at [354, 148] on div "F" at bounding box center [354, 111] width 39 height 110
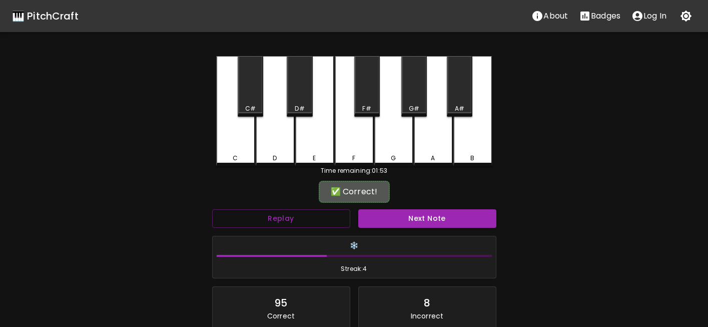
click at [395, 207] on div "✅ Correct! Replay Next Note ❄️ Streak: 4 95 Correct 8 Incorrect Create an accou…" at bounding box center [354, 292] width 284 height 219
drag, startPoint x: 395, startPoint y: 207, endPoint x: 401, endPoint y: 218, distance: 12.8
click at [402, 219] on button "Next Note" at bounding box center [427, 218] width 138 height 19
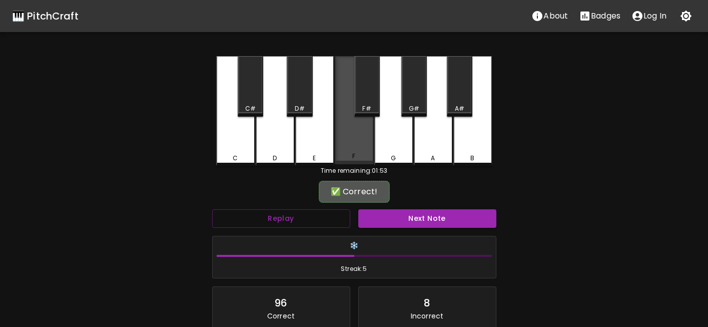
drag, startPoint x: 353, startPoint y: 148, endPoint x: 403, endPoint y: 229, distance: 94.8
click at [353, 149] on div "F" at bounding box center [354, 110] width 39 height 108
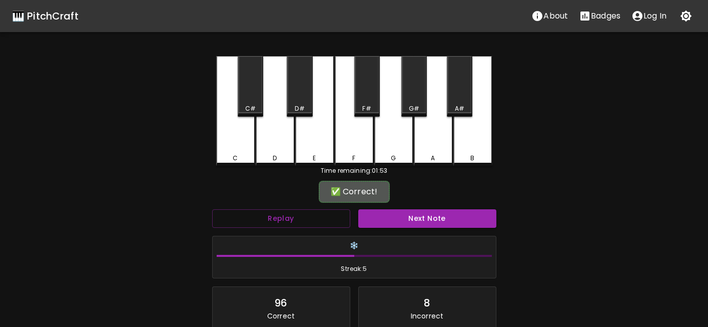
click at [405, 231] on div "Next Note" at bounding box center [427, 218] width 146 height 27
click at [407, 226] on button "Next Note" at bounding box center [427, 218] width 138 height 19
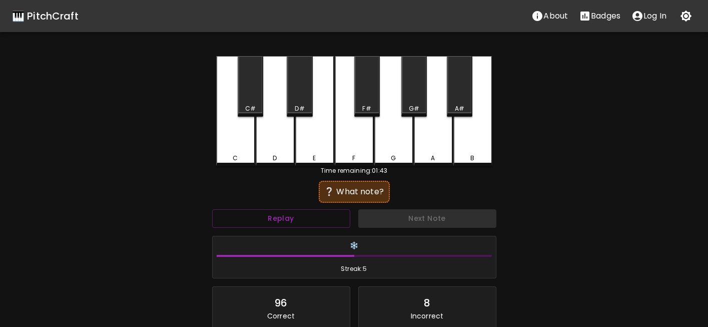
click at [369, 106] on div "F#" at bounding box center [366, 108] width 9 height 9
click at [450, 103] on div "A#" at bounding box center [460, 86] width 26 height 61
click at [408, 108] on div "G#" at bounding box center [414, 108] width 24 height 9
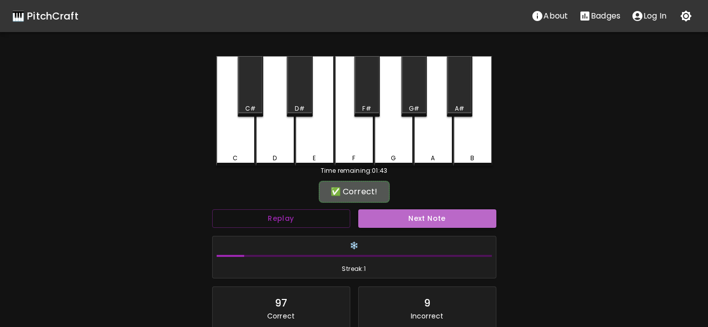
click at [427, 211] on button "Next Note" at bounding box center [427, 218] width 138 height 19
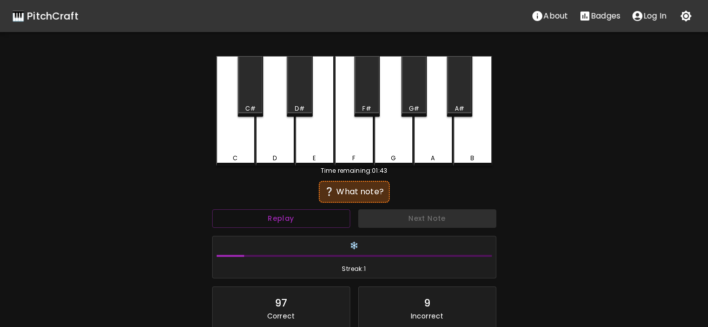
click at [426, 154] on div "A" at bounding box center [433, 158] width 37 height 9
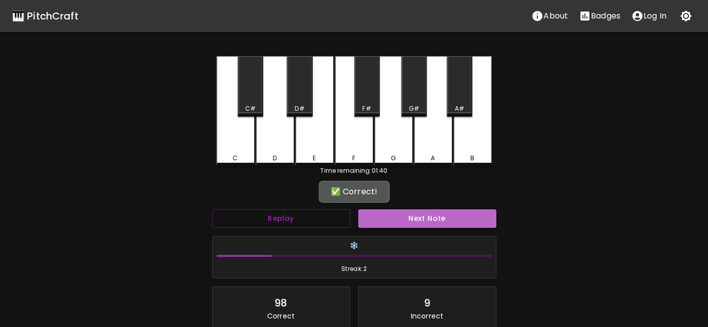
click at [441, 212] on button "Next Note" at bounding box center [427, 218] width 138 height 19
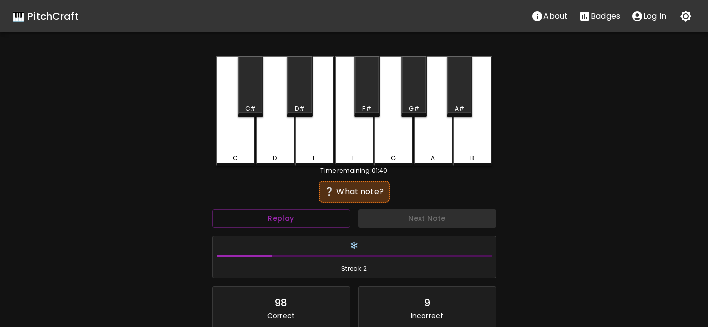
click at [459, 109] on div "A#" at bounding box center [460, 108] width 10 height 9
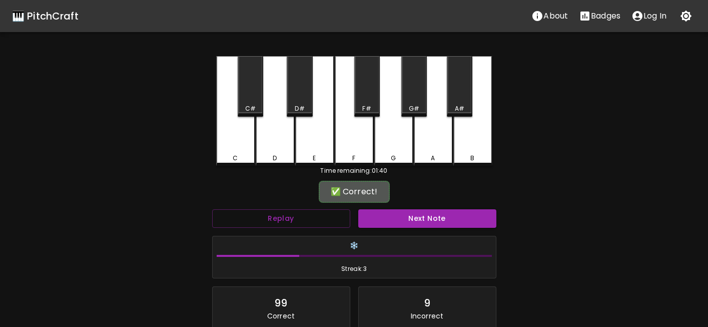
click at [438, 215] on button "Next Note" at bounding box center [427, 218] width 138 height 19
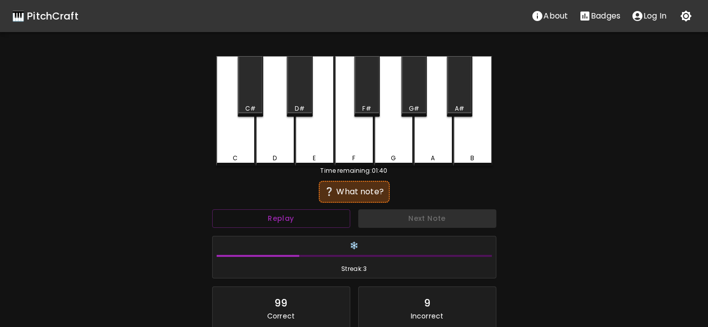
click at [472, 154] on div "B" at bounding box center [472, 158] width 4 height 9
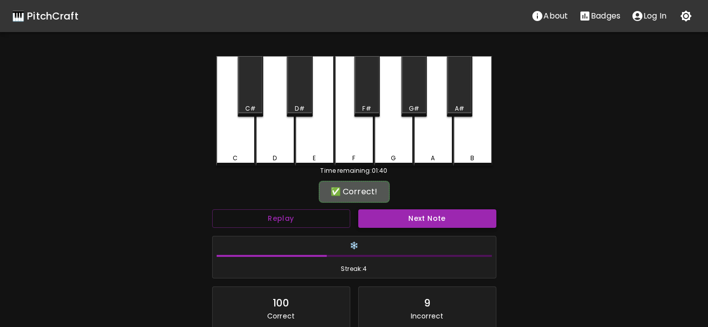
click at [462, 220] on button "Next Note" at bounding box center [427, 218] width 138 height 19
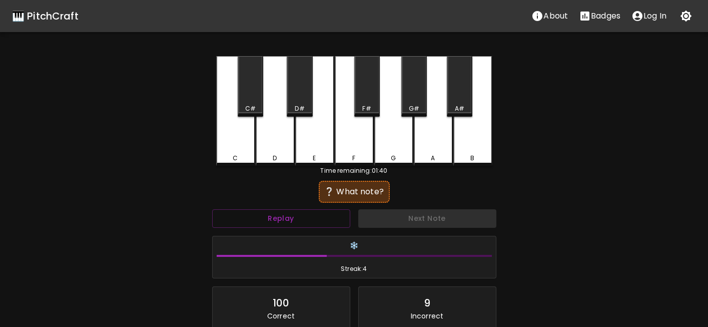
click at [274, 136] on div "D" at bounding box center [275, 111] width 39 height 110
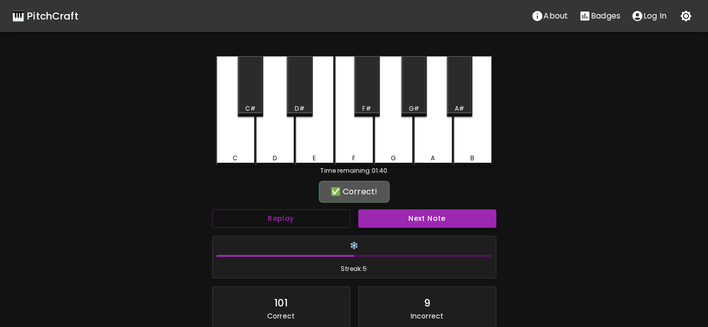
click at [384, 211] on button "Next Note" at bounding box center [427, 218] width 138 height 19
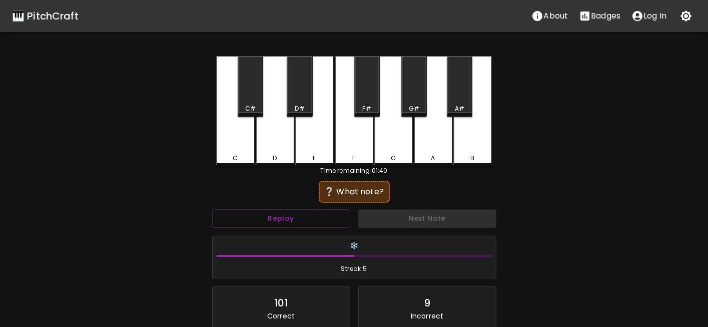
click at [302, 106] on div "D#" at bounding box center [300, 86] width 26 height 61
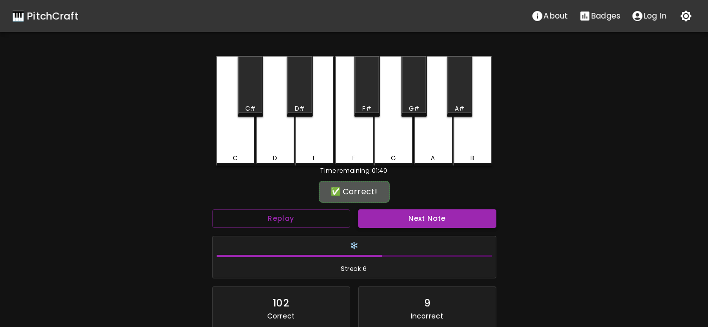
click at [424, 223] on button "Next Note" at bounding box center [427, 218] width 138 height 19
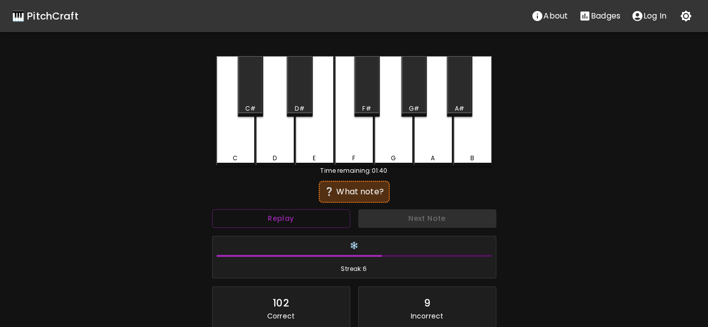
click at [391, 157] on div "G" at bounding box center [393, 158] width 5 height 9
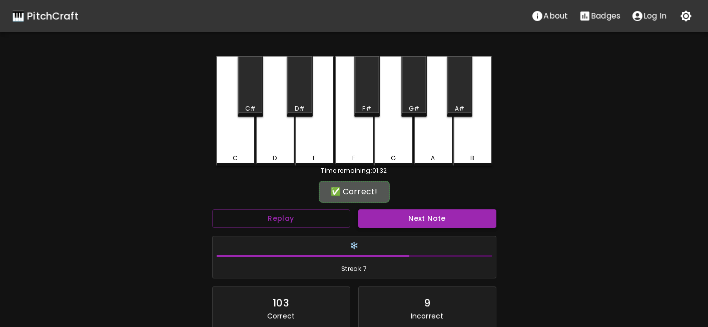
click at [415, 211] on button "Next Note" at bounding box center [427, 218] width 138 height 19
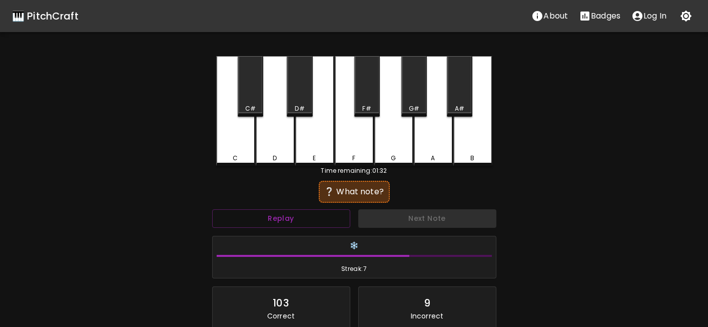
click at [320, 159] on div "E" at bounding box center [314, 158] width 37 height 9
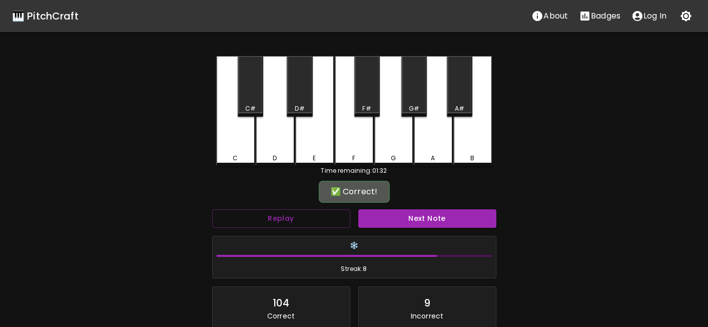
drag, startPoint x: 430, startPoint y: 220, endPoint x: 419, endPoint y: 216, distance: 11.7
click at [429, 220] on button "Next Note" at bounding box center [427, 218] width 138 height 19
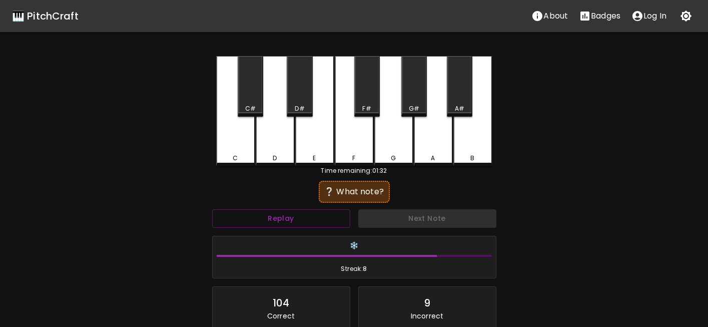
drag, startPoint x: 321, startPoint y: 153, endPoint x: 323, endPoint y: 159, distance: 5.9
click at [321, 154] on div "E" at bounding box center [314, 111] width 39 height 110
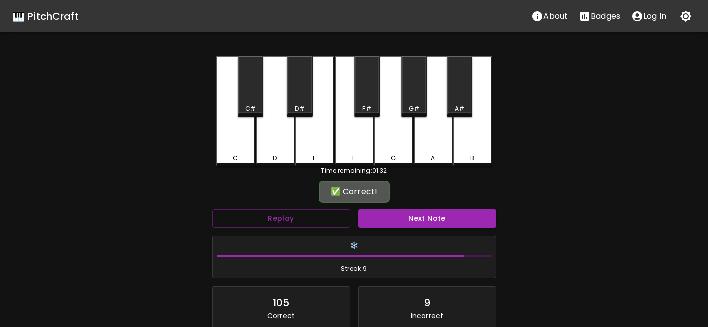
click at [409, 227] on button "Next Note" at bounding box center [427, 218] width 138 height 19
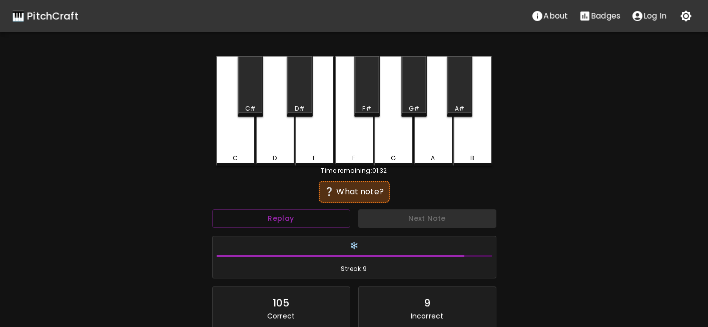
drag, startPoint x: 306, startPoint y: 152, endPoint x: 409, endPoint y: 219, distance: 122.9
click at [307, 154] on div "E" at bounding box center [314, 111] width 39 height 110
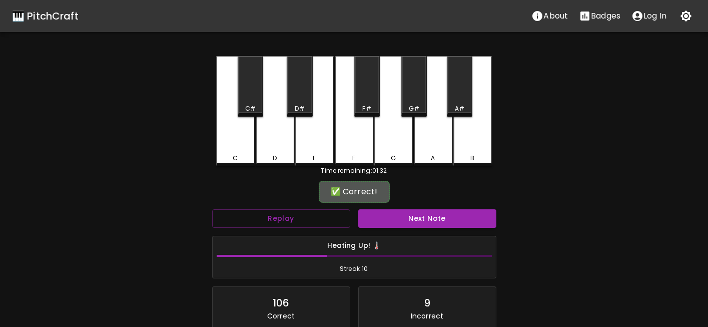
click at [410, 220] on button "Next Note" at bounding box center [427, 218] width 138 height 19
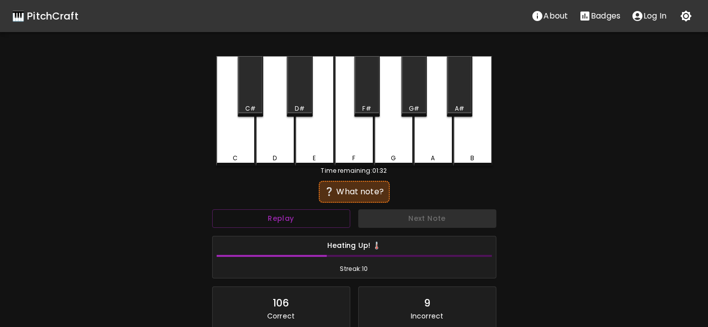
click at [366, 98] on div "F#" at bounding box center [367, 86] width 26 height 61
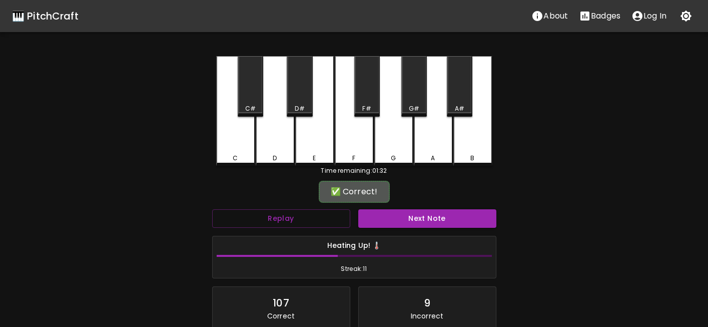
click at [414, 238] on div "Heating Up! 🌡️ Streak: 11" at bounding box center [354, 257] width 283 height 42
click at [417, 229] on div "Next Note" at bounding box center [427, 218] width 146 height 27
click at [419, 218] on button "Next Note" at bounding box center [427, 218] width 138 height 19
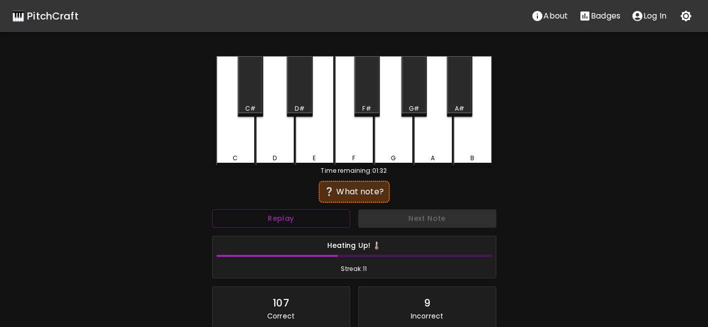
click at [245, 103] on div "C#" at bounding box center [251, 86] width 26 height 61
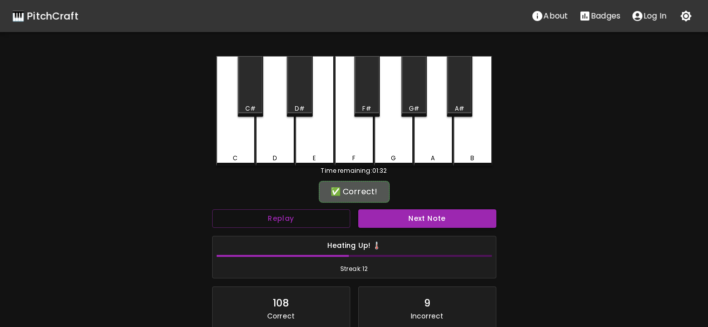
click at [396, 200] on div "✅ Correct!" at bounding box center [354, 191] width 284 height 25
click at [403, 217] on button "Next Note" at bounding box center [427, 218] width 138 height 19
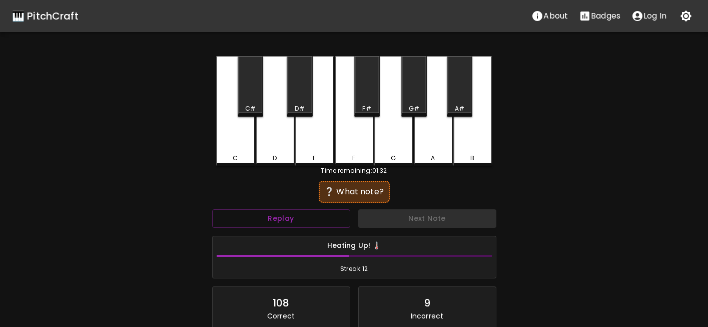
click at [250, 110] on div "C#" at bounding box center [250, 108] width 11 height 9
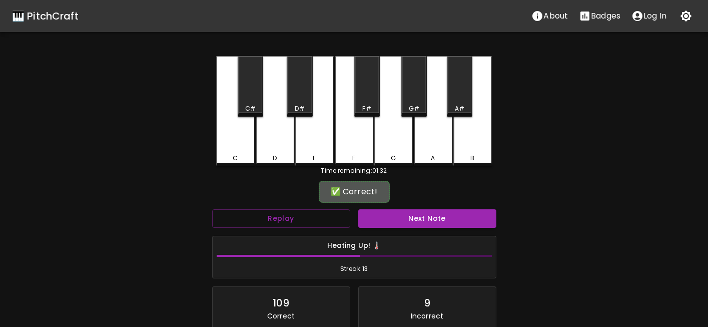
click at [388, 198] on div "✅ Correct!" at bounding box center [354, 192] width 71 height 22
click at [395, 213] on button "Next Note" at bounding box center [427, 218] width 138 height 19
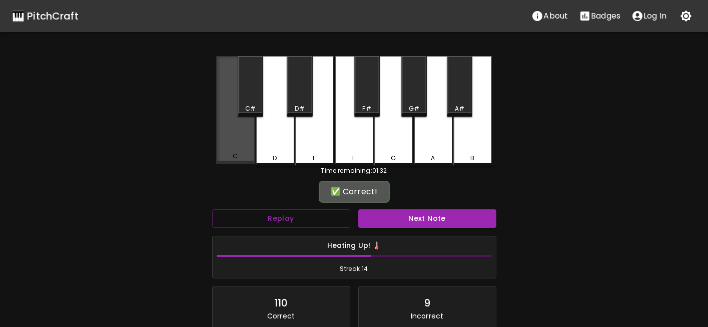
click at [229, 152] on div "C" at bounding box center [235, 110] width 39 height 108
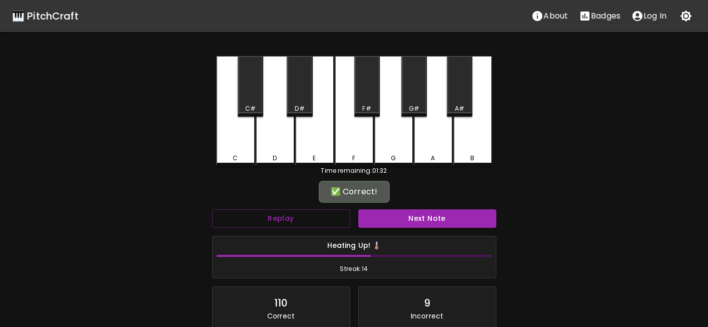
click at [415, 240] on h6 "Heating Up! 🌡️" at bounding box center [354, 245] width 275 height 11
drag, startPoint x: 422, startPoint y: 216, endPoint x: 414, endPoint y: 217, distance: 7.5
click at [415, 217] on button "Next Note" at bounding box center [427, 218] width 138 height 19
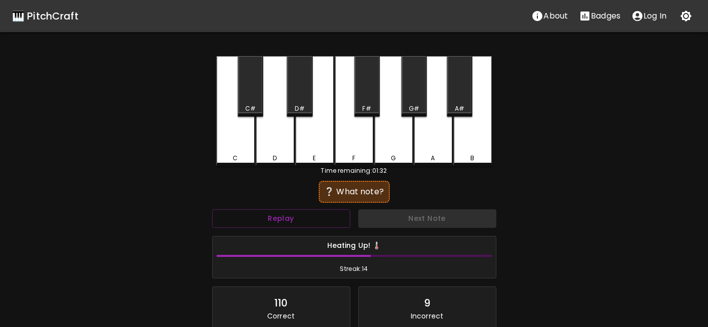
click at [278, 150] on div "D" at bounding box center [275, 111] width 39 height 110
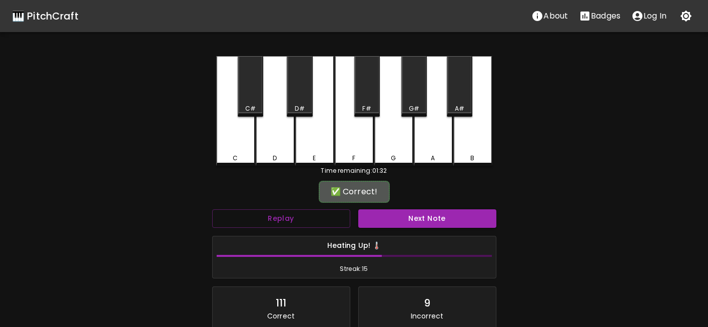
drag, startPoint x: 417, startPoint y: 223, endPoint x: 404, endPoint y: 216, distance: 14.1
click at [413, 222] on button "Next Note" at bounding box center [427, 218] width 138 height 19
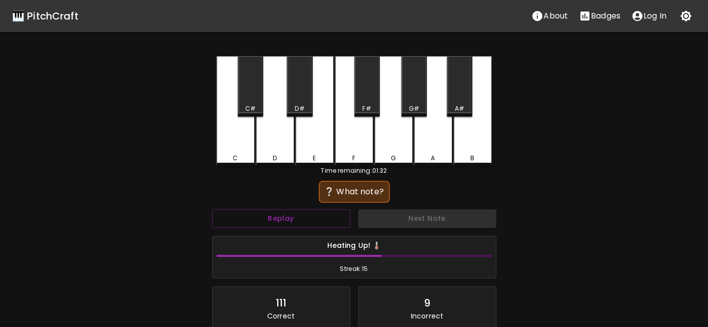
click at [468, 149] on div "B" at bounding box center [472, 111] width 39 height 110
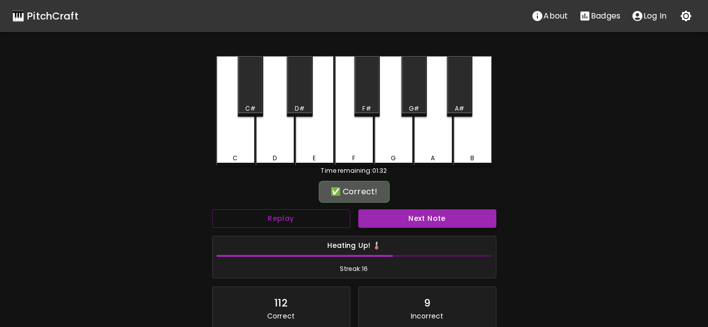
drag, startPoint x: 465, startPoint y: 202, endPoint x: 465, endPoint y: 213, distance: 11.0
click at [465, 202] on div "✅ Correct!" at bounding box center [354, 191] width 284 height 25
click at [465, 220] on button "Next Note" at bounding box center [427, 218] width 138 height 19
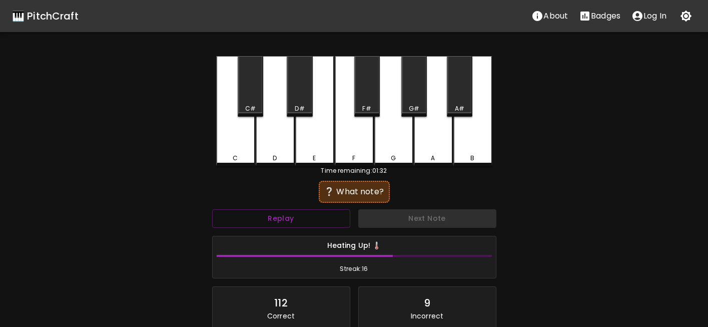
click at [416, 110] on div "G#" at bounding box center [414, 108] width 11 height 9
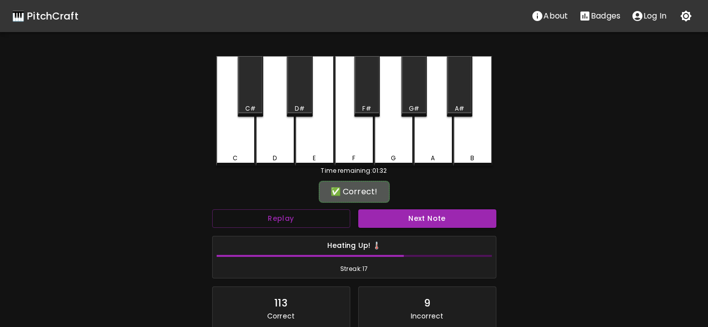
click at [423, 218] on button "Next Note" at bounding box center [427, 218] width 138 height 19
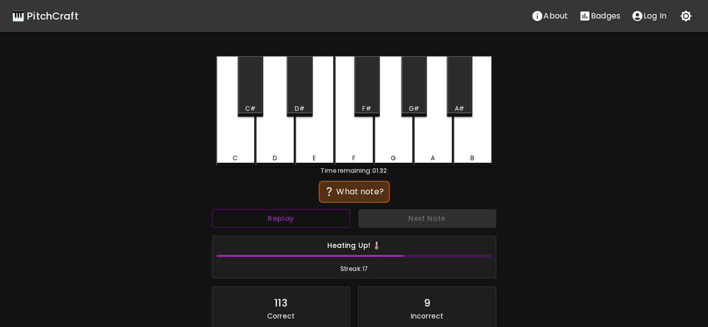
drag, startPoint x: 236, startPoint y: 151, endPoint x: 415, endPoint y: 216, distance: 190.3
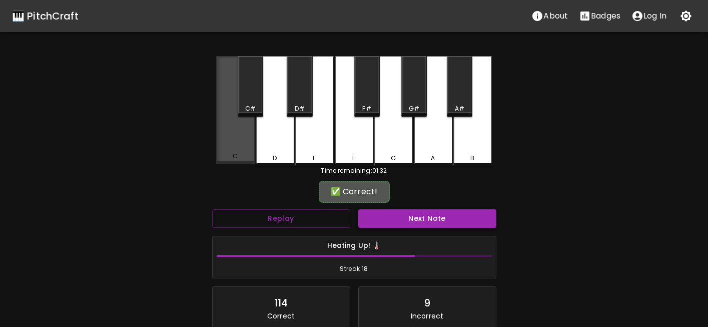
click at [236, 151] on div "C" at bounding box center [235, 110] width 39 height 108
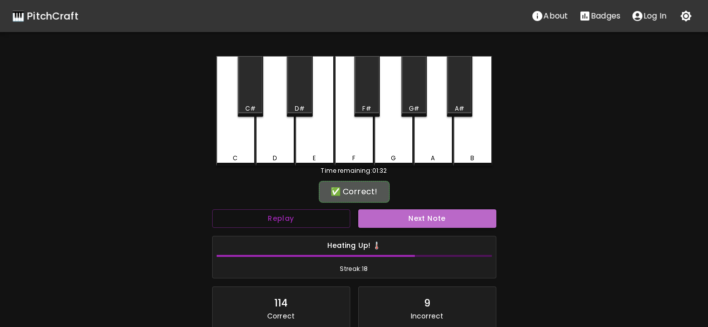
click at [435, 223] on button "Next Note" at bounding box center [427, 218] width 138 height 19
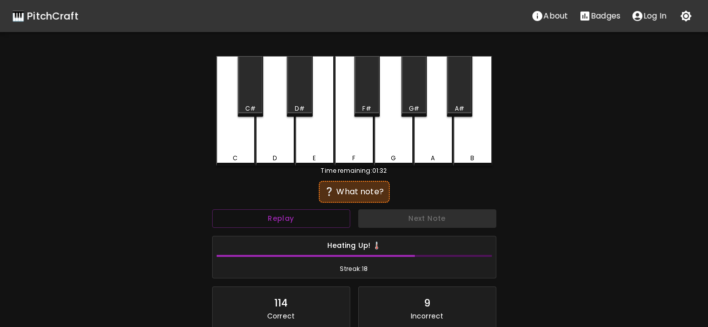
click at [398, 152] on div "G" at bounding box center [393, 111] width 39 height 110
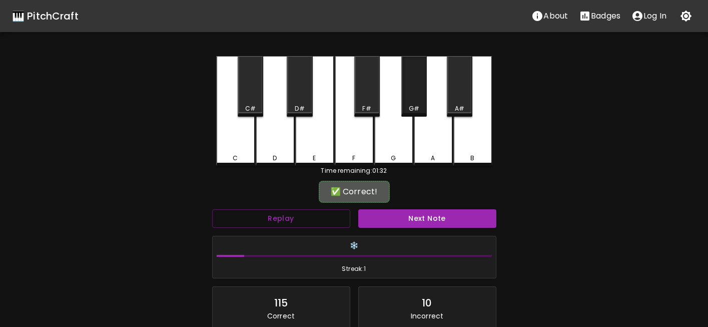
drag, startPoint x: 410, startPoint y: 111, endPoint x: 410, endPoint y: 127, distance: 16.5
click at [409, 113] on div "G#" at bounding box center [414, 86] width 26 height 61
click at [435, 216] on button "Next Note" at bounding box center [427, 218] width 138 height 19
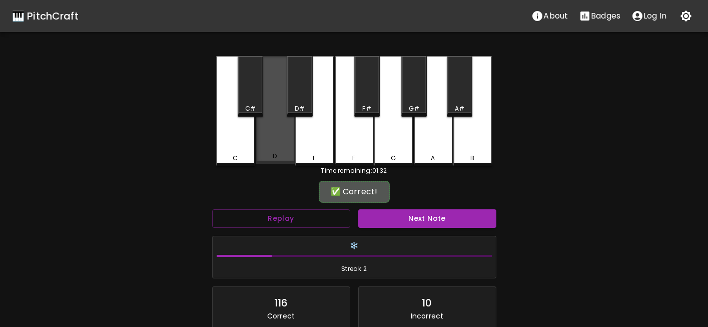
click at [276, 147] on div "D" at bounding box center [275, 110] width 39 height 108
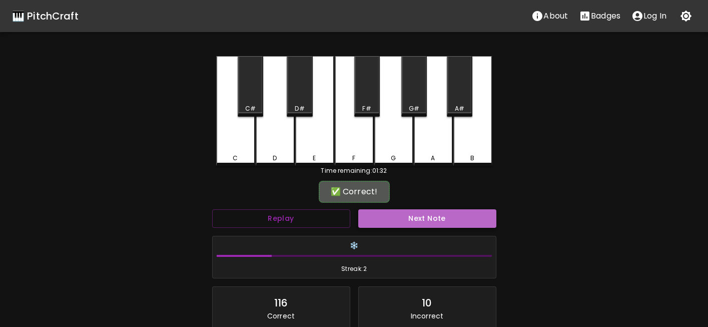
click at [417, 221] on button "Next Note" at bounding box center [427, 218] width 138 height 19
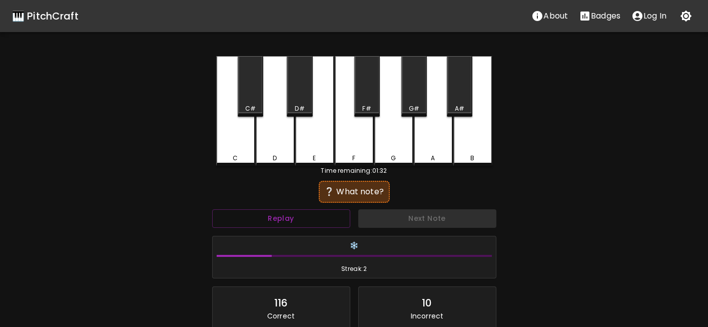
click at [254, 111] on div "C#" at bounding box center [250, 108] width 11 height 9
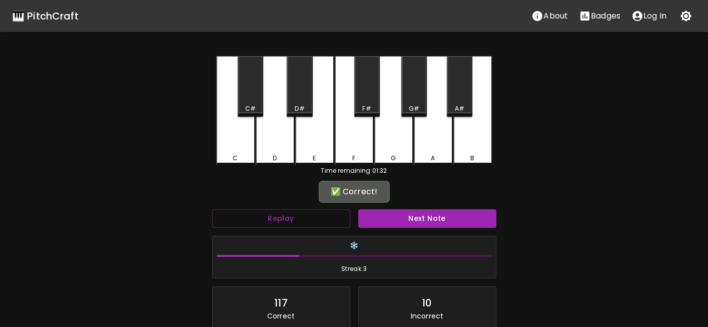
click at [421, 217] on button "Next Note" at bounding box center [427, 218] width 138 height 19
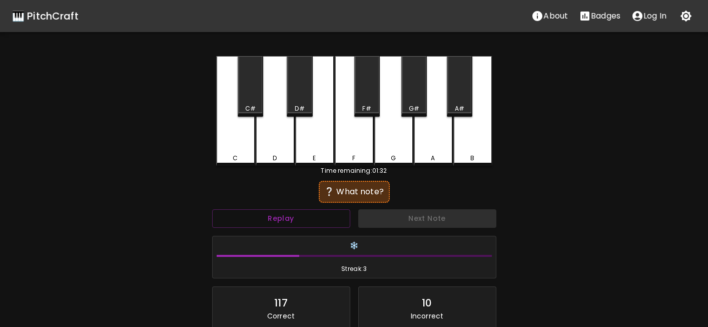
click at [463, 154] on div "B" at bounding box center [472, 158] width 37 height 9
click at [432, 134] on div "A" at bounding box center [433, 111] width 39 height 110
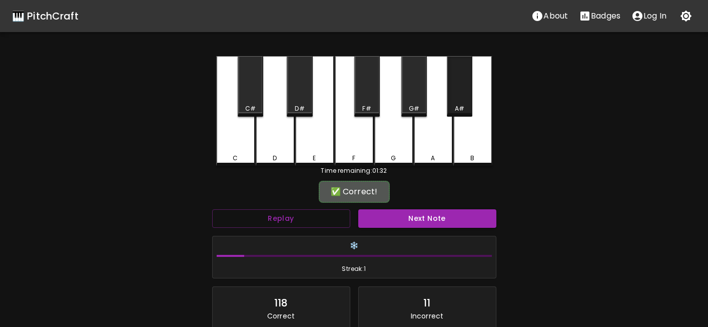
drag, startPoint x: 455, startPoint y: 101, endPoint x: 452, endPoint y: 120, distance: 18.8
click at [455, 102] on div "A#" at bounding box center [460, 86] width 26 height 61
click at [444, 230] on div "Next Note" at bounding box center [427, 218] width 146 height 27
click at [443, 223] on button "Next Note" at bounding box center [427, 218] width 138 height 19
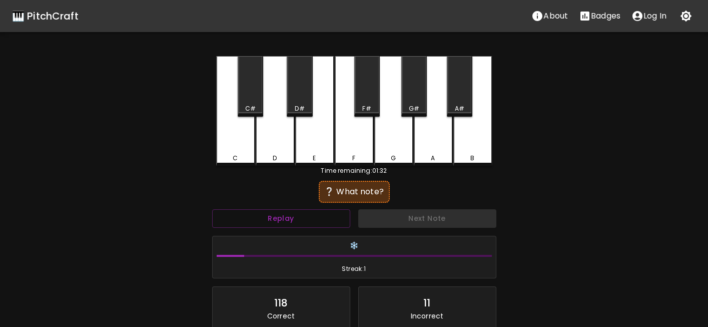
click at [468, 155] on div "B" at bounding box center [472, 158] width 37 height 9
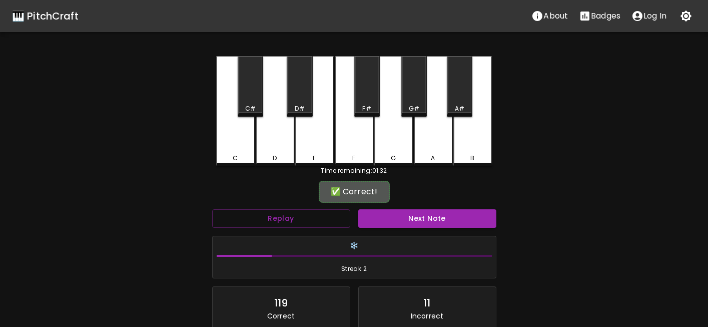
click at [451, 215] on button "Next Note" at bounding box center [427, 218] width 138 height 19
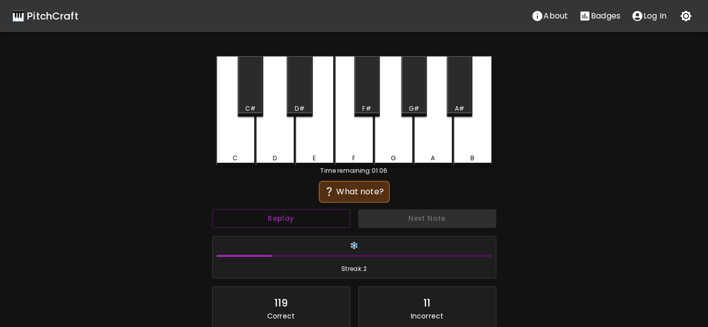
click at [453, 103] on div "A#" at bounding box center [460, 86] width 26 height 61
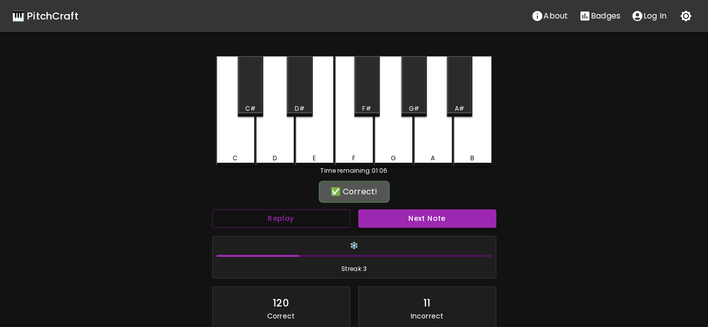
click at [448, 220] on button "Next Note" at bounding box center [427, 218] width 138 height 19
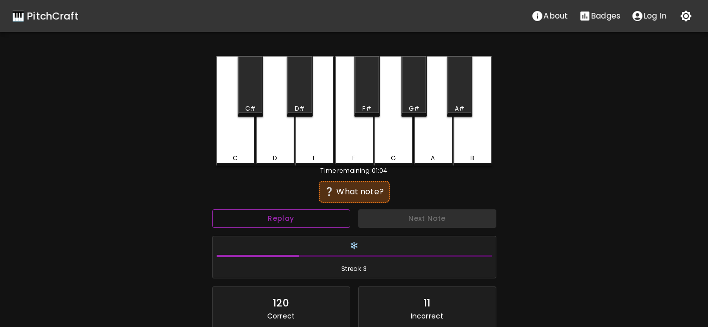
drag, startPoint x: 332, startPoint y: 223, endPoint x: 354, endPoint y: 205, distance: 28.8
click at [331, 223] on button "Replay" at bounding box center [281, 218] width 138 height 19
drag, startPoint x: 410, startPoint y: 101, endPoint x: 408, endPoint y: 185, distance: 84.1
click at [409, 102] on div "G#" at bounding box center [414, 86] width 26 height 61
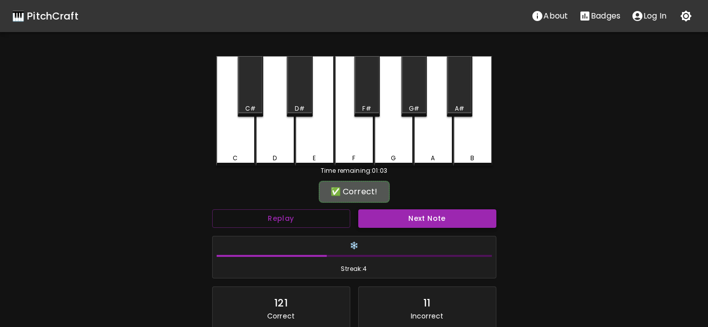
click at [411, 215] on button "Next Note" at bounding box center [427, 218] width 138 height 19
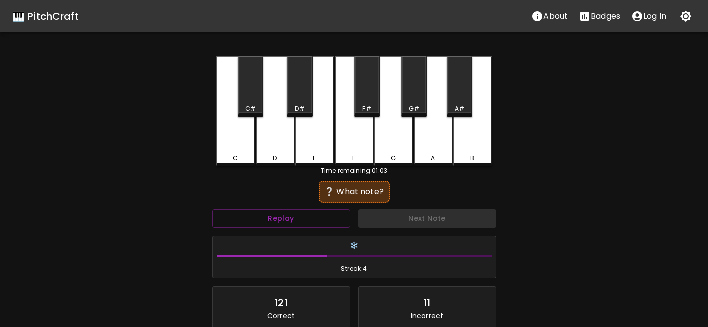
click at [417, 103] on div "G#" at bounding box center [414, 86] width 26 height 61
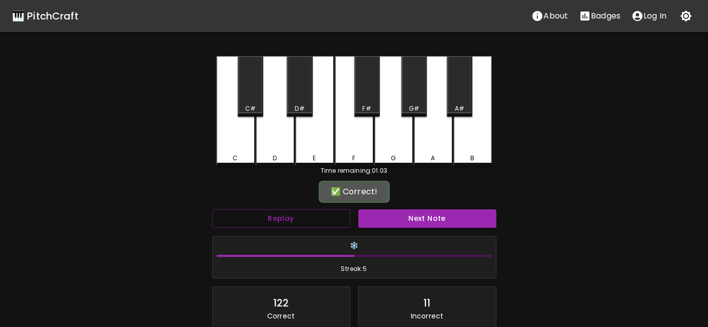
click at [422, 205] on div "✅ Correct! Replay Next Note ❄️ Streak: 5 122 Correct 11 Incorrect Create an acc…" at bounding box center [354, 292] width 284 height 219
drag, startPoint x: 422, startPoint y: 205, endPoint x: 421, endPoint y: 213, distance: 8.1
click at [421, 213] on button "Next Note" at bounding box center [427, 218] width 138 height 19
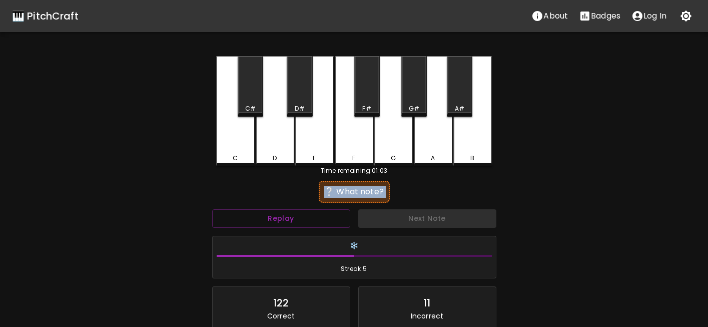
click at [439, 162] on div "A" at bounding box center [433, 111] width 39 height 110
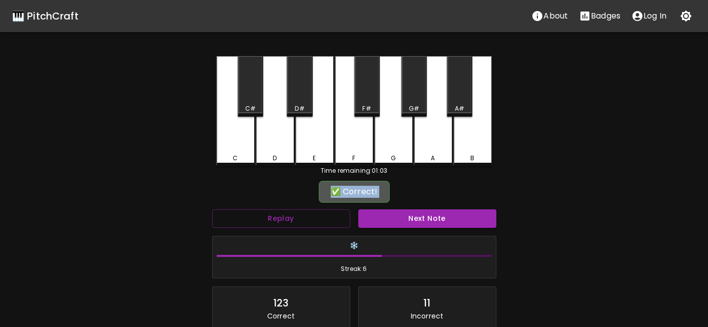
click at [437, 219] on button "Next Note" at bounding box center [427, 218] width 138 height 19
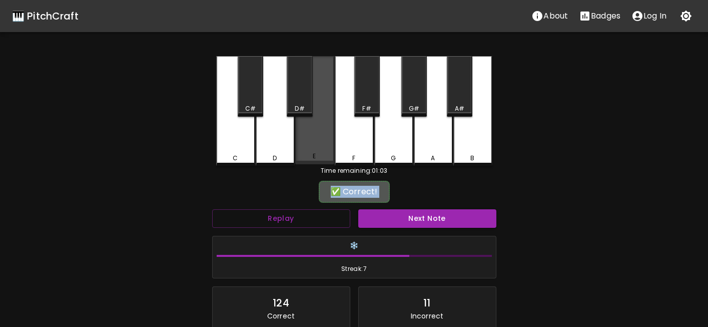
click at [311, 151] on div "E" at bounding box center [314, 110] width 39 height 108
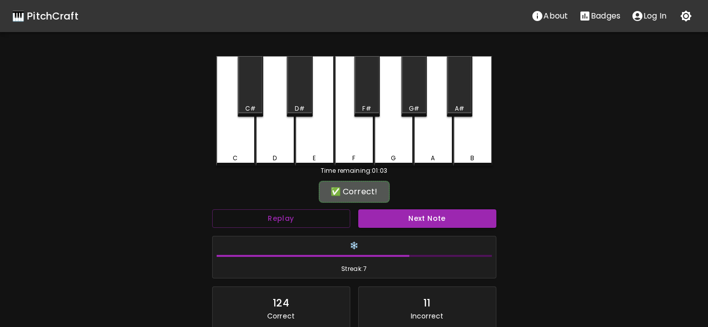
click at [386, 214] on button "Next Note" at bounding box center [427, 218] width 138 height 19
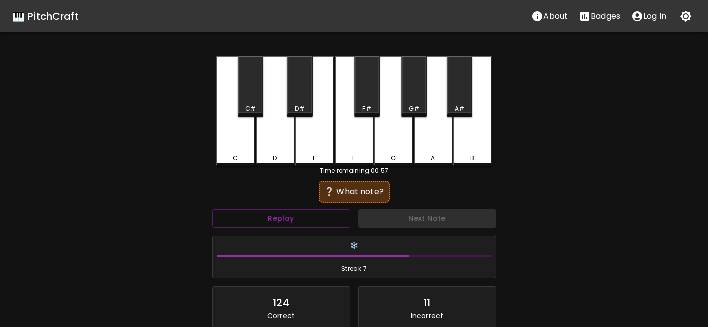
drag, startPoint x: 388, startPoint y: 152, endPoint x: 411, endPoint y: 211, distance: 63.8
click at [388, 156] on div "G" at bounding box center [393, 111] width 39 height 110
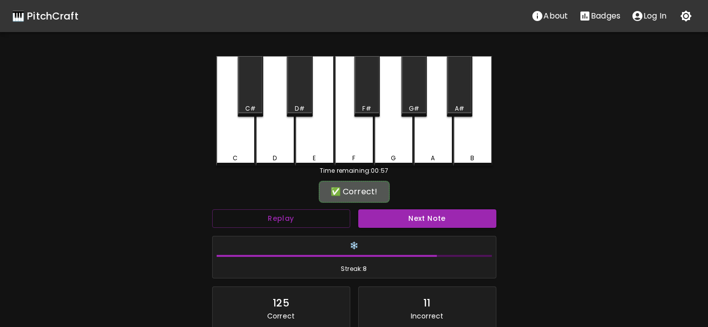
click at [415, 221] on button "Next Note" at bounding box center [427, 218] width 138 height 19
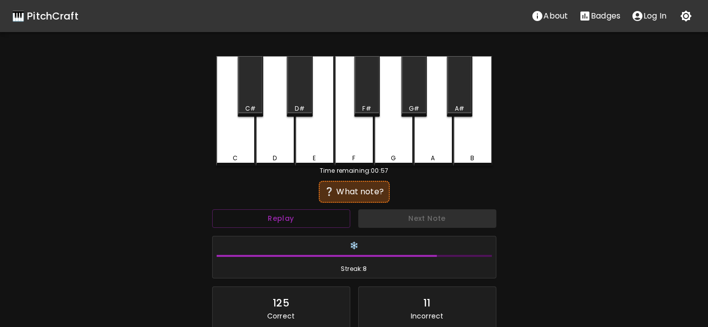
click at [397, 165] on div "C C# D D# E F F# G G# A A# B" at bounding box center [354, 111] width 276 height 110
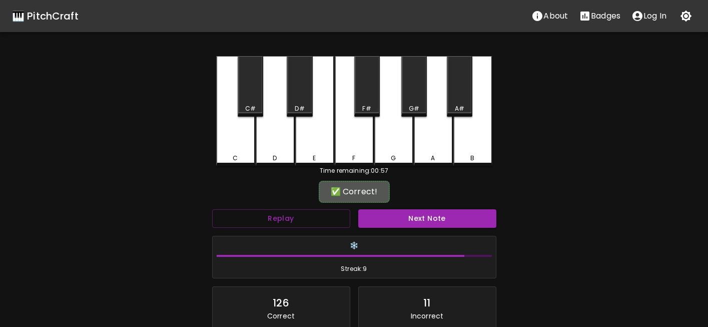
click at [414, 228] on div "Next Note" at bounding box center [427, 218] width 146 height 27
click at [414, 220] on button "Next Note" at bounding box center [427, 218] width 138 height 19
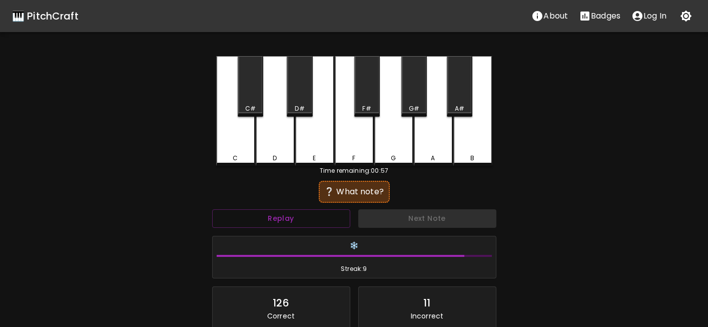
click at [453, 97] on div "A#" at bounding box center [460, 86] width 26 height 61
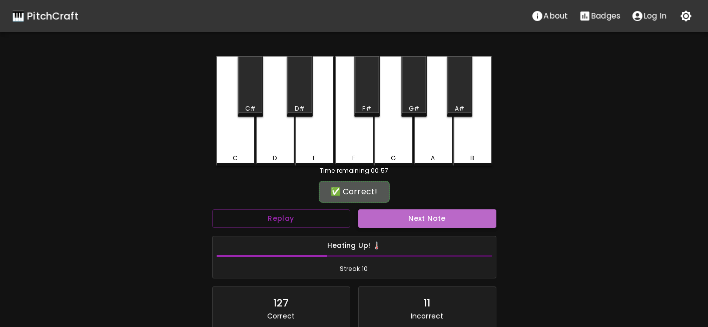
click at [449, 227] on button "Next Note" at bounding box center [427, 218] width 138 height 19
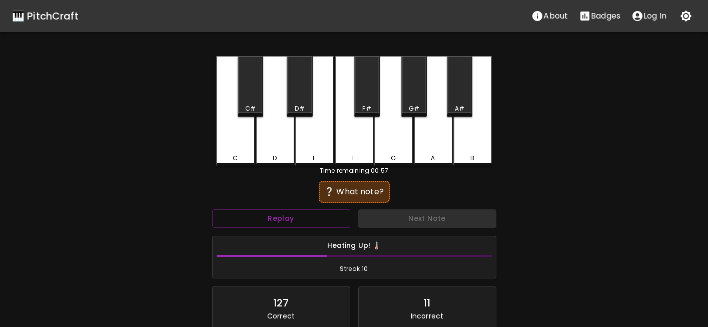
drag, startPoint x: 368, startPoint y: 104, endPoint x: 407, endPoint y: 182, distance: 87.5
click at [367, 104] on div "F#" at bounding box center [366, 108] width 9 height 9
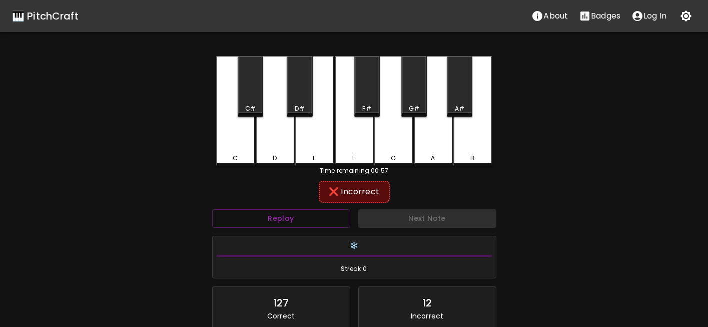
click at [412, 108] on div "G#" at bounding box center [414, 108] width 11 height 9
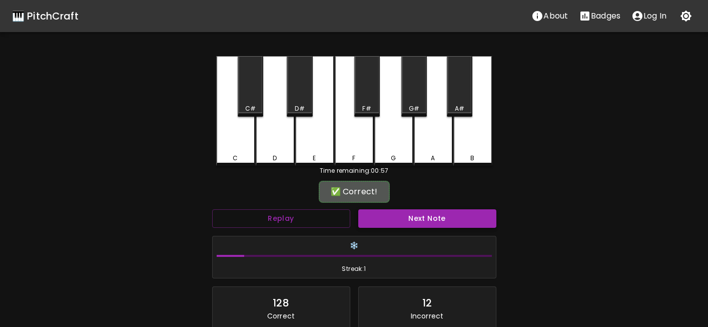
click at [427, 220] on button "Next Note" at bounding box center [427, 218] width 138 height 19
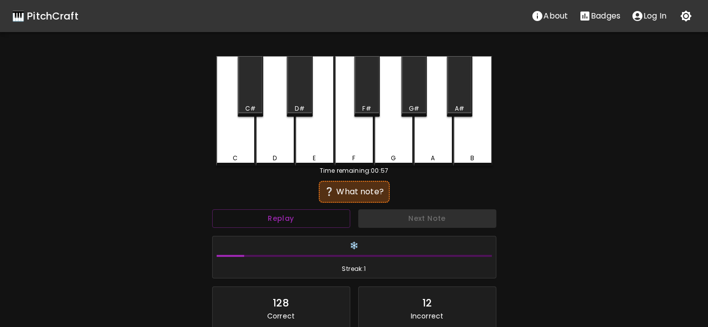
drag, startPoint x: 312, startPoint y: 151, endPoint x: 334, endPoint y: 171, distance: 29.7
click at [311, 152] on div "E" at bounding box center [314, 111] width 39 height 110
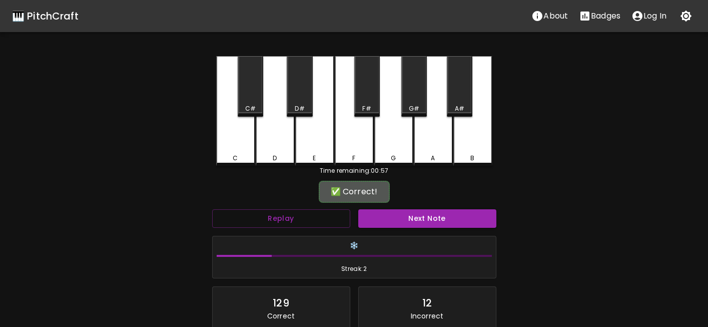
click at [397, 215] on button "Next Note" at bounding box center [427, 218] width 138 height 19
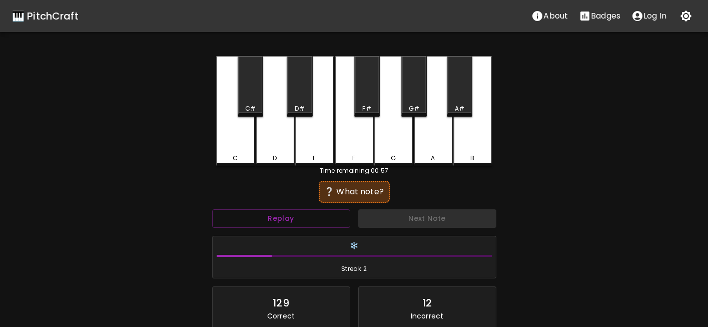
click at [300, 103] on div "D#" at bounding box center [300, 86] width 26 height 61
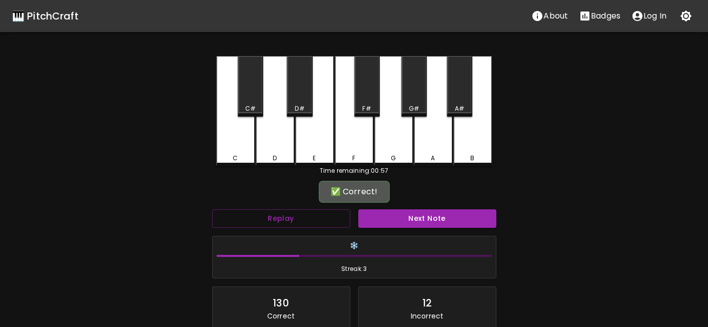
click at [410, 219] on button "Next Note" at bounding box center [427, 218] width 138 height 19
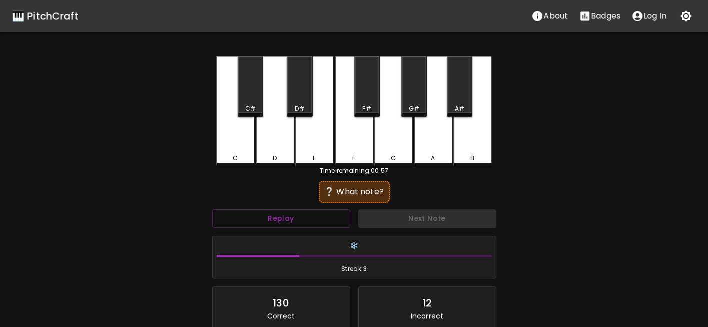
click at [409, 103] on div "G#" at bounding box center [414, 86] width 26 height 61
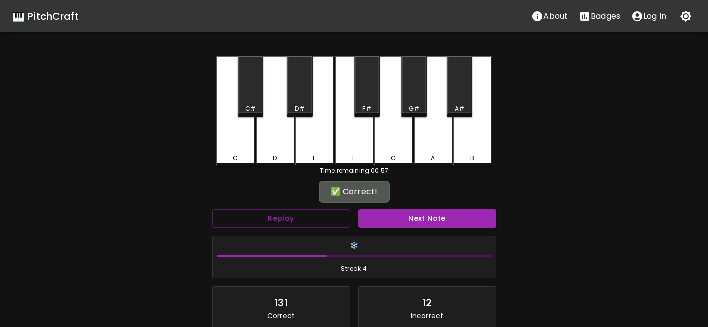
click at [428, 220] on button "Next Note" at bounding box center [427, 218] width 138 height 19
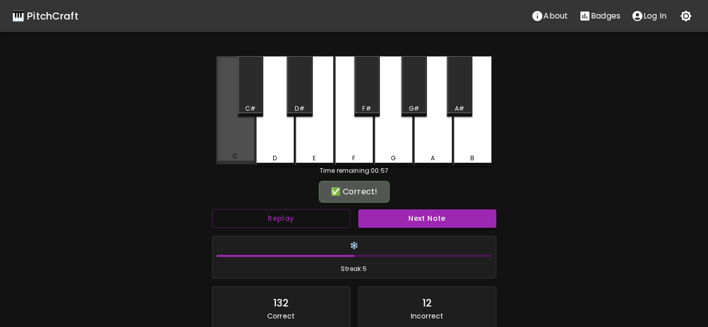
drag, startPoint x: 239, startPoint y: 159, endPoint x: 389, endPoint y: 227, distance: 164.5
click at [247, 163] on div "C" at bounding box center [235, 110] width 39 height 108
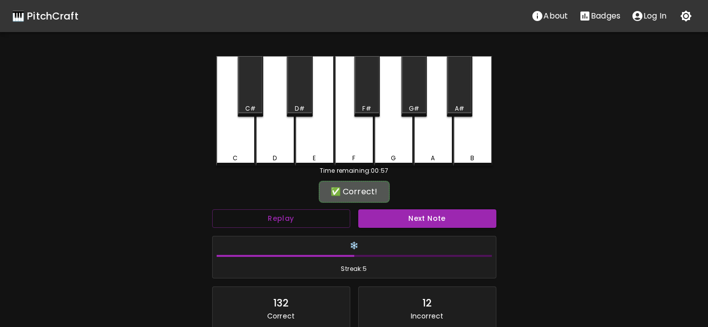
click at [409, 229] on div "Next Note" at bounding box center [427, 218] width 146 height 27
click at [405, 224] on button "Next Note" at bounding box center [427, 218] width 138 height 19
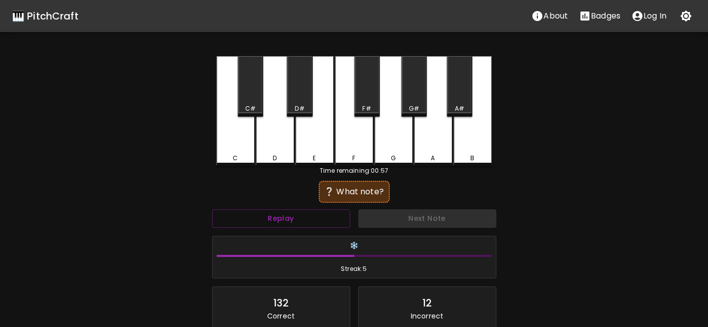
click at [251, 107] on div "C#" at bounding box center [250, 108] width 11 height 9
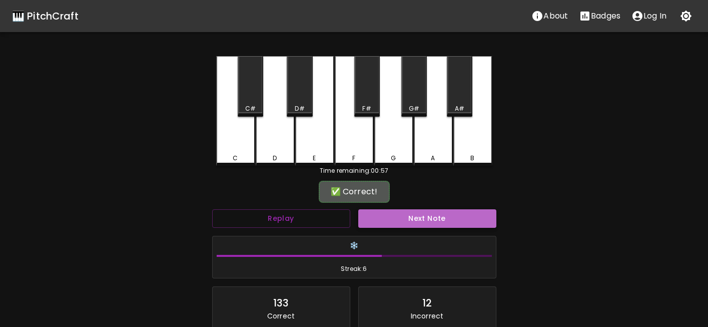
click at [412, 218] on button "Next Note" at bounding box center [427, 218] width 138 height 19
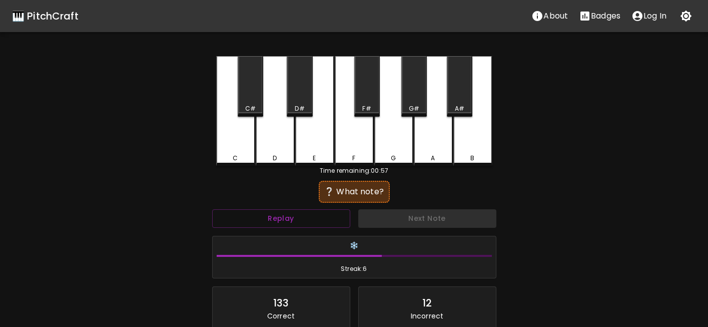
click at [238, 147] on div "C" at bounding box center [235, 111] width 39 height 110
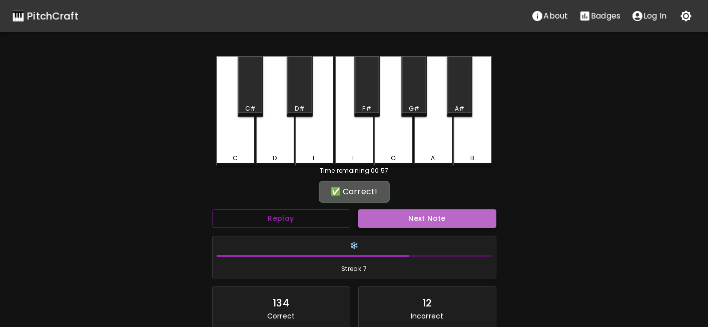
click at [393, 211] on button "Next Note" at bounding box center [427, 218] width 138 height 19
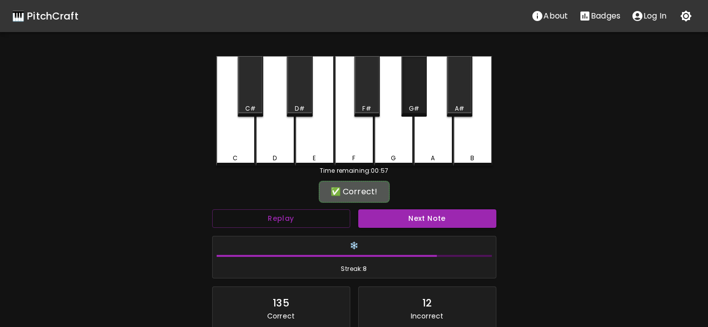
click at [415, 100] on div "G#" at bounding box center [414, 86] width 26 height 61
click at [426, 214] on button "Next Note" at bounding box center [427, 218] width 138 height 19
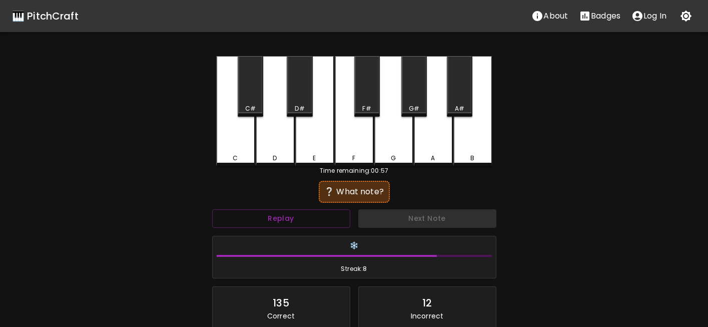
click at [252, 100] on div "C#" at bounding box center [251, 86] width 26 height 61
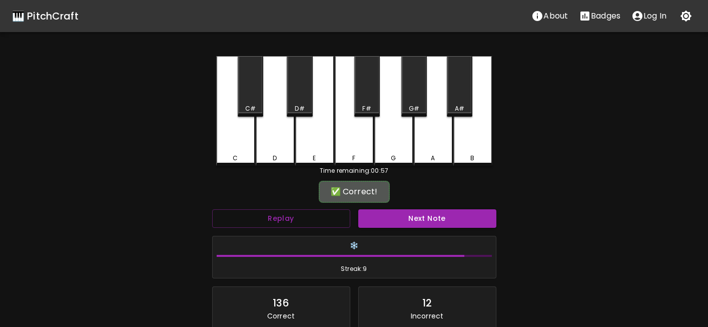
click at [401, 225] on button "Next Note" at bounding box center [427, 218] width 138 height 19
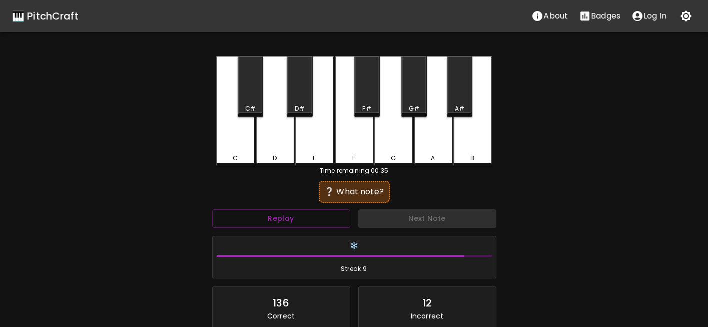
drag, startPoint x: 464, startPoint y: 100, endPoint x: 462, endPoint y: 147, distance: 47.6
click at [461, 100] on div "A#" at bounding box center [460, 86] width 26 height 61
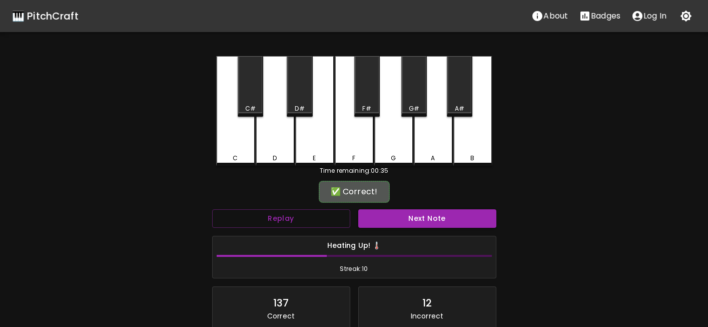
click at [445, 222] on button "Next Note" at bounding box center [427, 218] width 138 height 19
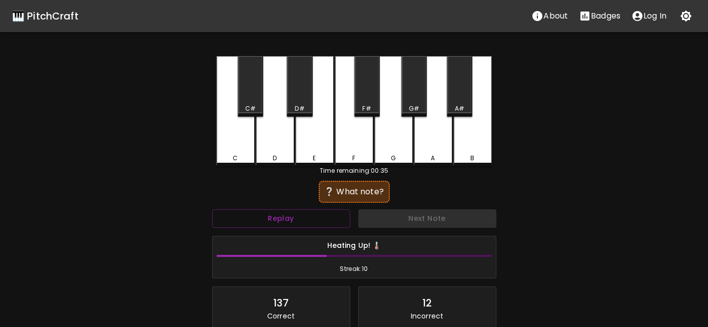
click at [272, 146] on div "D" at bounding box center [275, 111] width 39 height 110
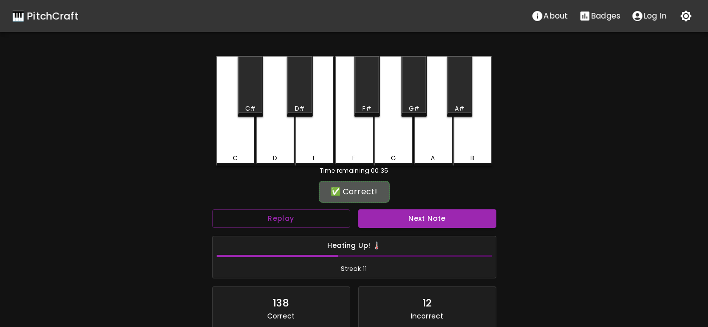
click at [396, 215] on button "Next Note" at bounding box center [427, 218] width 138 height 19
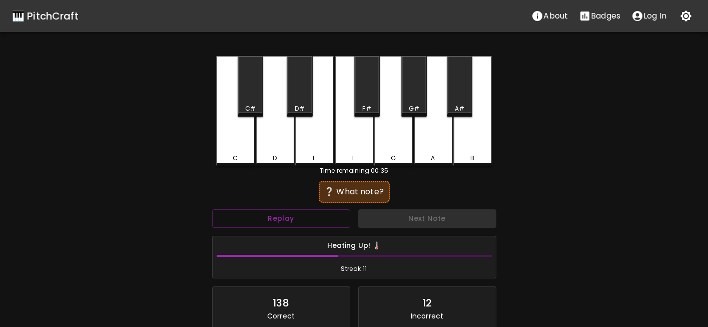
drag, startPoint x: 364, startPoint y: 148, endPoint x: 370, endPoint y: 166, distance: 19.1
click at [363, 149] on div "F" at bounding box center [354, 111] width 39 height 110
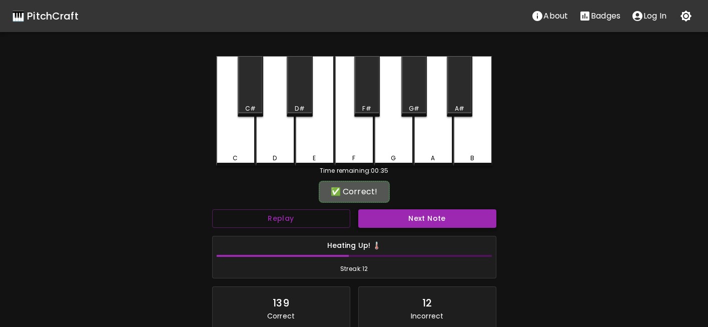
click at [407, 209] on button "Next Note" at bounding box center [427, 218] width 138 height 19
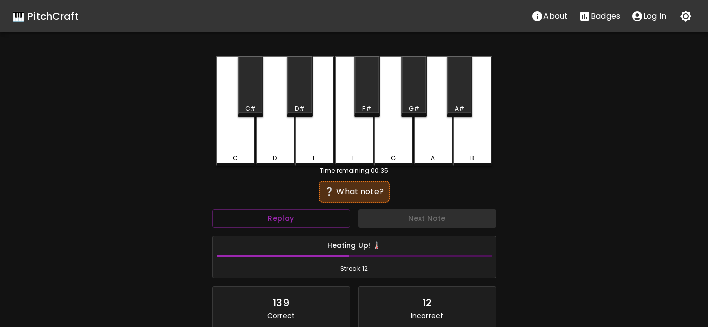
click at [410, 219] on div "Next Note" at bounding box center [427, 218] width 146 height 27
drag, startPoint x: 316, startPoint y: 146, endPoint x: 380, endPoint y: 209, distance: 89.8
click at [317, 147] on div "E" at bounding box center [314, 111] width 39 height 110
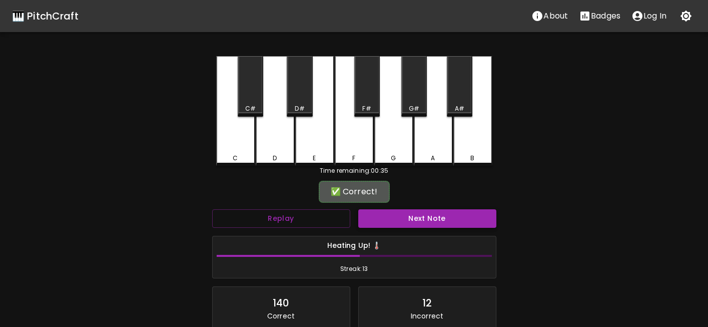
click at [381, 211] on div "Next Note" at bounding box center [427, 218] width 146 height 27
click at [391, 216] on button "Next Note" at bounding box center [427, 218] width 138 height 19
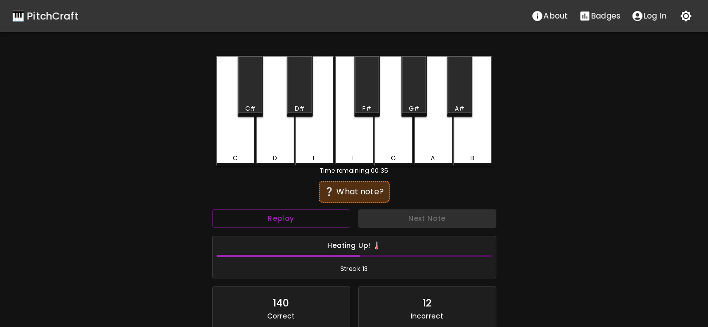
drag, startPoint x: 348, startPoint y: 144, endPoint x: 390, endPoint y: 205, distance: 73.8
click at [349, 145] on div "F" at bounding box center [354, 111] width 39 height 110
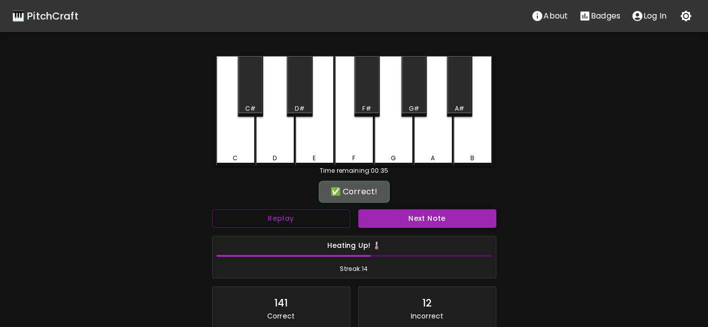
click at [398, 218] on button "Next Note" at bounding box center [427, 218] width 138 height 19
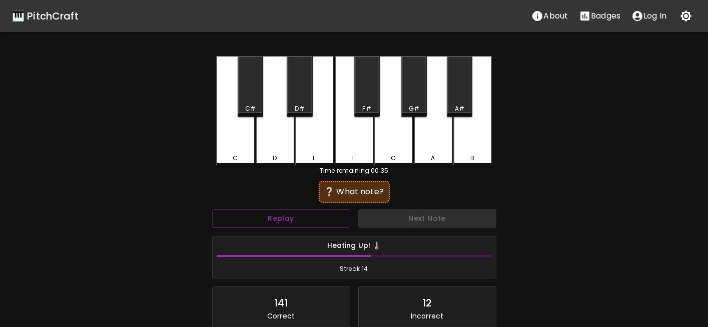
click at [250, 153] on div "C" at bounding box center [235, 111] width 39 height 110
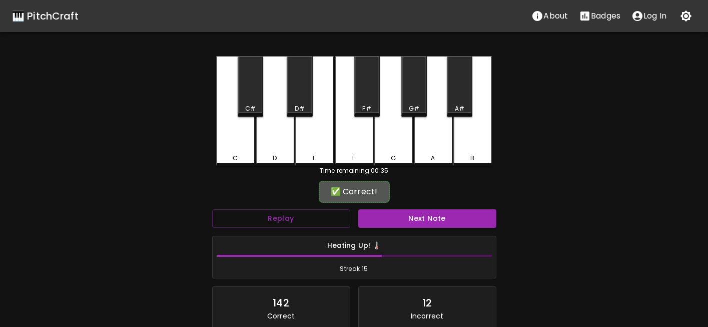
click at [384, 217] on button "Next Note" at bounding box center [427, 218] width 138 height 19
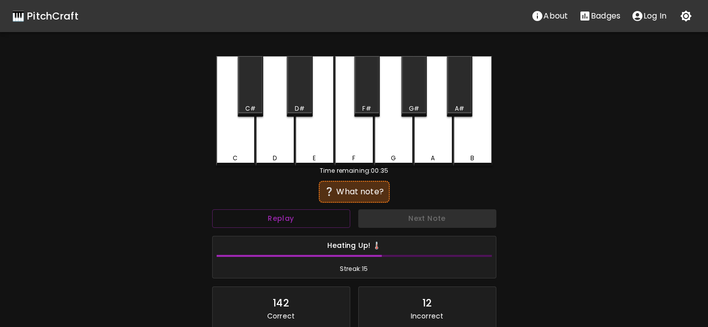
click at [289, 153] on div "D" at bounding box center [275, 111] width 39 height 110
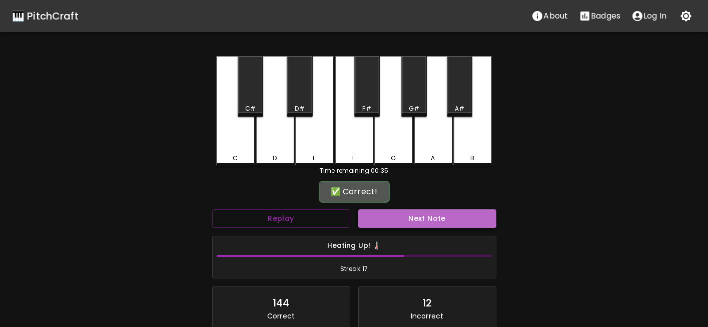
drag, startPoint x: 413, startPoint y: 227, endPoint x: 408, endPoint y: 224, distance: 5.1
click at [408, 226] on button "Next Note" at bounding box center [427, 218] width 138 height 19
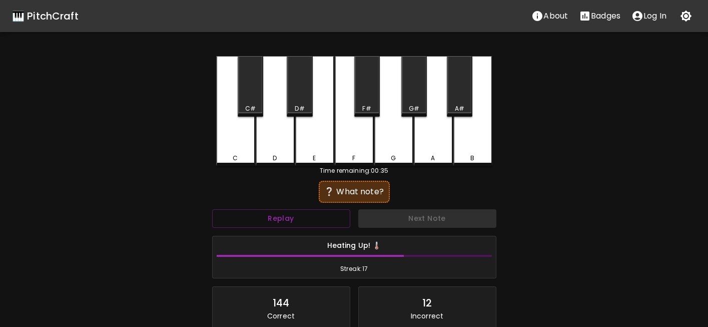
drag, startPoint x: 249, startPoint y: 108, endPoint x: 319, endPoint y: 160, distance: 86.8
click at [248, 108] on div "C#" at bounding box center [250, 108] width 11 height 9
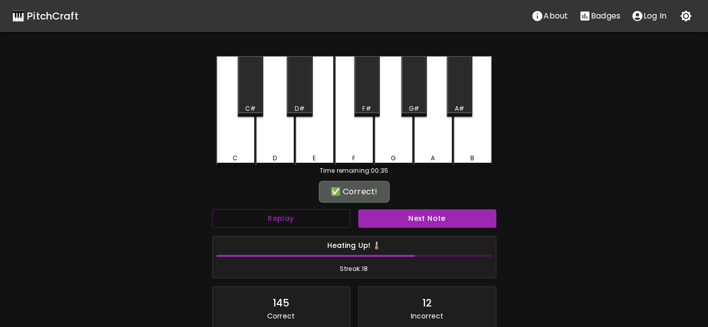
click at [393, 209] on button "Next Note" at bounding box center [427, 218] width 138 height 19
drag, startPoint x: 367, startPoint y: 105, endPoint x: 381, endPoint y: 155, distance: 52.1
click at [367, 105] on div "F#" at bounding box center [366, 108] width 9 height 9
click at [406, 213] on div "Next Note" at bounding box center [427, 218] width 146 height 27
click at [410, 217] on button "Next Note" at bounding box center [427, 218] width 138 height 19
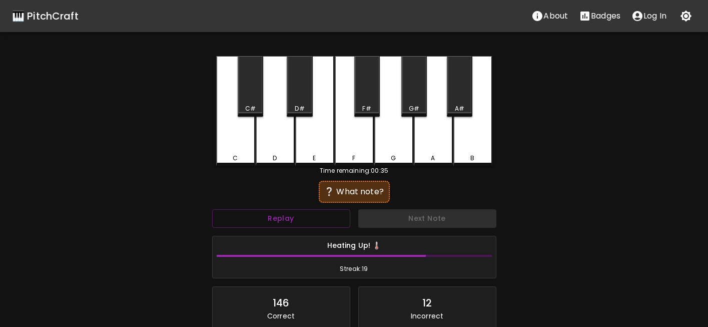
drag, startPoint x: 366, startPoint y: 101, endPoint x: 388, endPoint y: 173, distance: 75.9
click at [367, 104] on div "F#" at bounding box center [367, 86] width 26 height 61
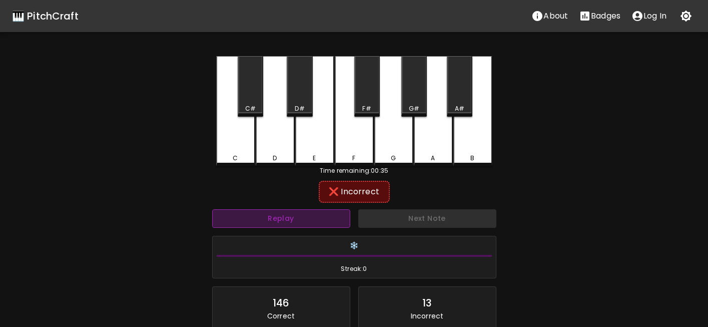
click at [292, 222] on button "Replay" at bounding box center [281, 218] width 138 height 19
click at [228, 102] on div "C" at bounding box center [235, 111] width 39 height 110
click at [265, 105] on div "D" at bounding box center [275, 111] width 39 height 110
click at [254, 104] on div "C#" at bounding box center [250, 108] width 11 height 9
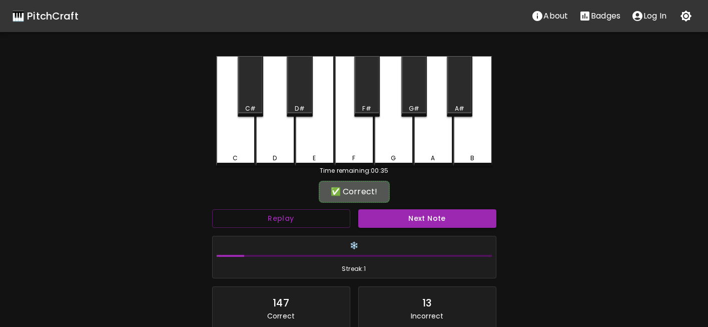
click at [398, 221] on button "Next Note" at bounding box center [427, 218] width 138 height 19
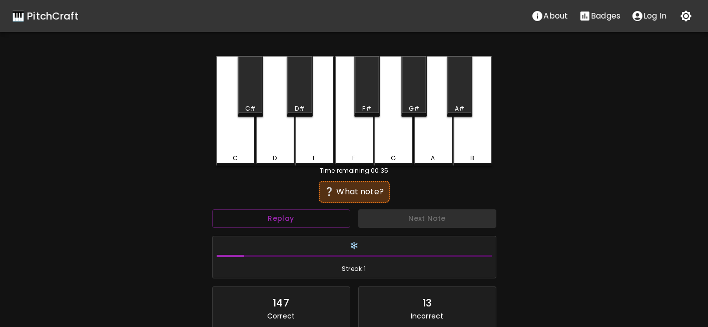
drag, startPoint x: 282, startPoint y: 154, endPoint x: 319, endPoint y: 182, distance: 47.1
click at [283, 154] on div "D" at bounding box center [275, 158] width 37 height 9
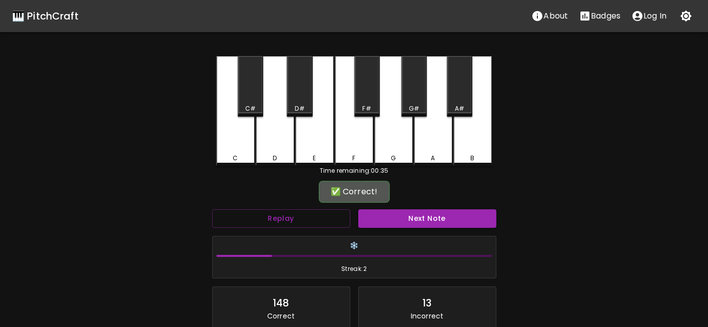
click at [373, 210] on button "Next Note" at bounding box center [427, 218] width 138 height 19
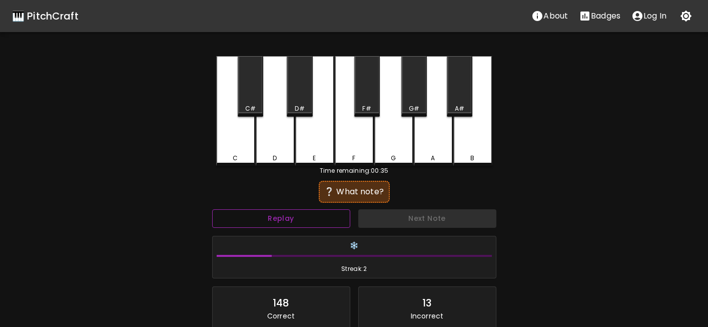
click at [279, 219] on button "Replay" at bounding box center [281, 218] width 138 height 19
click at [298, 224] on button "Replay" at bounding box center [281, 218] width 138 height 19
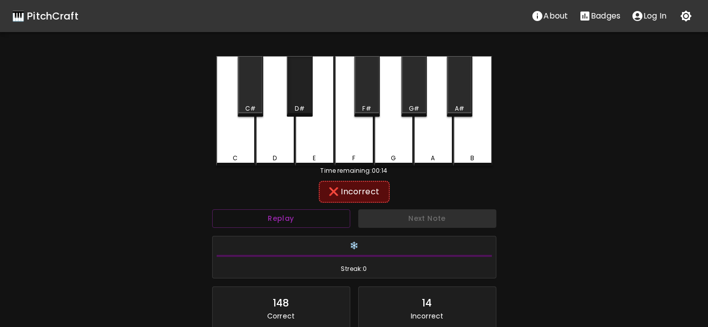
drag, startPoint x: 301, startPoint y: 110, endPoint x: 306, endPoint y: 124, distance: 15.0
click at [299, 110] on div "D#" at bounding box center [300, 108] width 10 height 9
drag, startPoint x: 405, startPoint y: 104, endPoint x: 407, endPoint y: 112, distance: 8.2
click at [405, 105] on div "G#" at bounding box center [414, 86] width 26 height 61
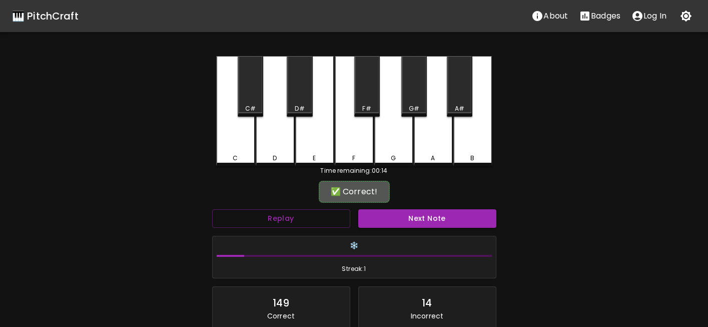
click at [427, 223] on button "Next Note" at bounding box center [427, 218] width 138 height 19
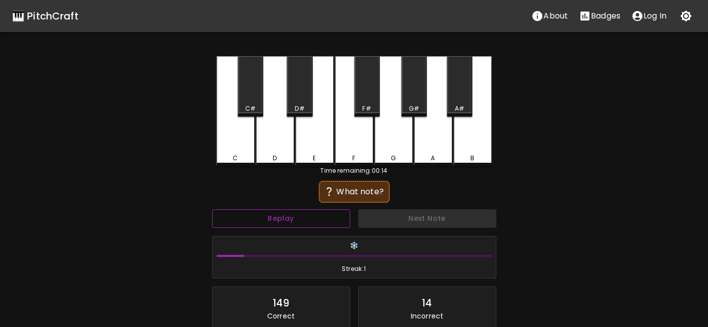
click at [313, 238] on div "❄️ Streak: 1" at bounding box center [354, 257] width 283 height 42
click at [314, 225] on button "Replay" at bounding box center [281, 218] width 138 height 19
click at [316, 223] on button "Replay" at bounding box center [281, 218] width 138 height 19
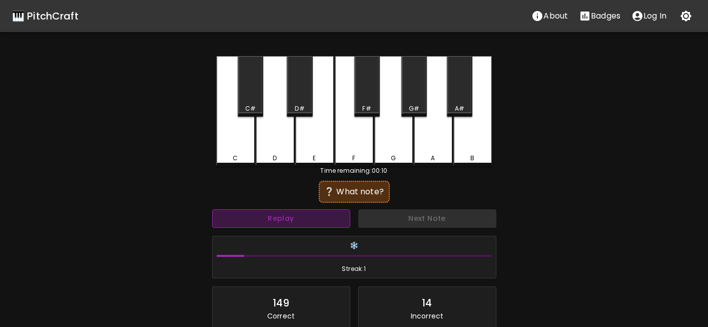
click at [316, 222] on button "Replay" at bounding box center [281, 218] width 138 height 19
click at [322, 227] on button "Replay" at bounding box center [281, 218] width 138 height 19
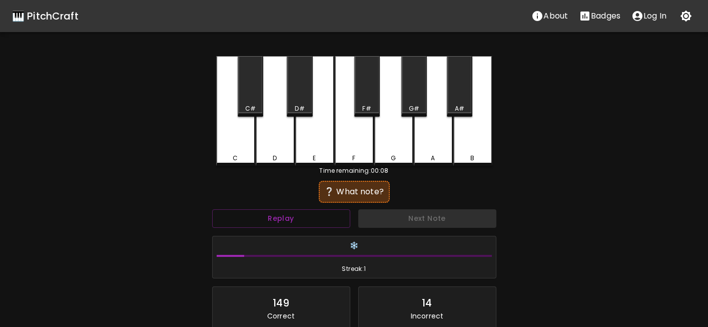
click at [458, 98] on div "A#" at bounding box center [460, 86] width 26 height 61
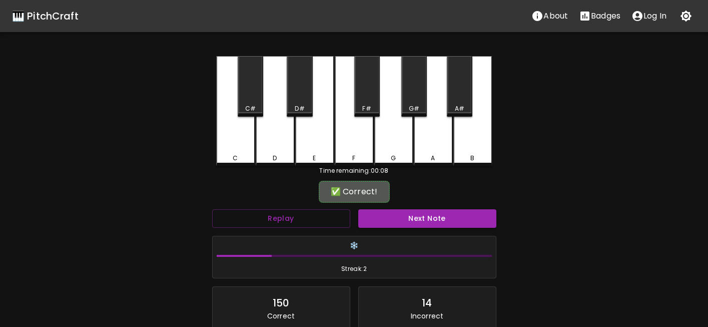
click at [447, 222] on button "Next Note" at bounding box center [427, 218] width 138 height 19
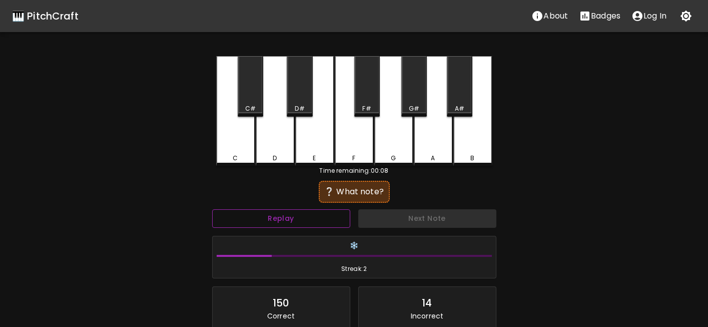
click at [323, 222] on button "Replay" at bounding box center [281, 218] width 138 height 19
click at [457, 104] on div "A#" at bounding box center [460, 108] width 10 height 9
drag, startPoint x: 418, startPoint y: 101, endPoint x: 414, endPoint y: 134, distance: 32.7
click at [416, 101] on div "G#" at bounding box center [414, 86] width 26 height 61
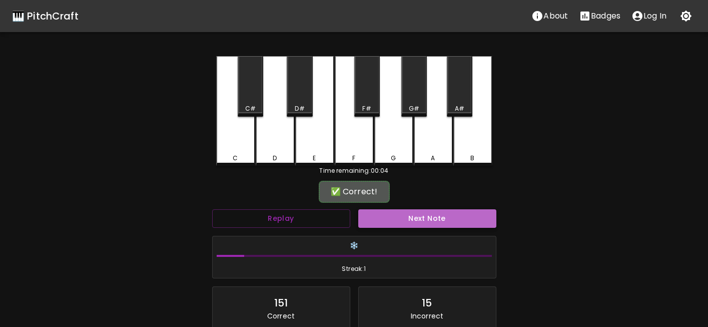
click at [420, 215] on button "Next Note" at bounding box center [427, 218] width 138 height 19
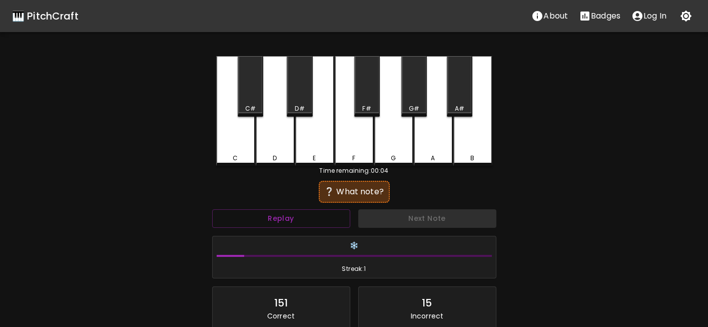
drag, startPoint x: 295, startPoint y: 102, endPoint x: 302, endPoint y: 110, distance: 10.3
click at [295, 103] on div "D#" at bounding box center [300, 86] width 26 height 61
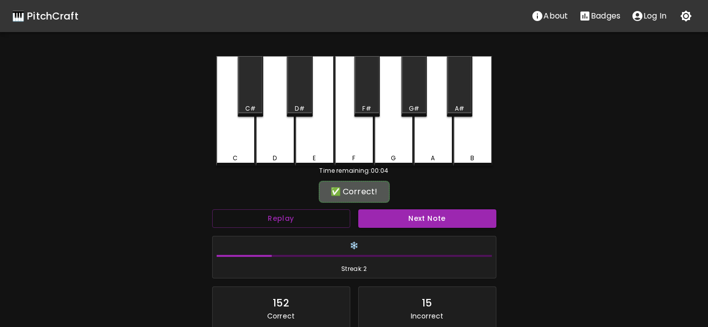
click at [419, 236] on div "❄️ Streak: 2" at bounding box center [354, 257] width 284 height 43
click at [417, 227] on button "Next Note" at bounding box center [427, 218] width 138 height 19
click at [409, 105] on div "G#" at bounding box center [414, 108] width 11 height 9
click at [424, 226] on button "Next Note" at bounding box center [427, 218] width 138 height 19
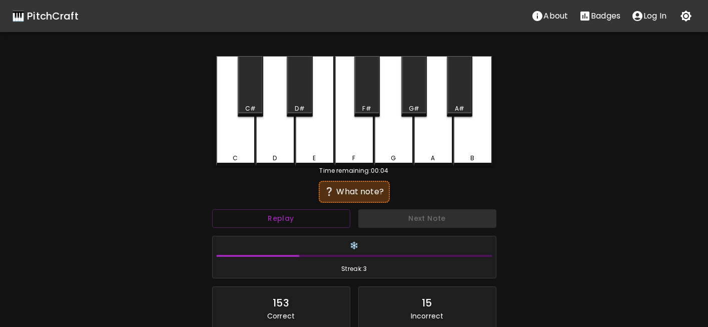
drag, startPoint x: 352, startPoint y: 154, endPoint x: 388, endPoint y: 213, distance: 68.7
click at [351, 154] on div "F" at bounding box center [354, 158] width 37 height 9
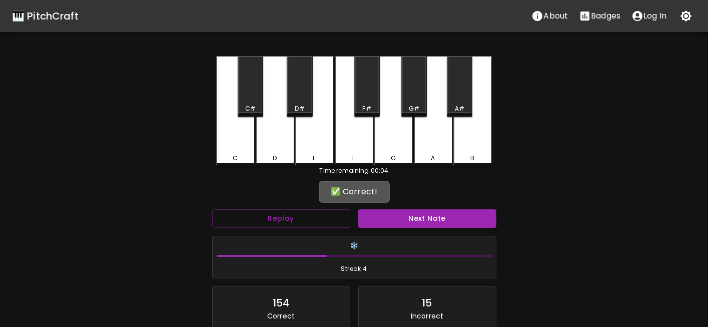
click at [398, 224] on button "Next Note" at bounding box center [427, 218] width 138 height 19
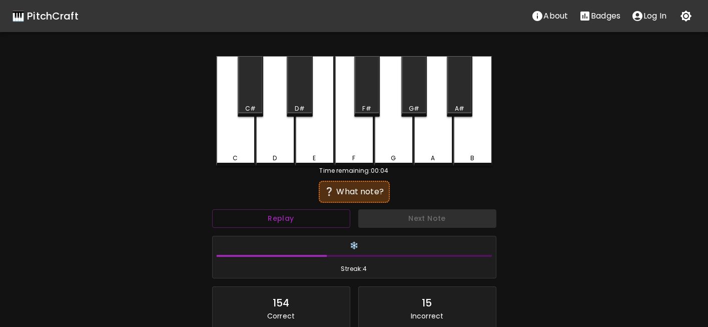
click at [454, 103] on div "A#" at bounding box center [460, 86] width 26 height 61
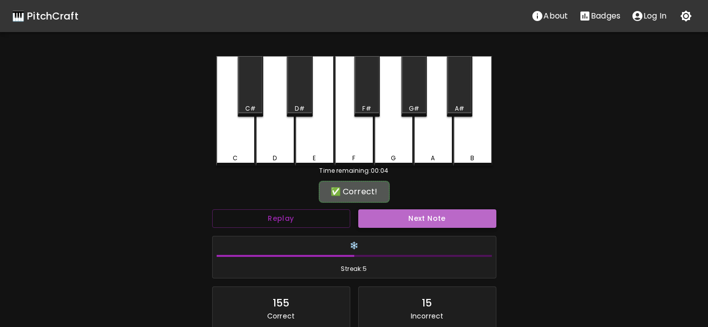
click at [433, 227] on button "Next Note" at bounding box center [427, 218] width 138 height 19
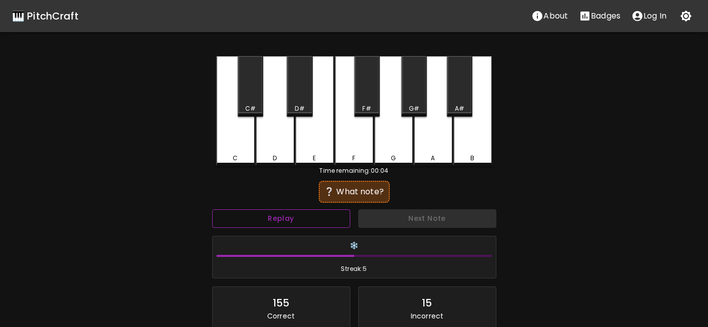
click at [335, 217] on button "Replay" at bounding box center [281, 218] width 138 height 19
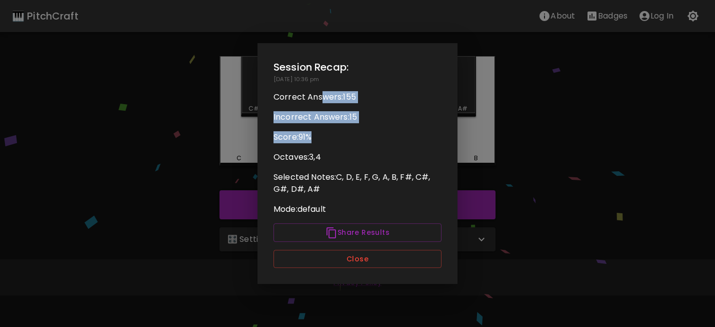
drag, startPoint x: 323, startPoint y: 98, endPoint x: 371, endPoint y: 132, distance: 58.7
click at [371, 132] on div "Session Recap: [DATE] 10:36 pm Correct Answers: 155 Incorrect Answers: 15 Score…" at bounding box center [358, 163] width 200 height 241
click at [371, 132] on p "Score: 91 %" at bounding box center [358, 137] width 168 height 12
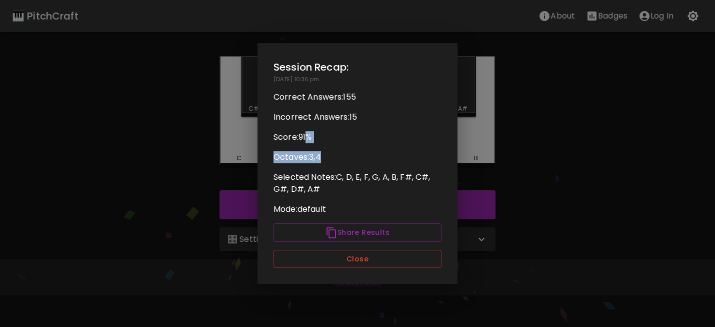
drag, startPoint x: 309, startPoint y: 127, endPoint x: 337, endPoint y: 168, distance: 49.7
click at [337, 168] on div "Session Recap: [DATE] 10:36 pm Correct Answers: 155 Incorrect Answers: 15 Score…" at bounding box center [358, 163] width 200 height 241
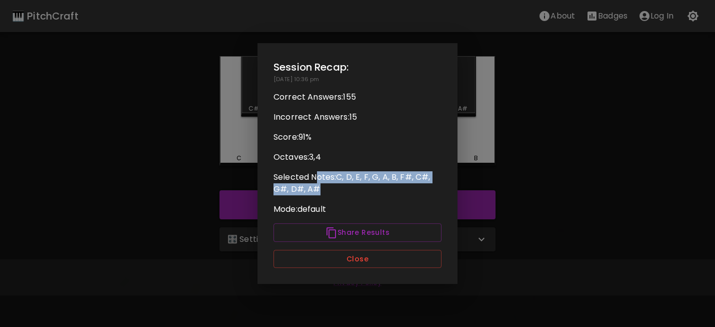
drag, startPoint x: 319, startPoint y: 180, endPoint x: 378, endPoint y: 192, distance: 59.8
click at [378, 192] on p "Selected Notes: C, D, E, F, G, A, B, F#, C#, G#, D#, A#" at bounding box center [358, 183] width 168 height 24
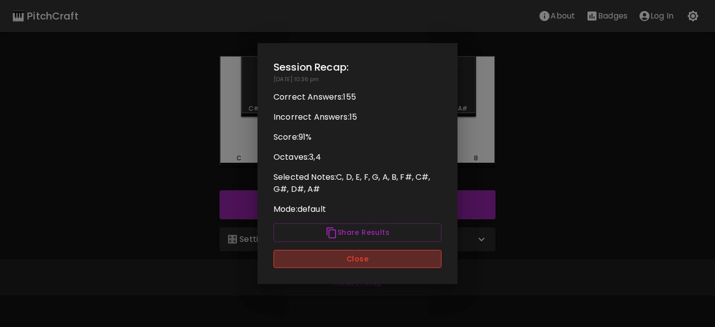
click at [374, 263] on button "Close" at bounding box center [358, 259] width 168 height 19
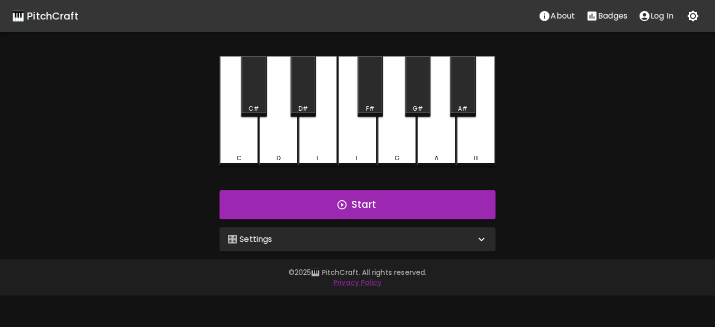
click at [411, 240] on div "🎛️ Settings" at bounding box center [352, 239] width 248 height 12
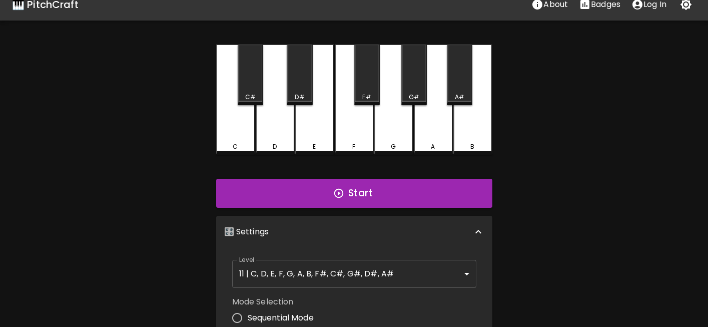
scroll to position [279, 0]
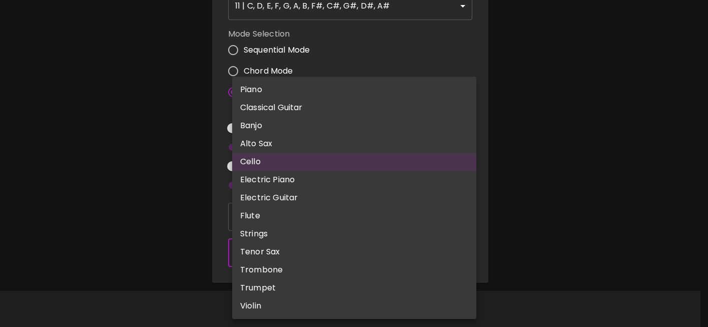
click at [257, 249] on body "🎹 PitchCraft About Badges Log In C C# D D# E F F# G G# A A# B Start 🎛️ Settings…" at bounding box center [354, 24] width 708 height 606
click at [280, 308] on li "Violin" at bounding box center [354, 306] width 244 height 18
type input "violin"
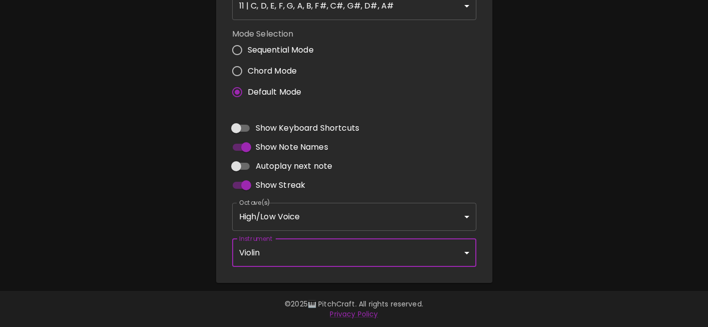
click at [185, 248] on div "🎹 PitchCraft About Badges Log In C C# D D# E F F# G G# A A# B Start 🎛️ Settings…" at bounding box center [354, 2] width 708 height 562
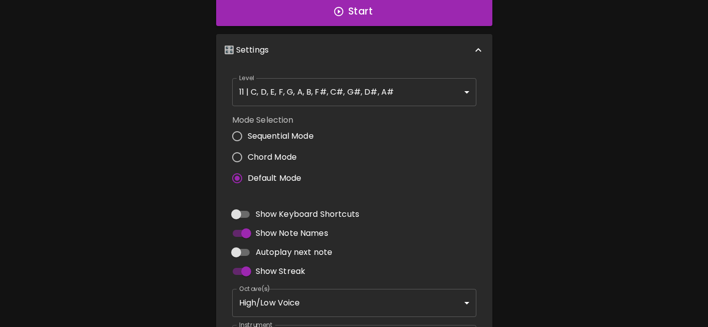
scroll to position [79, 0]
